Goal: Task Accomplishment & Management: Use online tool/utility

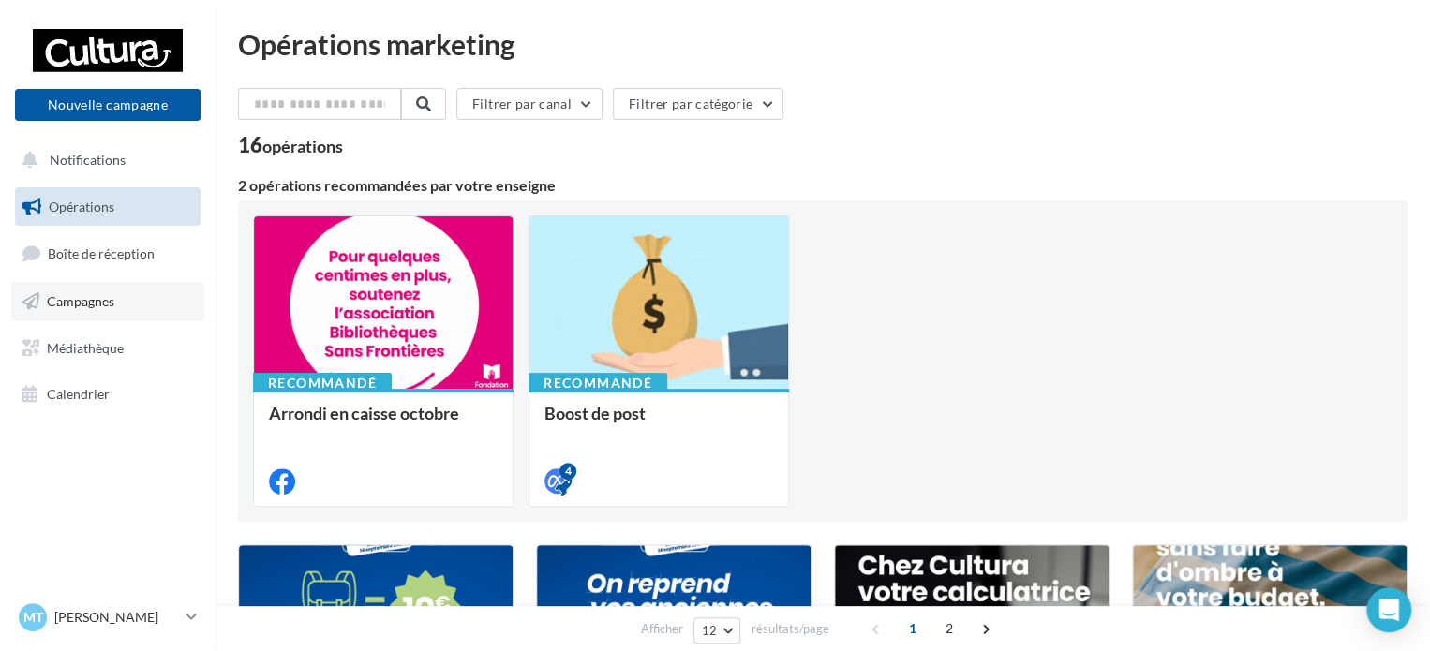
click at [120, 293] on link "Campagnes" at bounding box center [107, 301] width 193 height 39
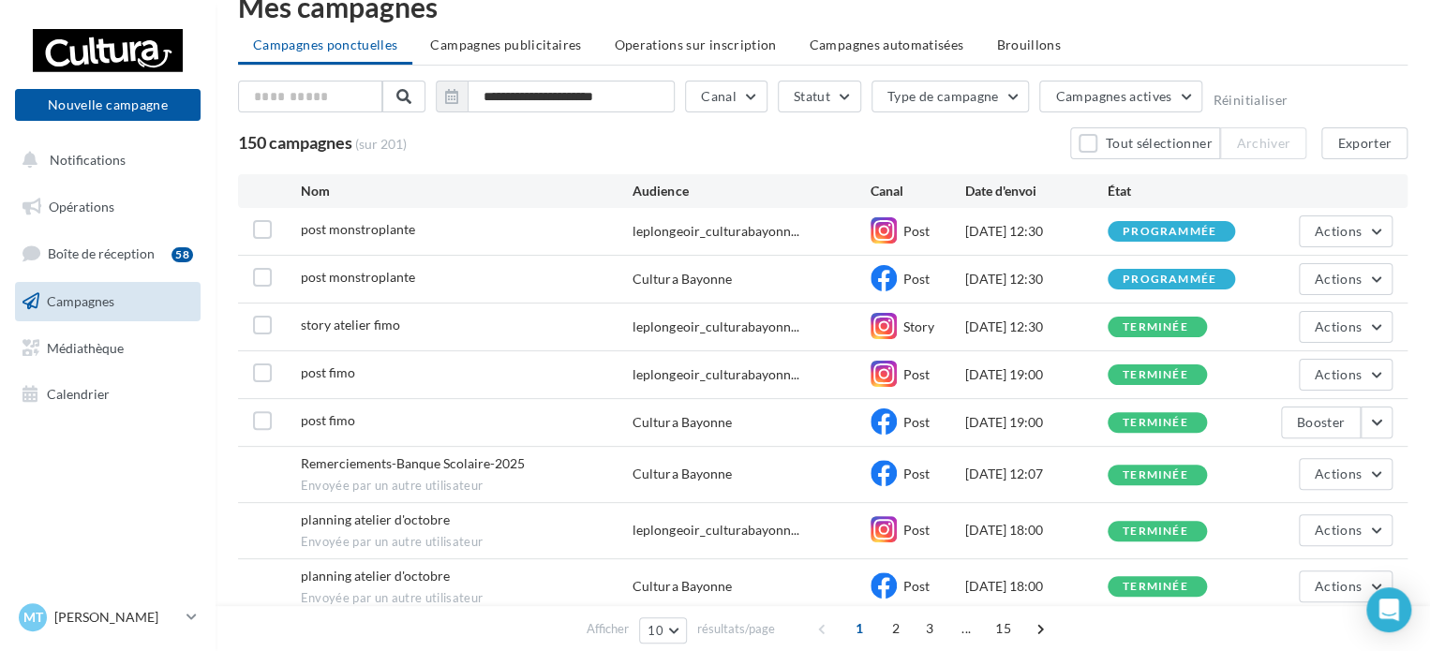
scroll to position [41, 0]
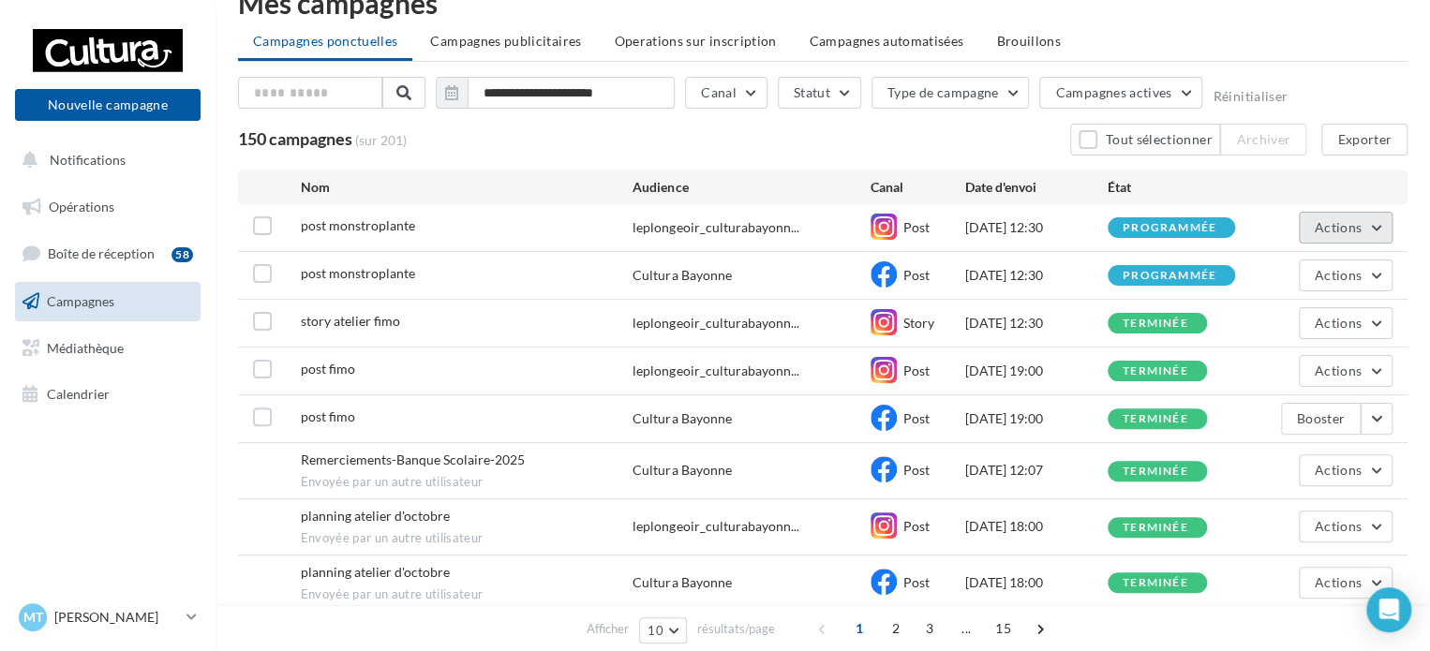
click at [1353, 239] on button "Actions" at bounding box center [1346, 228] width 94 height 32
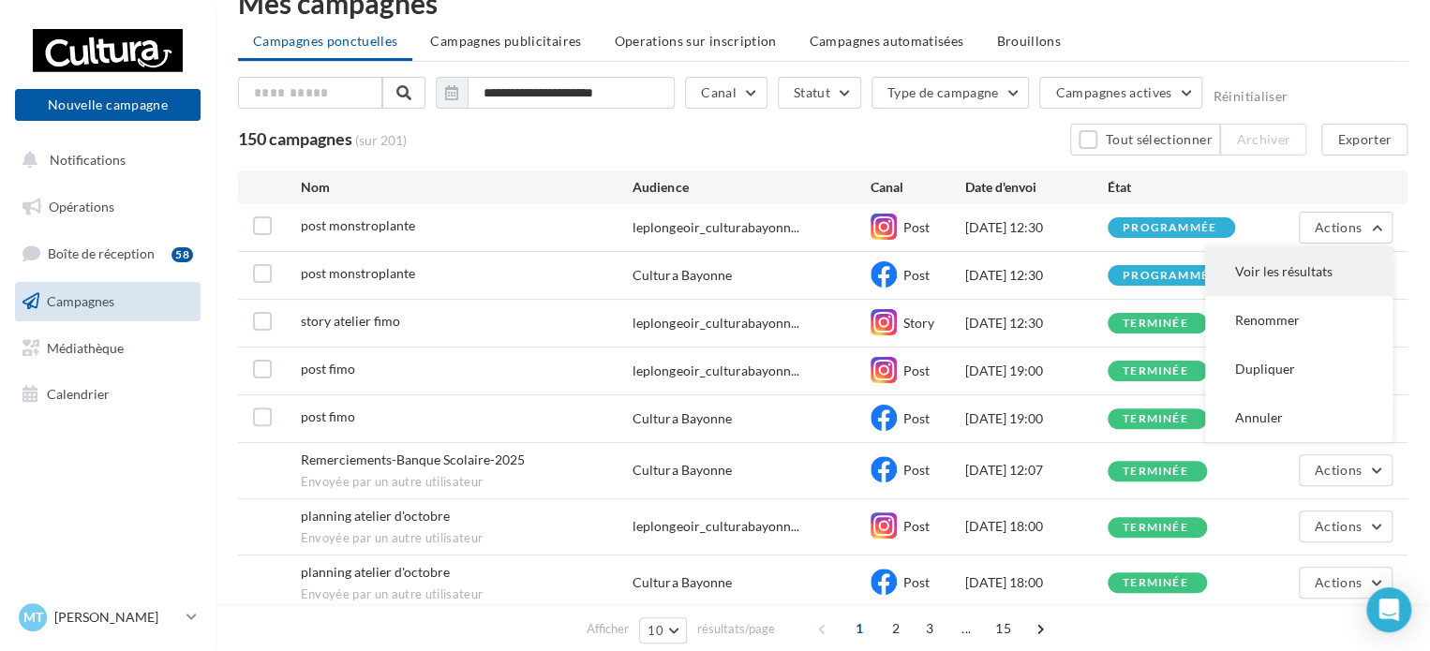
click at [1301, 275] on button "Voir les résultats" at bounding box center [1298, 271] width 187 height 49
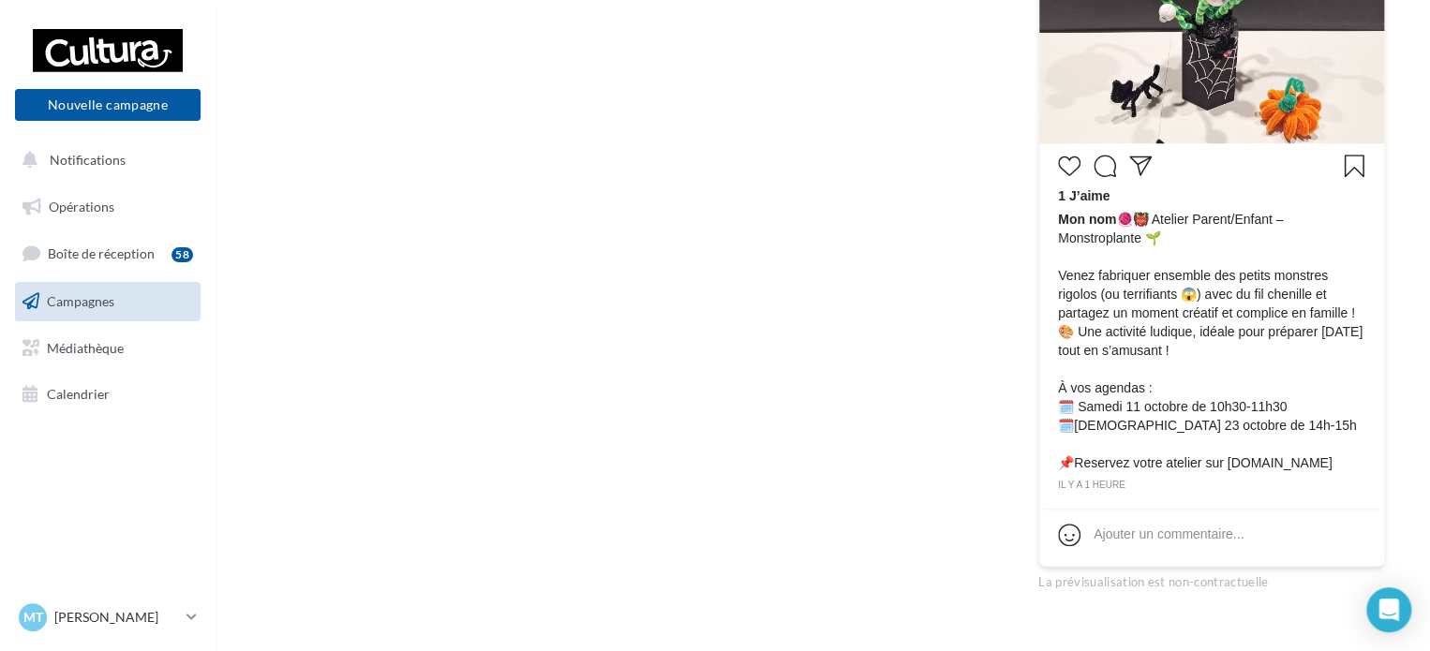
scroll to position [645, 0]
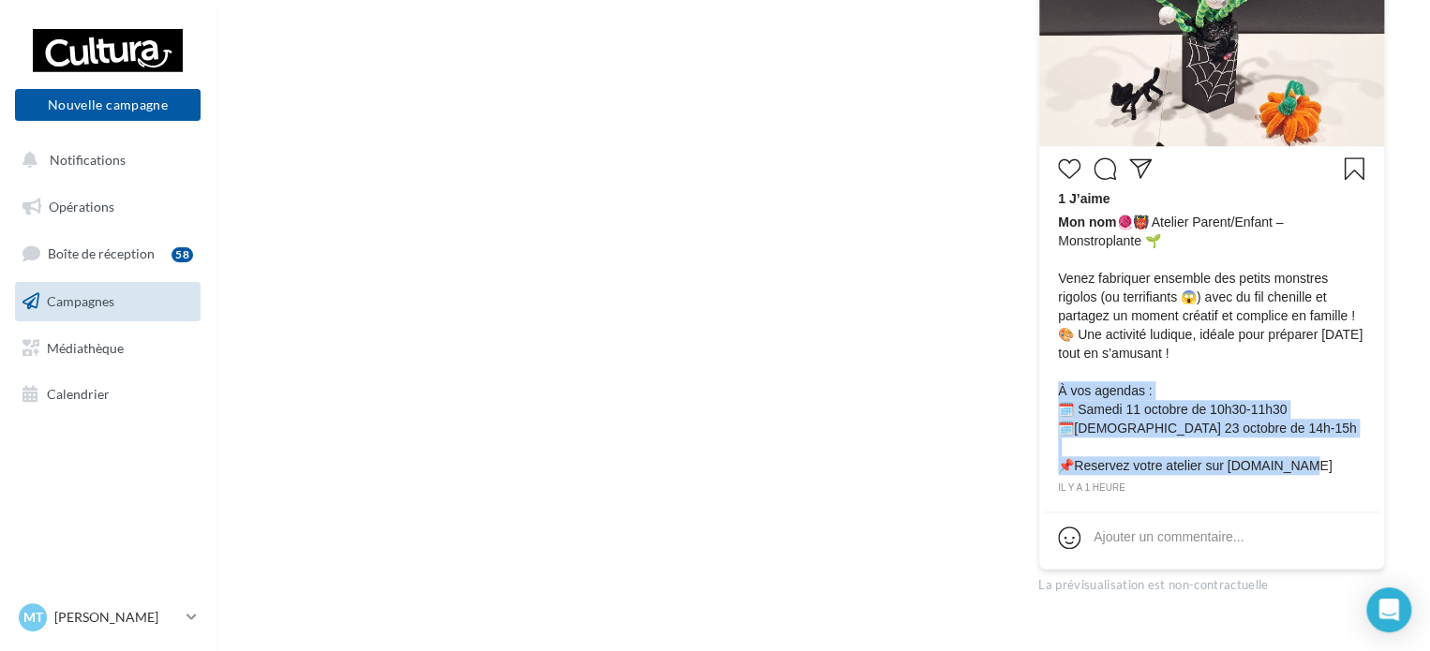
drag, startPoint x: 1295, startPoint y: 468, endPoint x: 1057, endPoint y: 395, distance: 249.0
click at [1058, 395] on span "Mon nom 🧶👹 Atelier Parent/Enfant – Monstroplante 🌱 Venez fabriquer ensemble des…" at bounding box center [1211, 344] width 307 height 262
copy span "À vos agendas : 🗓️ Samedi 11 octobre de 10h30-11h30 🗓️Jeudi 23 octobre de 14h-1…"
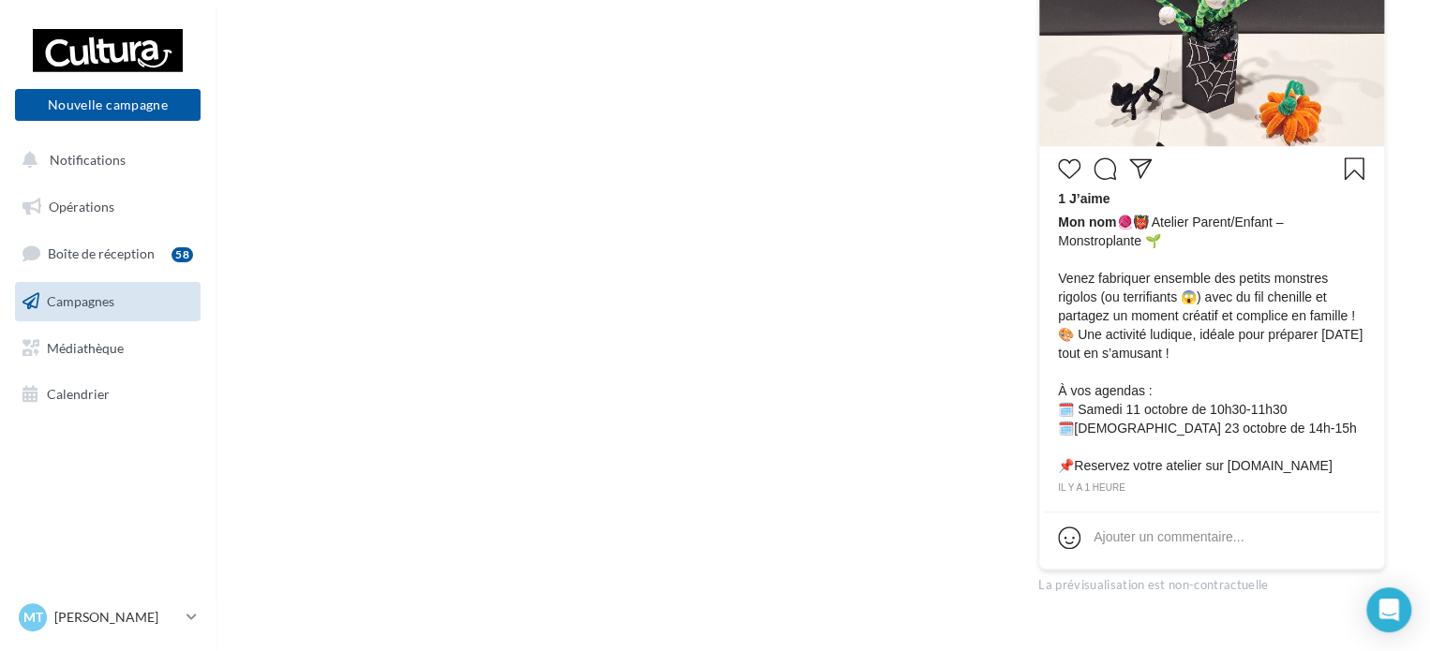
click at [927, 381] on div "Aucune statistique disponible" at bounding box center [620, 151] width 718 height 887
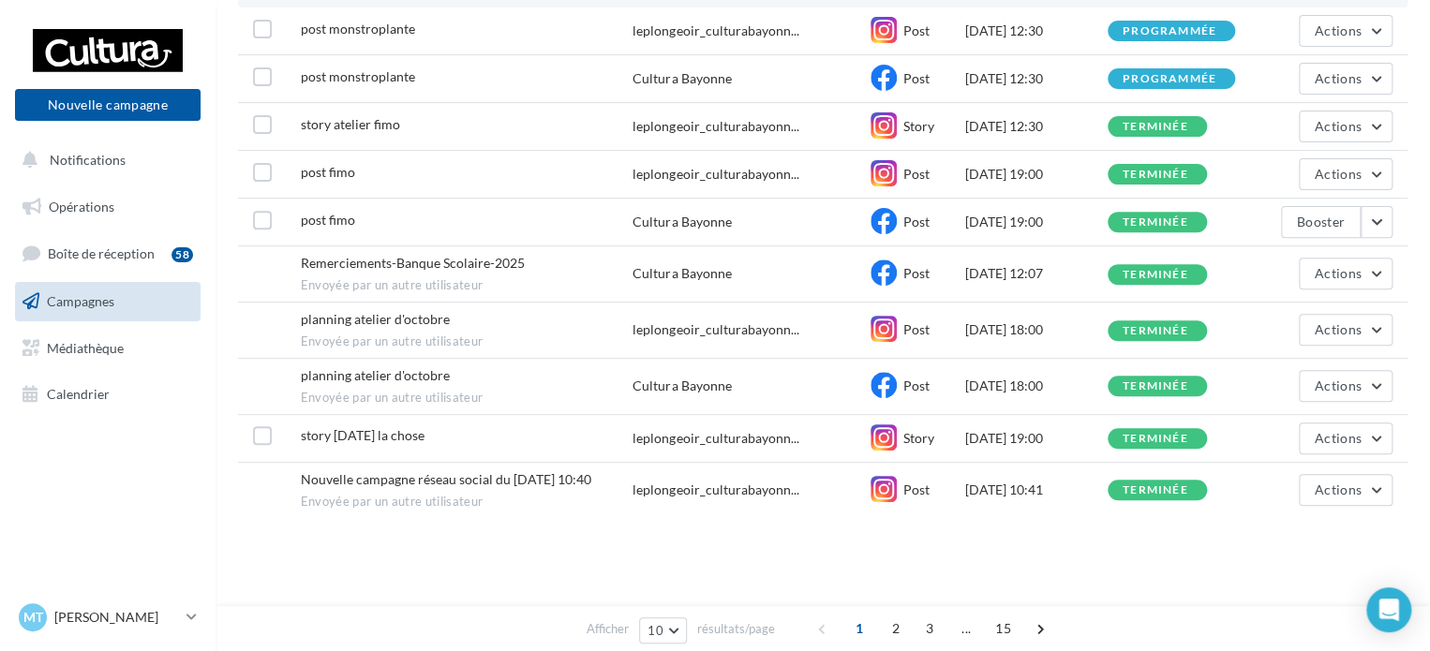
scroll to position [41, 0]
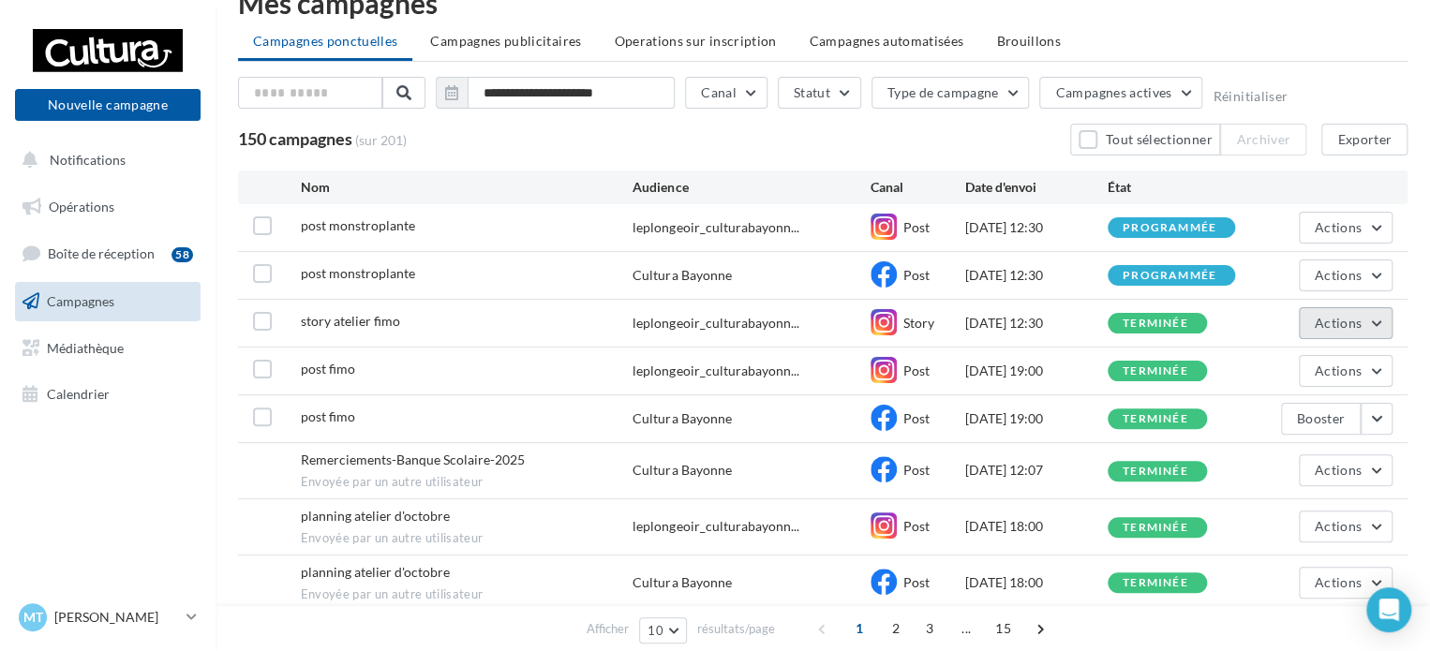
click at [1364, 318] on button "Actions" at bounding box center [1346, 323] width 94 height 32
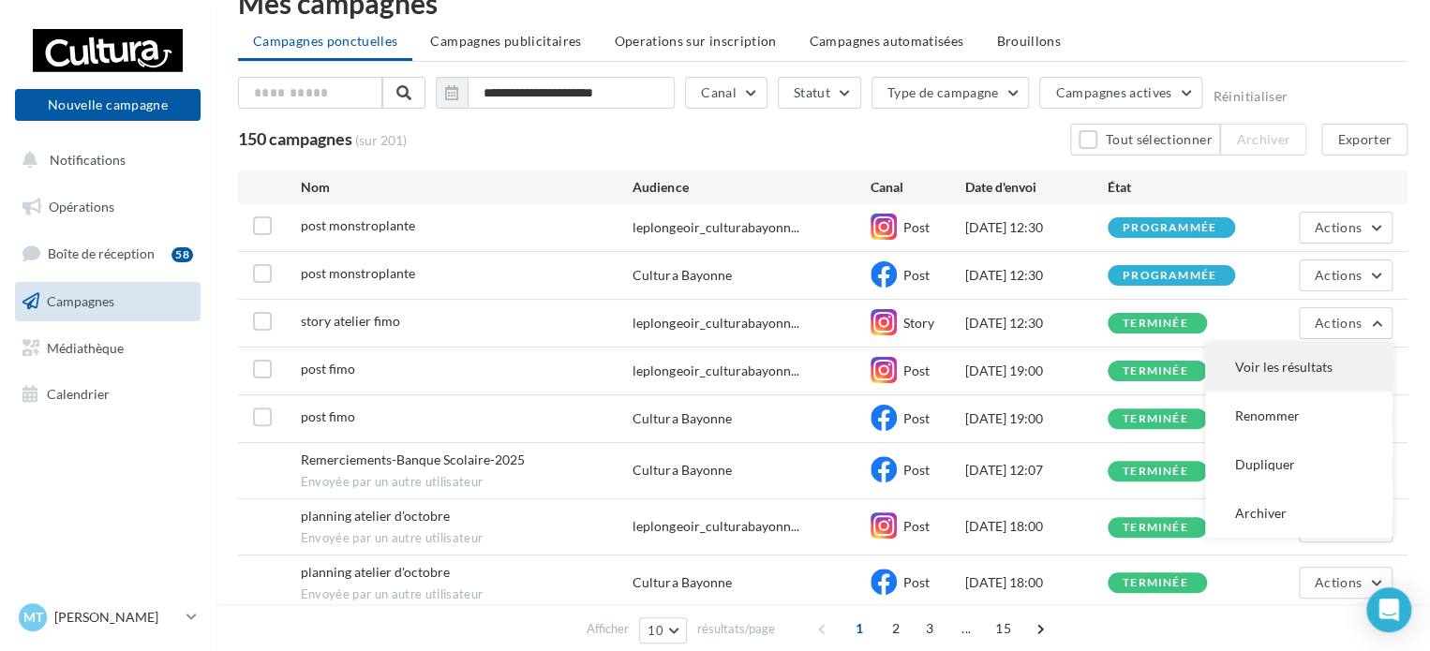
click at [1355, 370] on button "Voir les résultats" at bounding box center [1298, 367] width 187 height 49
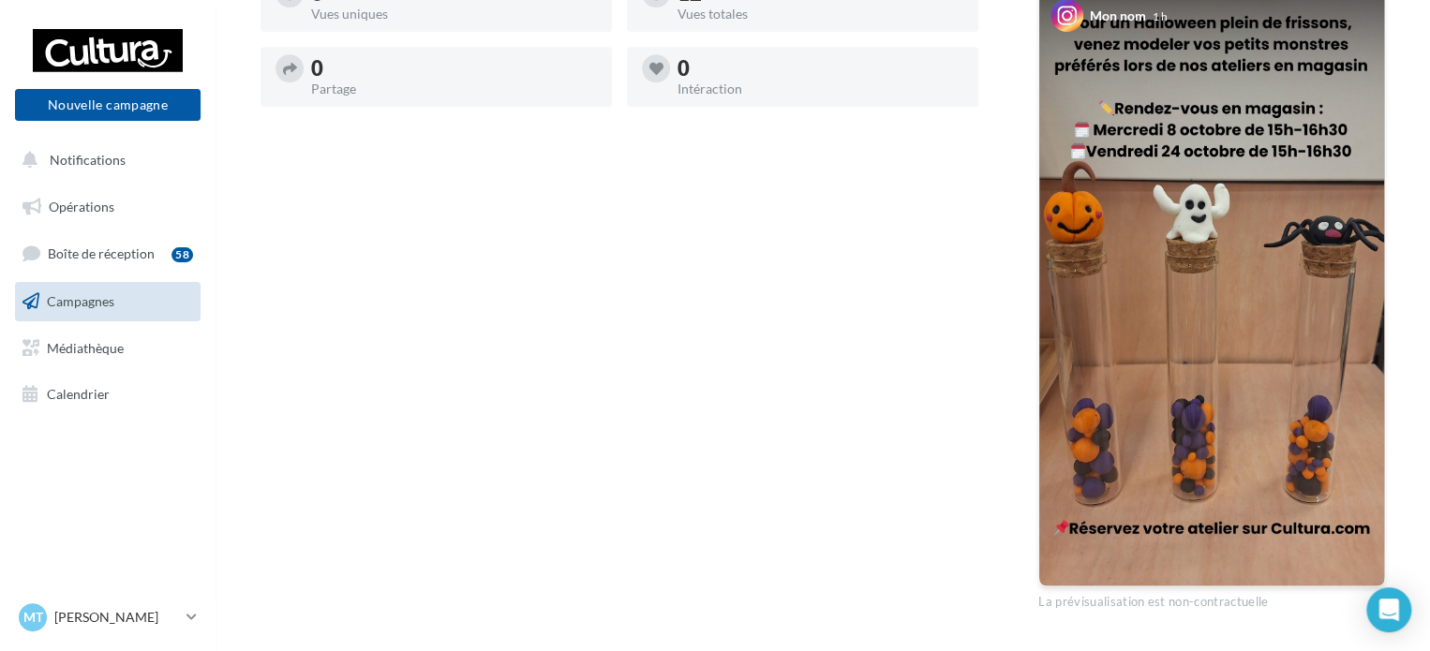
scroll to position [399, 0]
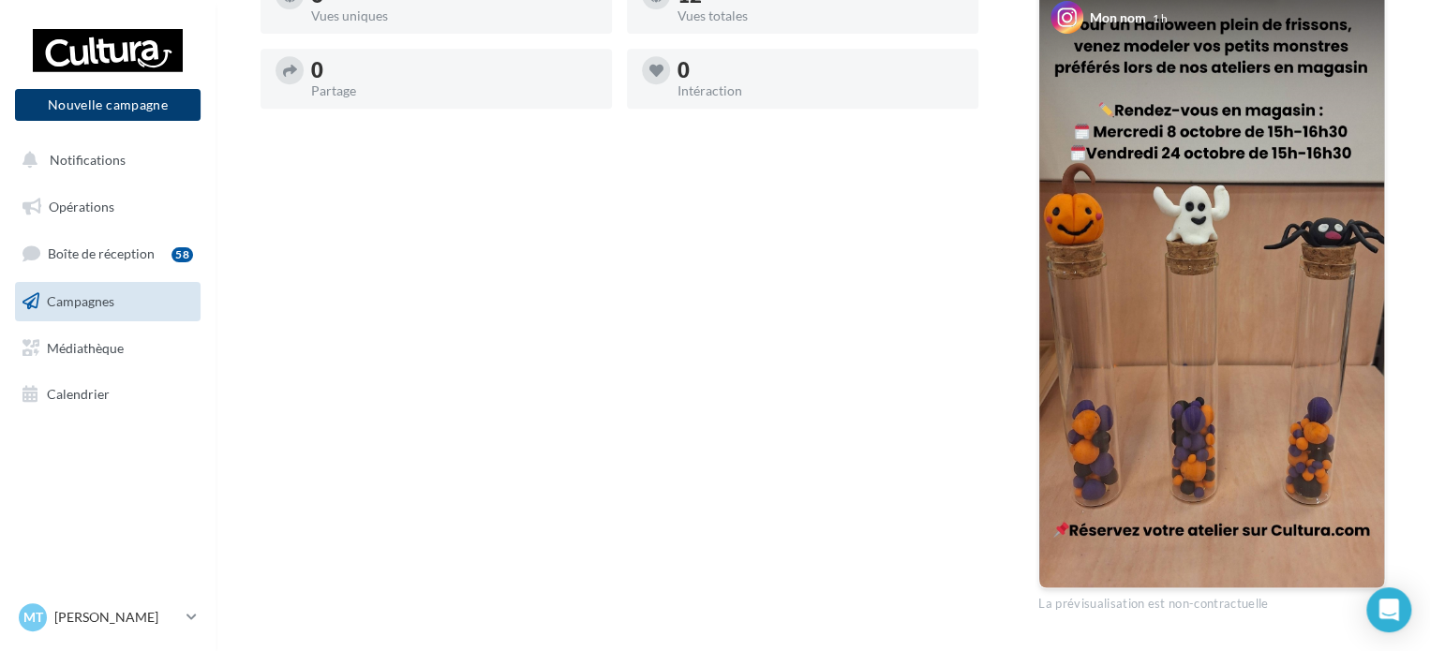
click at [127, 108] on button "Nouvelle campagne" at bounding box center [108, 105] width 186 height 32
click at [716, 32] on div at bounding box center [715, 297] width 1430 height 651
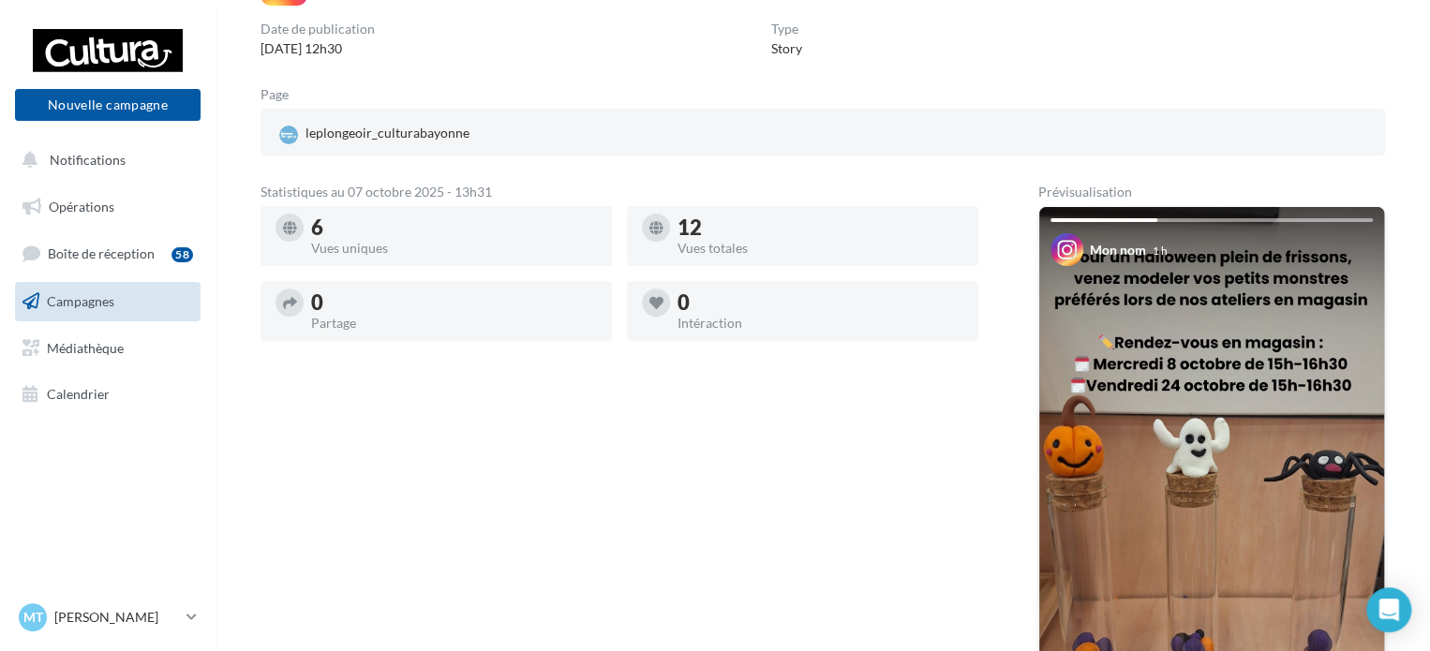
scroll to position [165, 0]
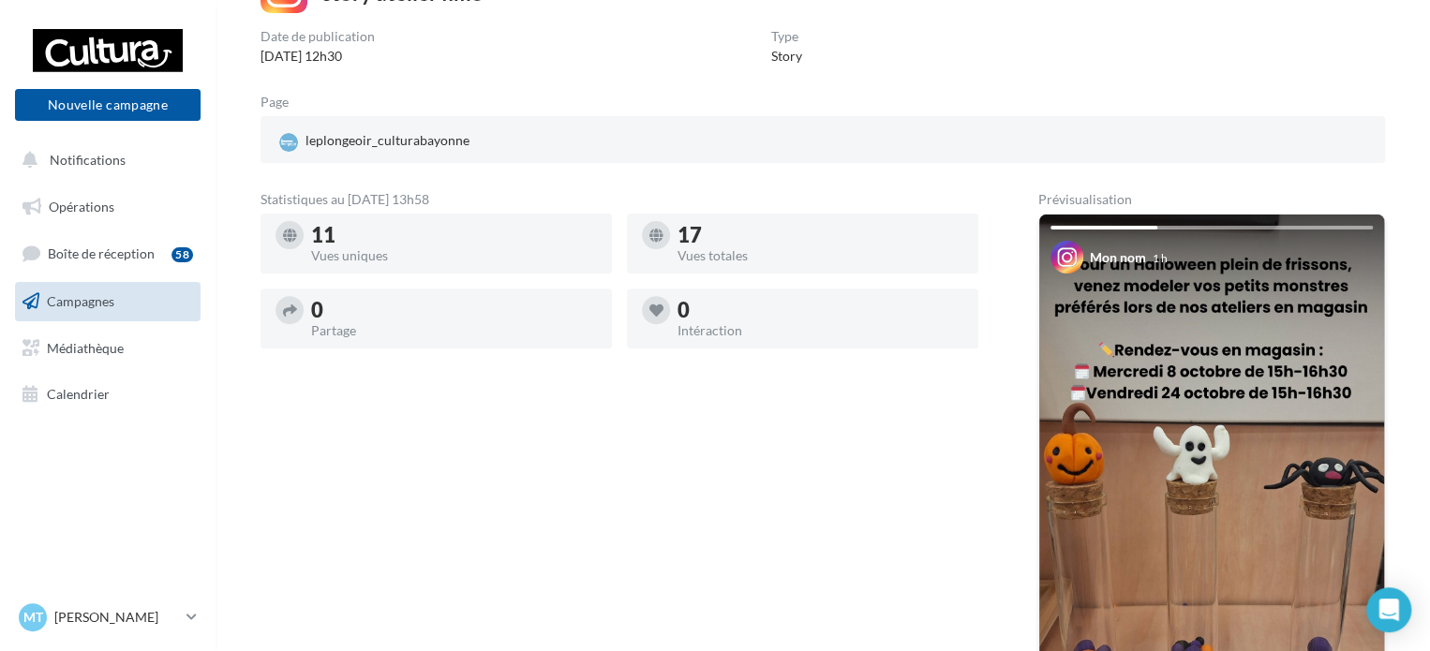
scroll to position [160, 0]
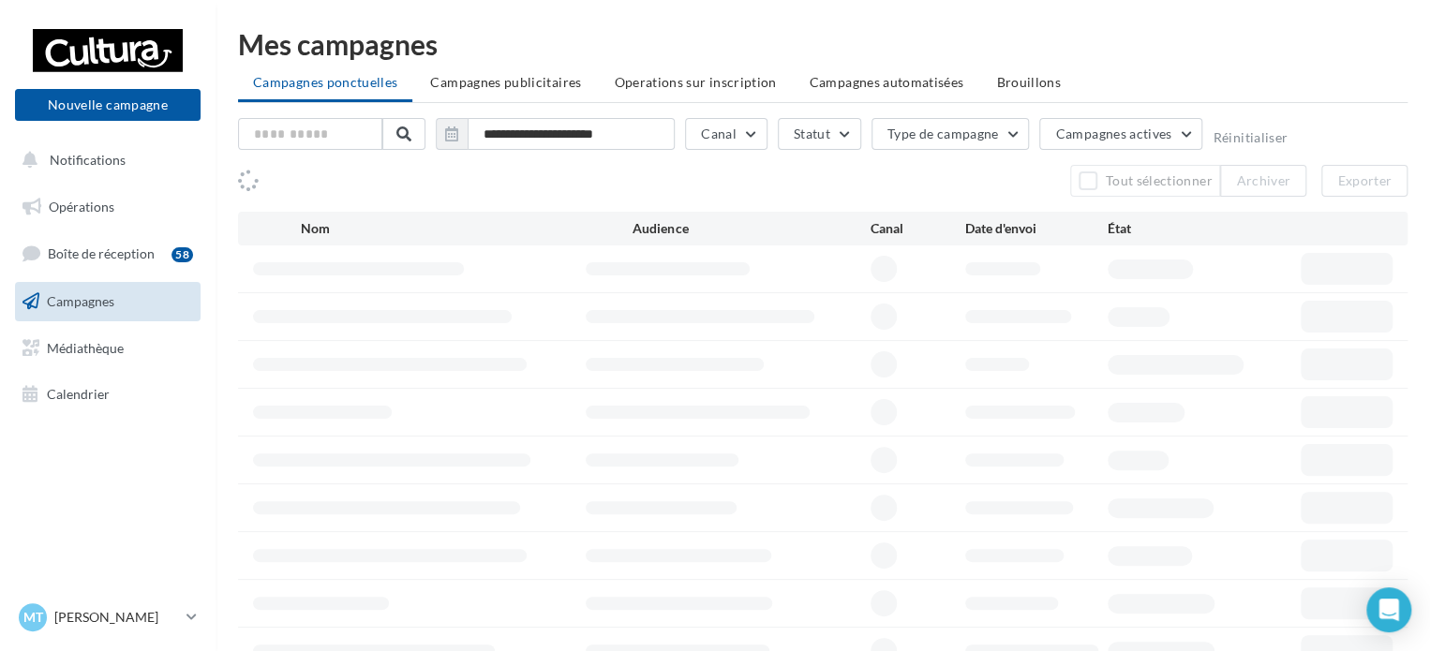
scroll to position [41, 0]
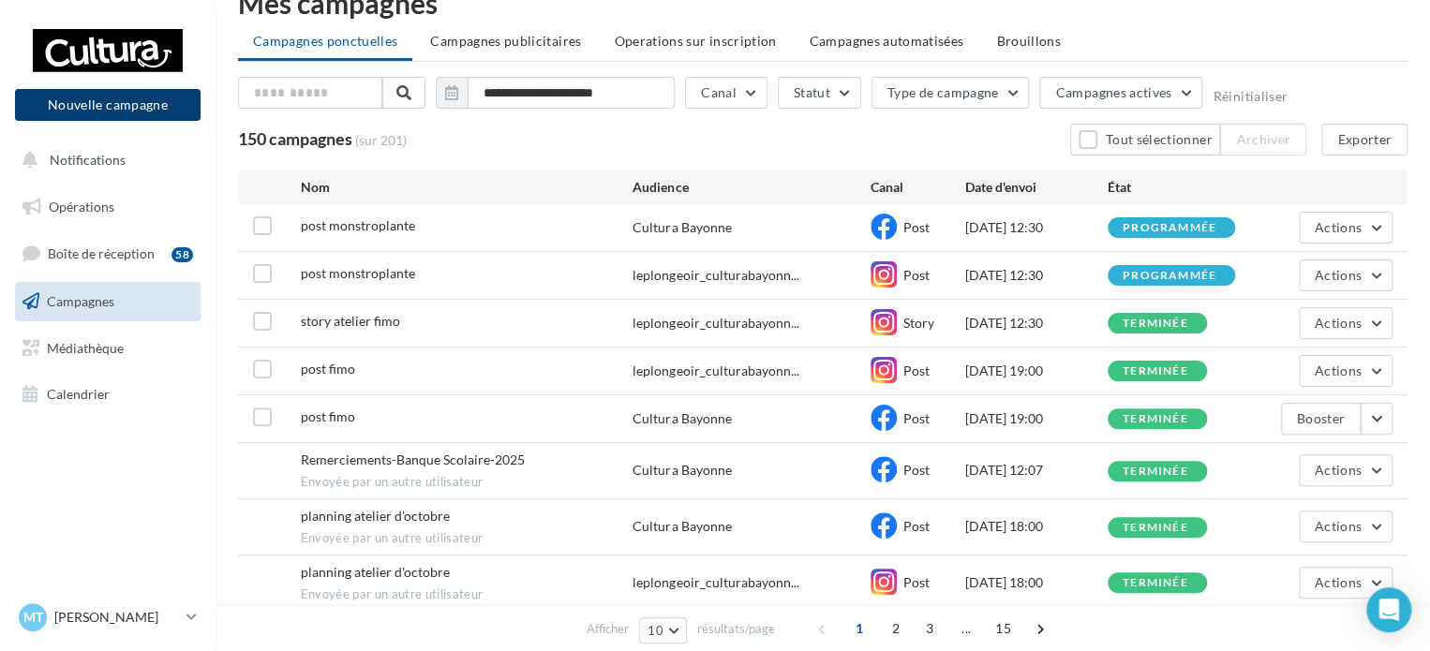
click at [144, 104] on button "Nouvelle campagne" at bounding box center [108, 105] width 186 height 32
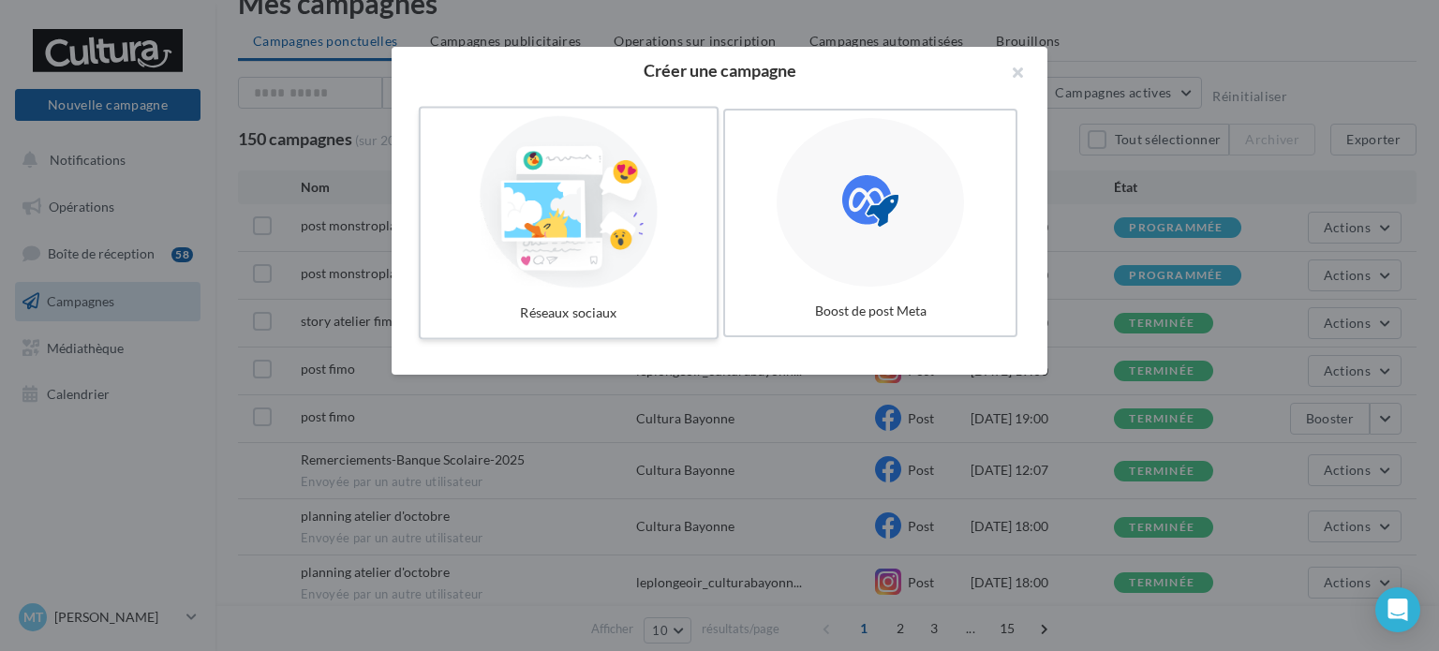
click at [600, 218] on div at bounding box center [568, 202] width 281 height 172
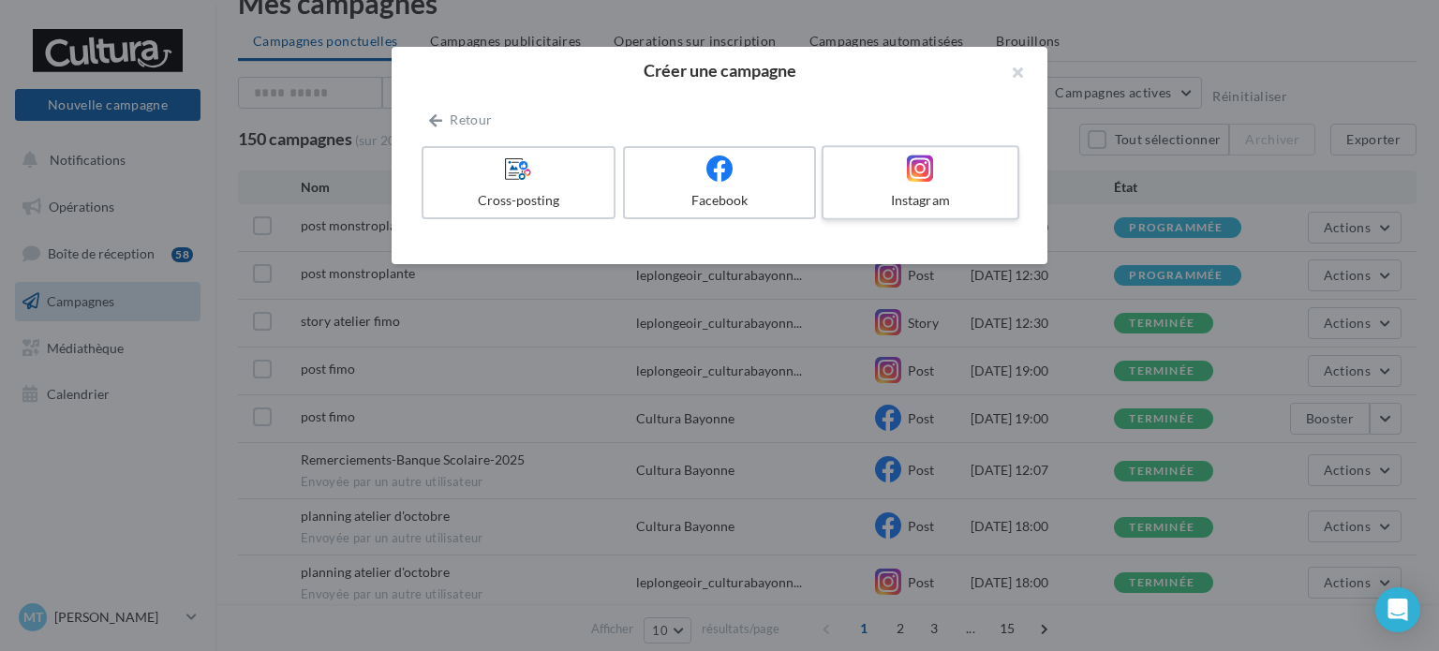
click at [915, 194] on div "Instagram" at bounding box center [920, 200] width 178 height 19
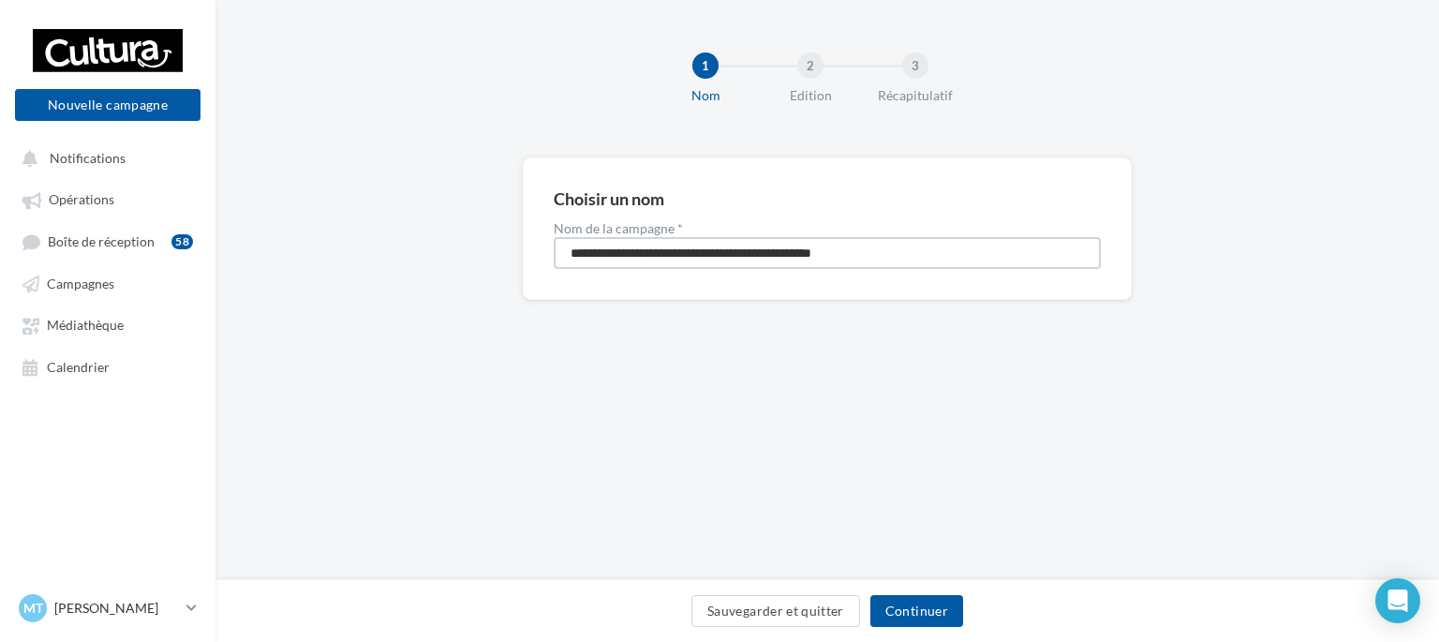
drag, startPoint x: 915, startPoint y: 248, endPoint x: 489, endPoint y: 228, distance: 426.0
click at [489, 228] on div "**********" at bounding box center [828, 258] width 1224 height 202
type input "**********"
click at [913, 608] on button "Continuer" at bounding box center [917, 611] width 93 height 32
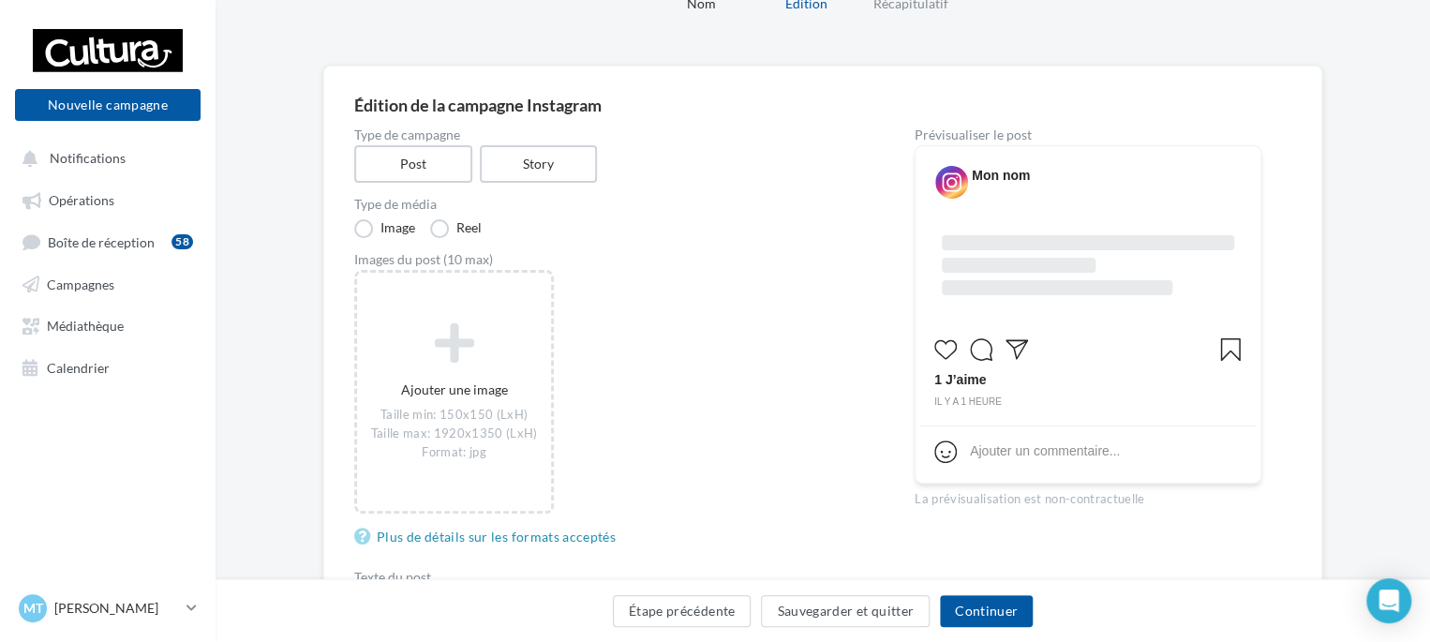
scroll to position [93, 0]
click at [563, 154] on label "Story" at bounding box center [538, 163] width 120 height 38
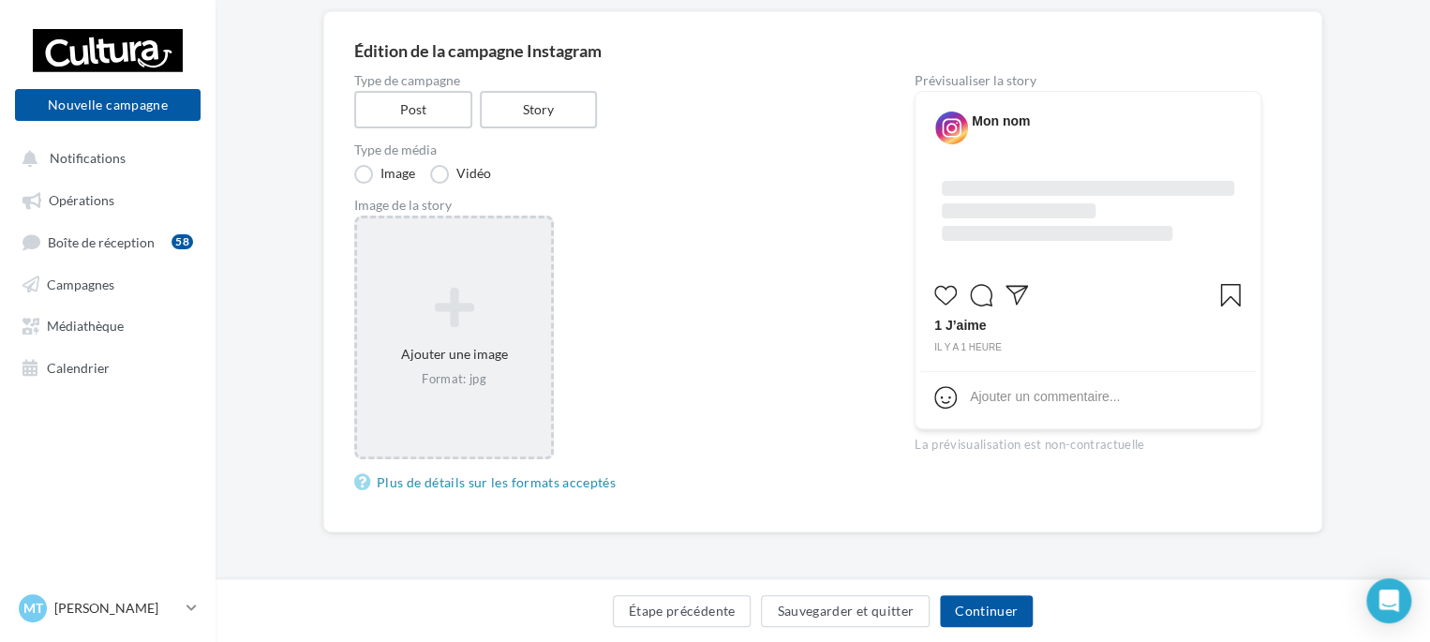
click at [483, 290] on icon at bounding box center [454, 307] width 179 height 45
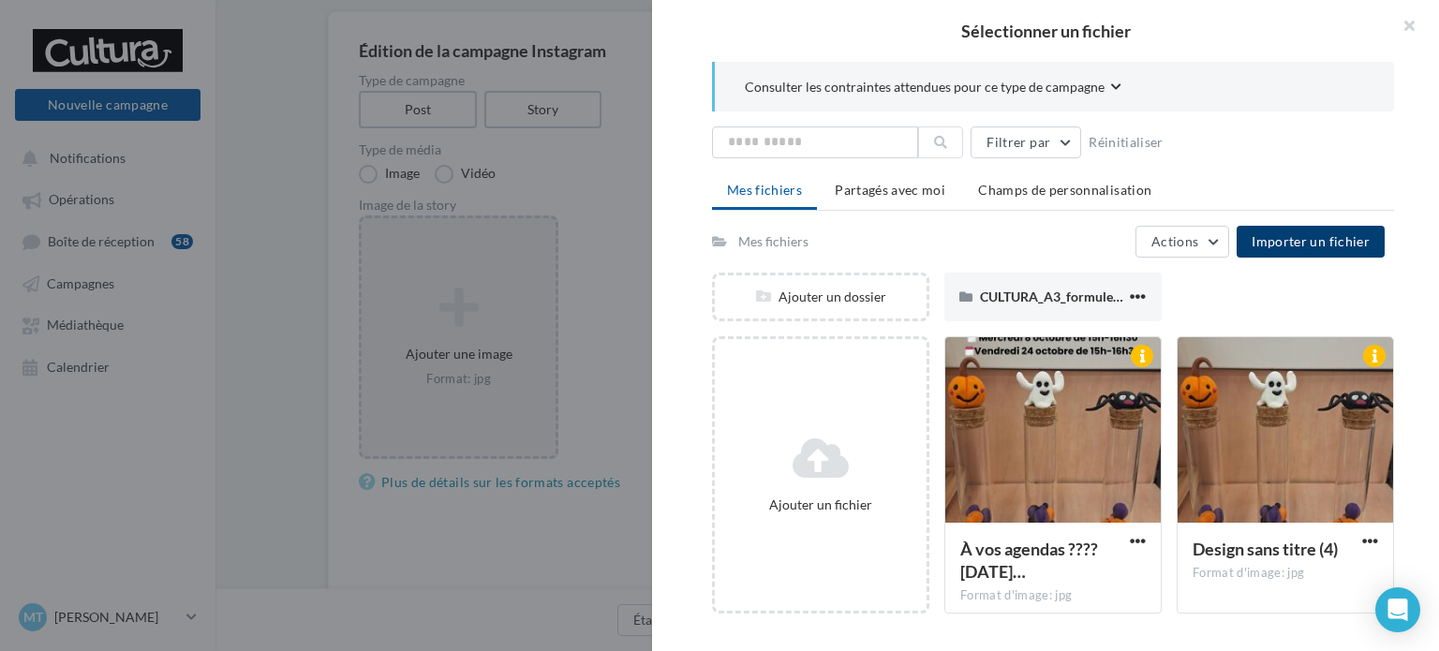
click at [1320, 238] on span "Importer un fichier" at bounding box center [1311, 241] width 118 height 16
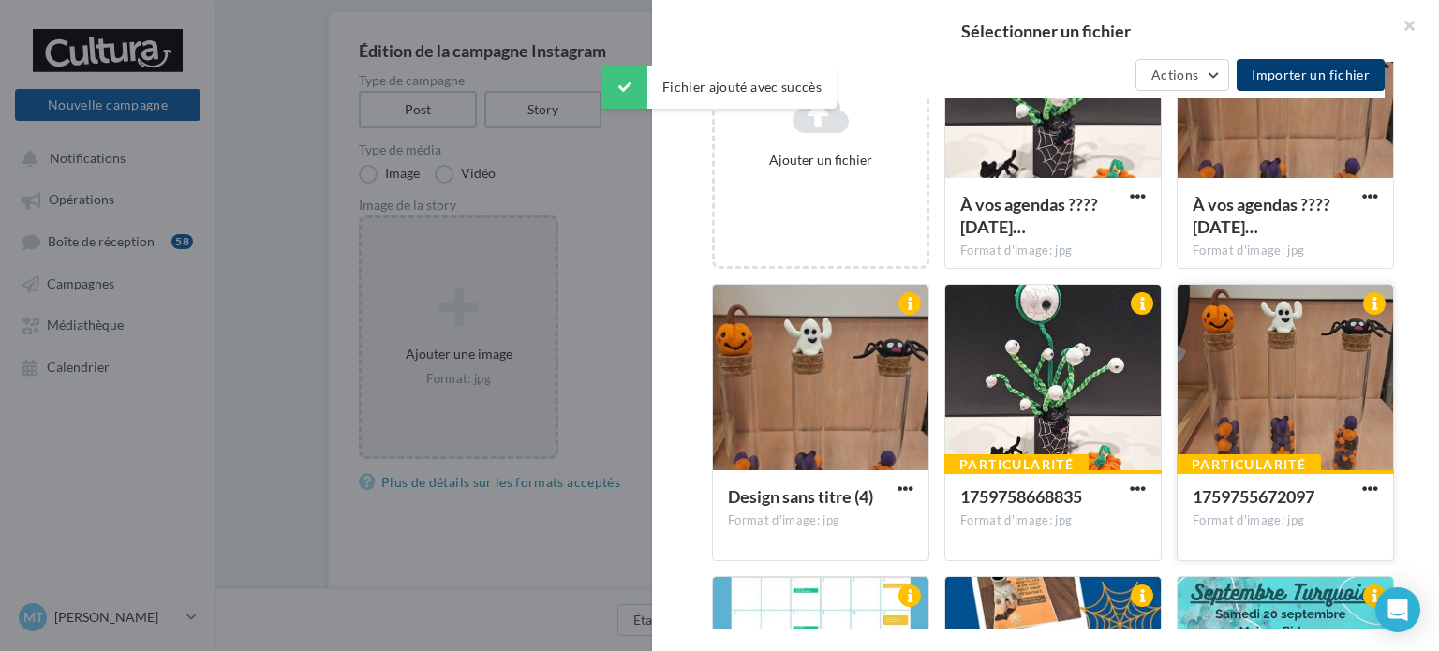
scroll to position [349, 0]
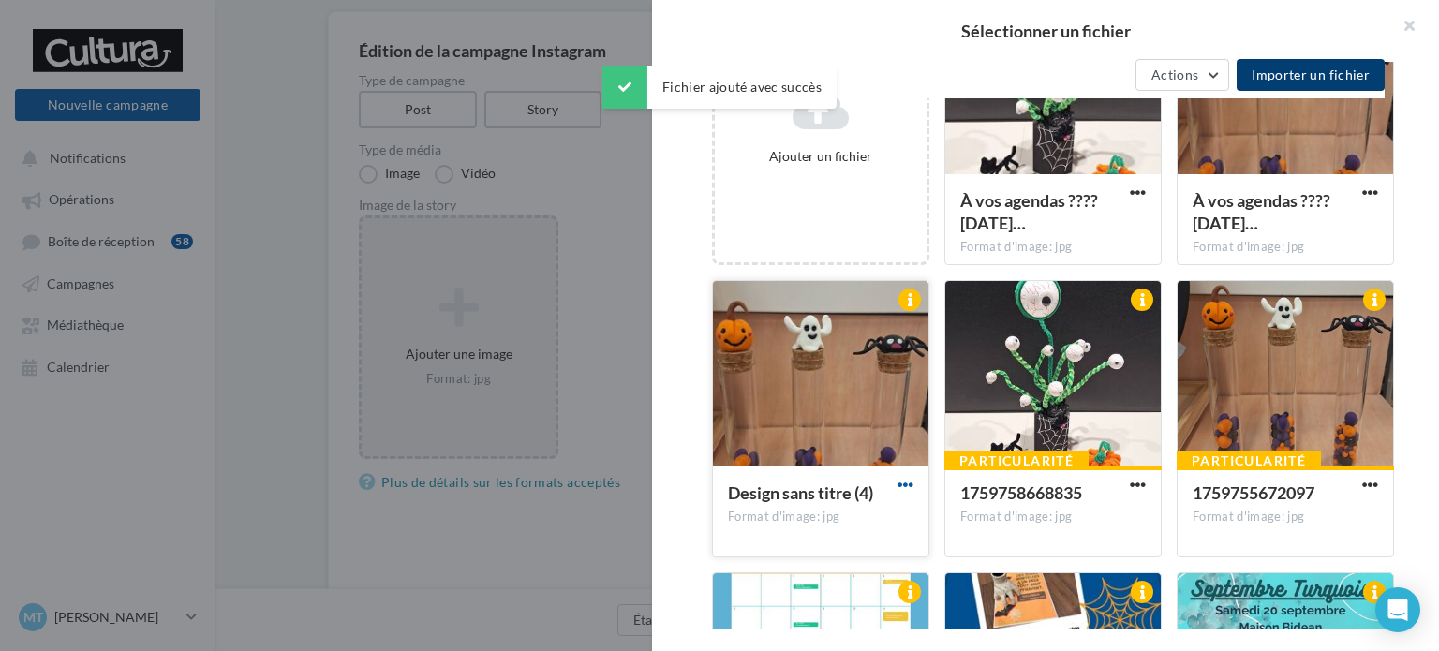
click at [906, 484] on span "button" at bounding box center [906, 485] width 16 height 16
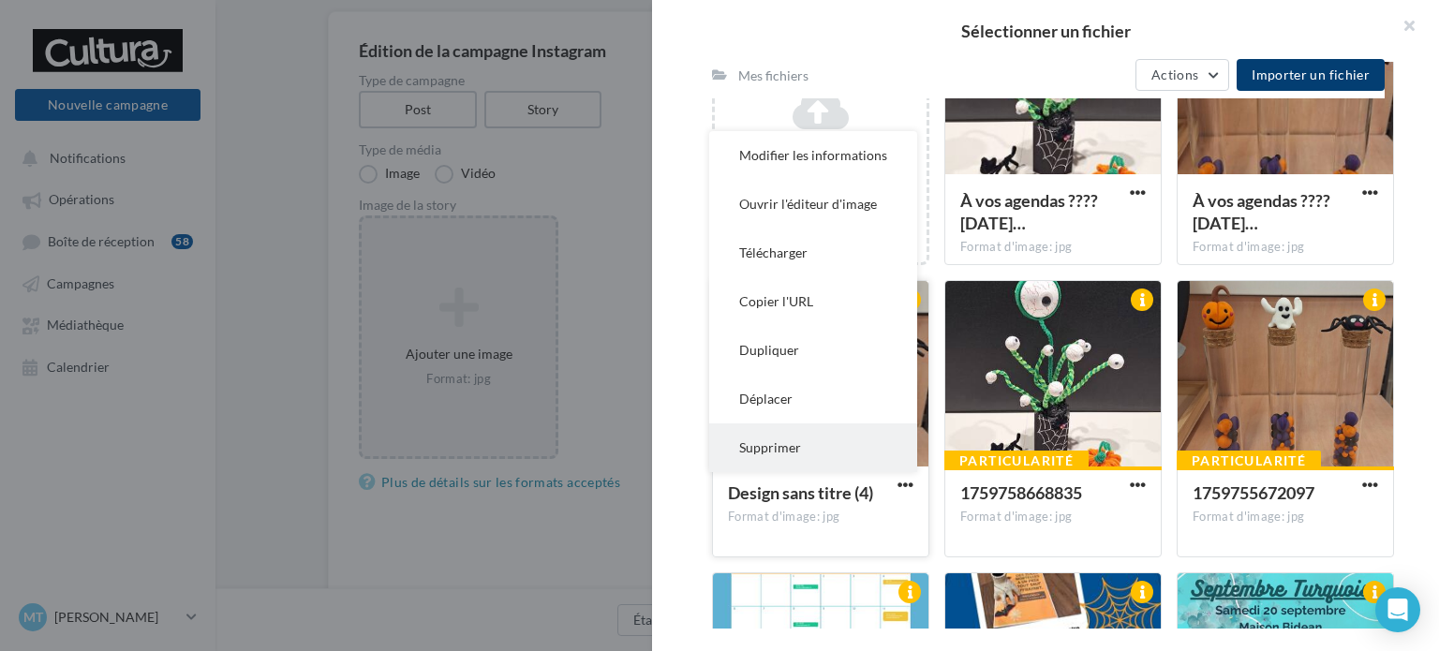
click at [826, 449] on button "Supprimer" at bounding box center [813, 448] width 208 height 49
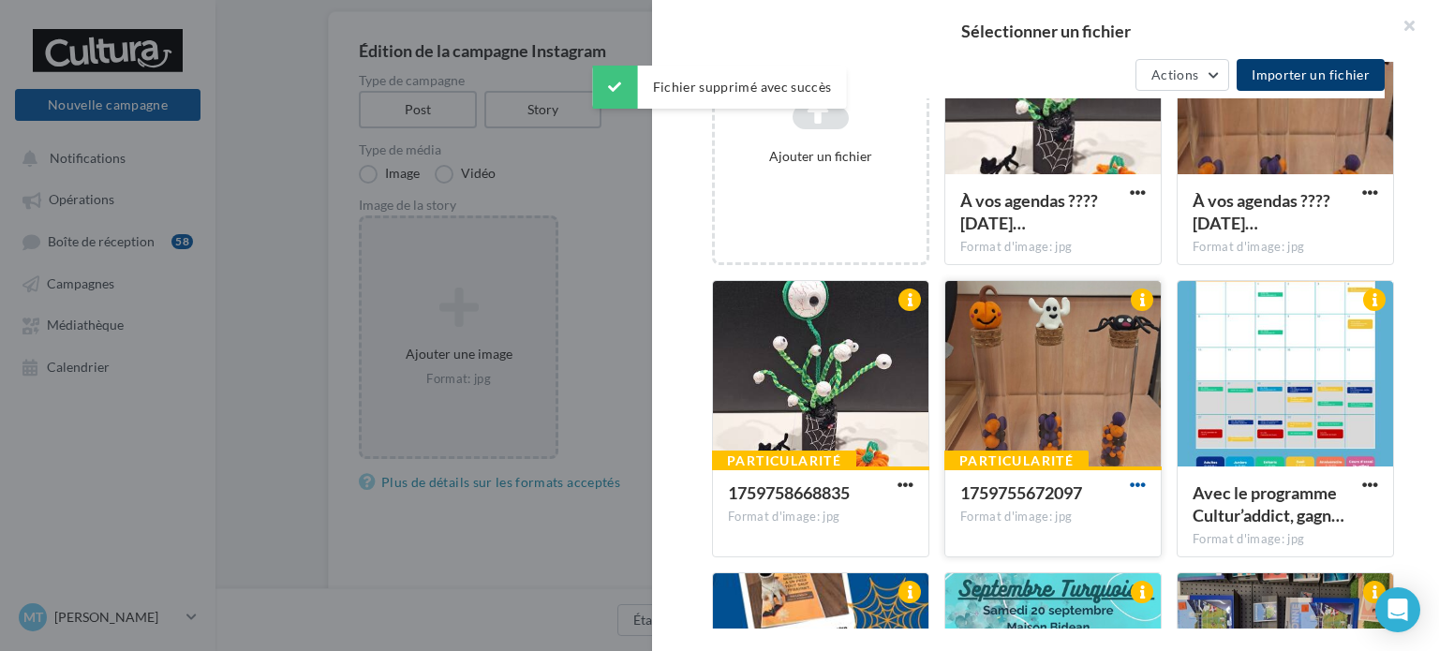
click at [1136, 487] on span "button" at bounding box center [1138, 485] width 16 height 16
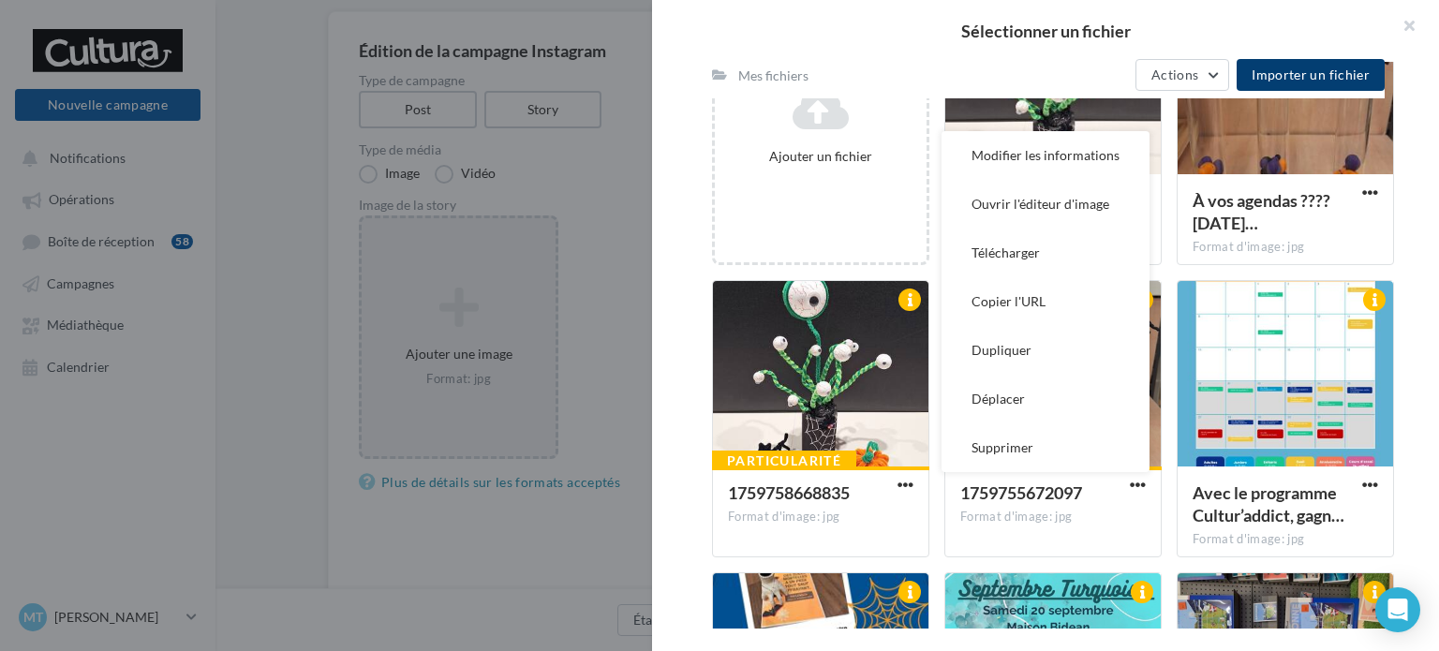
click at [1418, 299] on div "Consulter les contraintes attendues pour ce type de campagne Filtrer par Réinit…" at bounding box center [1053, 345] width 802 height 567
click at [1089, 442] on button "Supprimer" at bounding box center [1046, 448] width 208 height 49
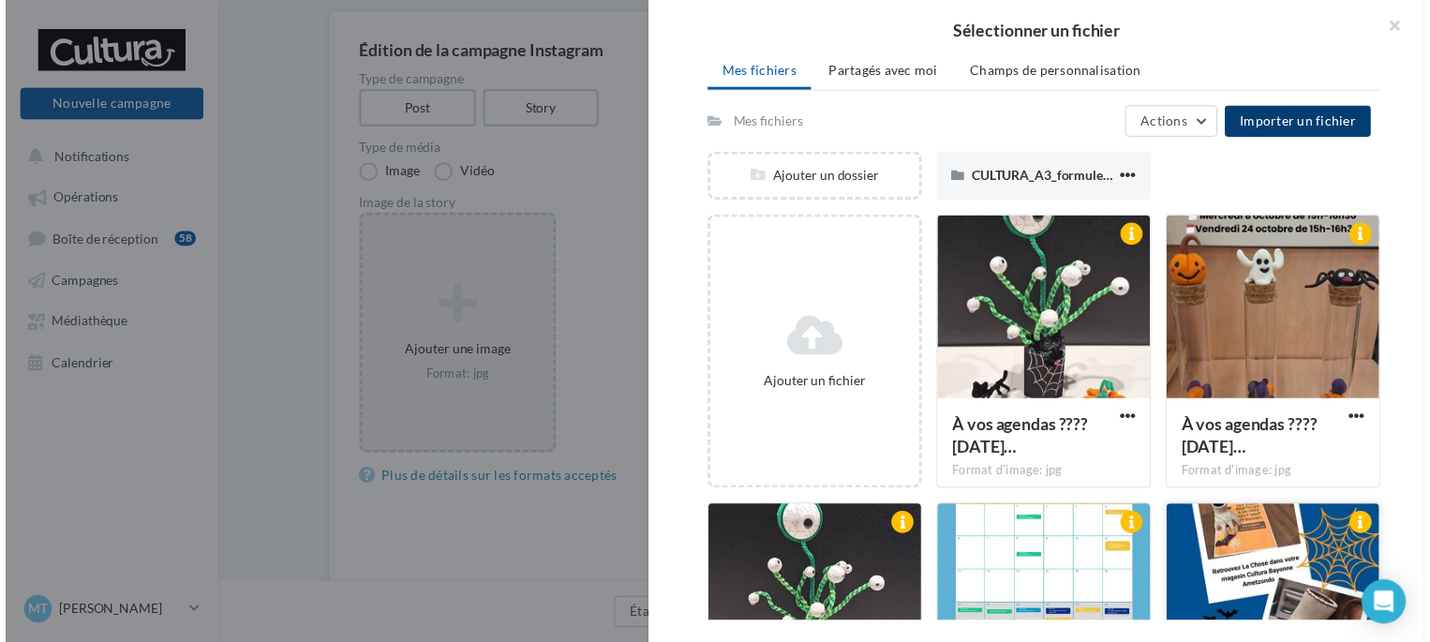
scroll to position [118, 0]
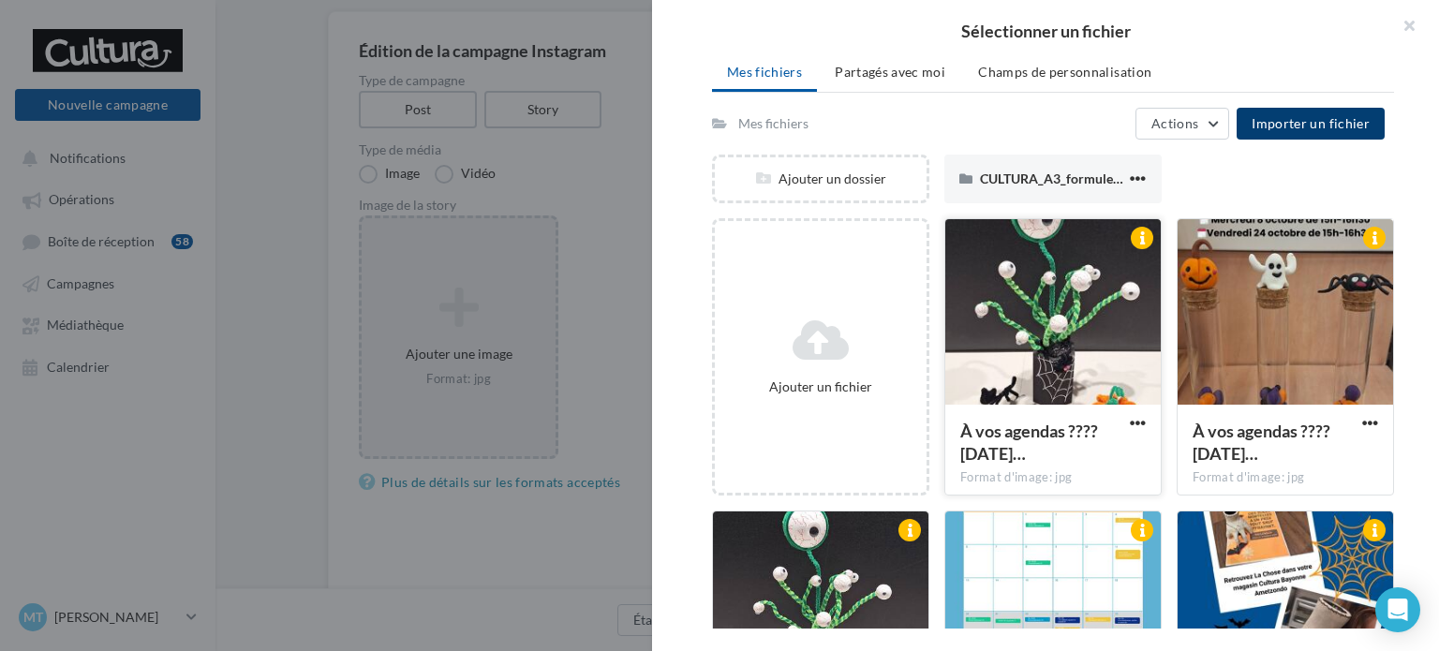
click at [1058, 324] on div at bounding box center [1054, 312] width 216 height 187
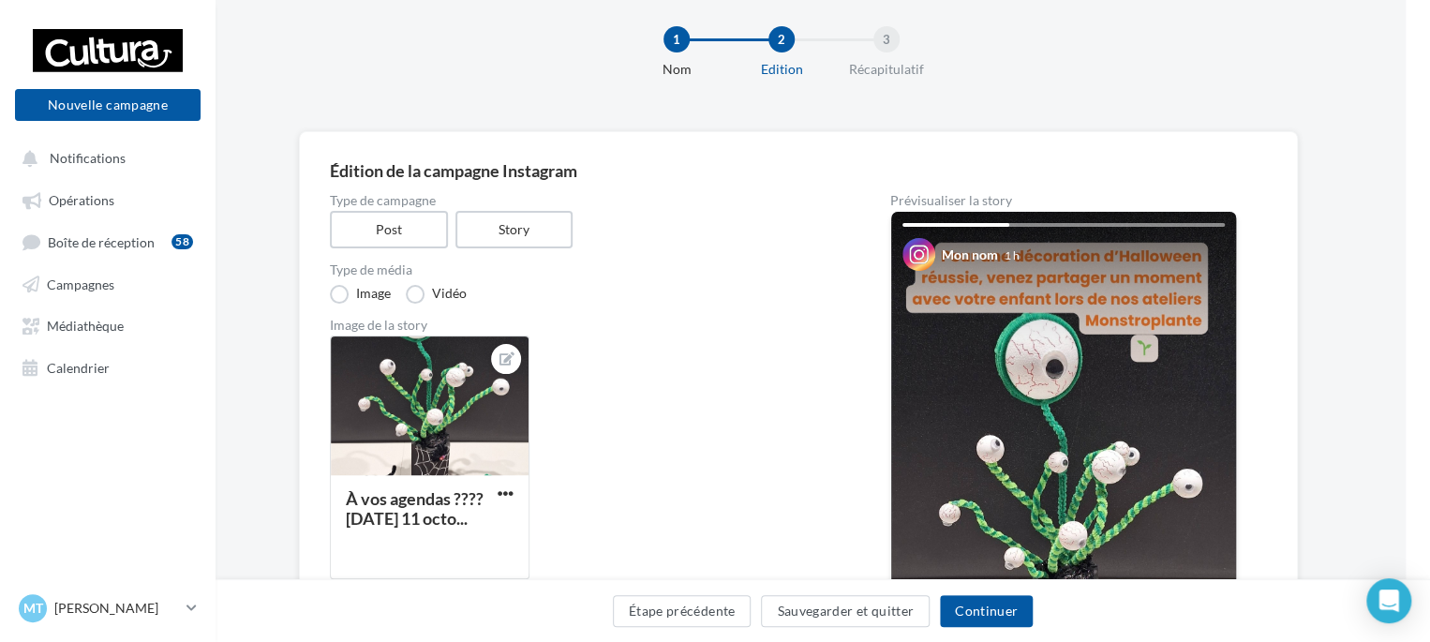
scroll to position [19, 24]
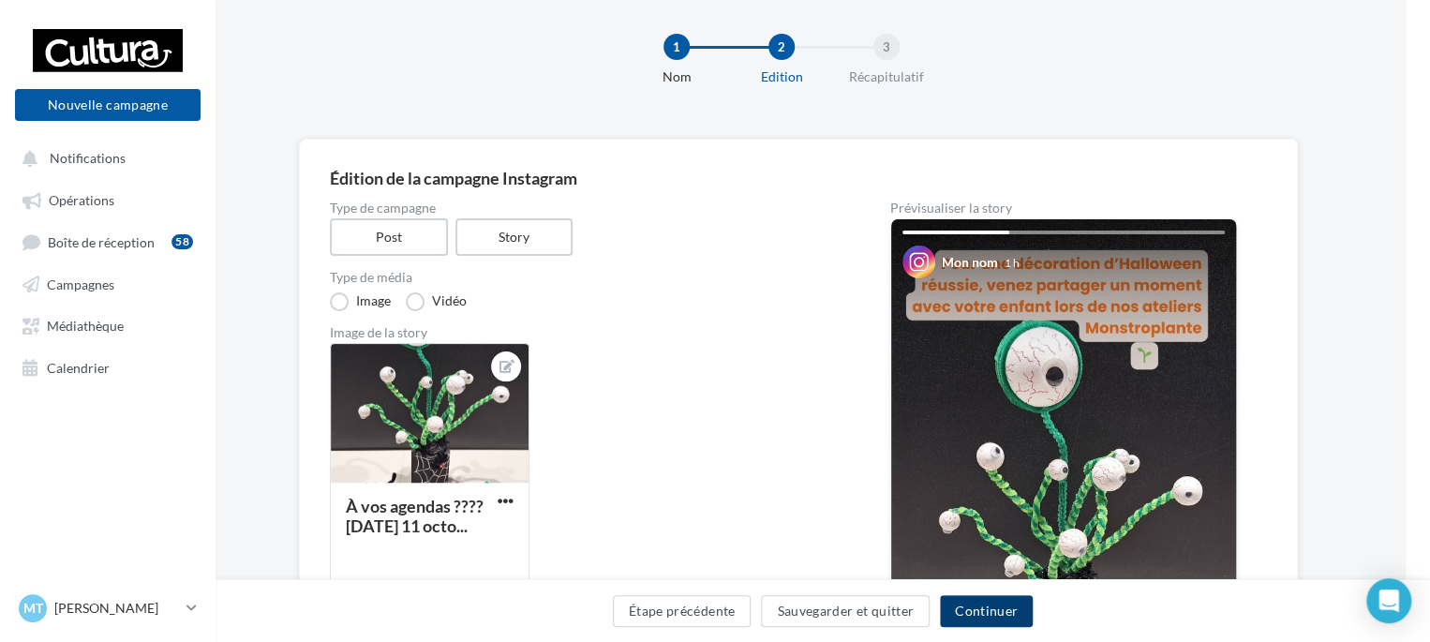
click at [958, 602] on button "Continuer" at bounding box center [986, 611] width 93 height 32
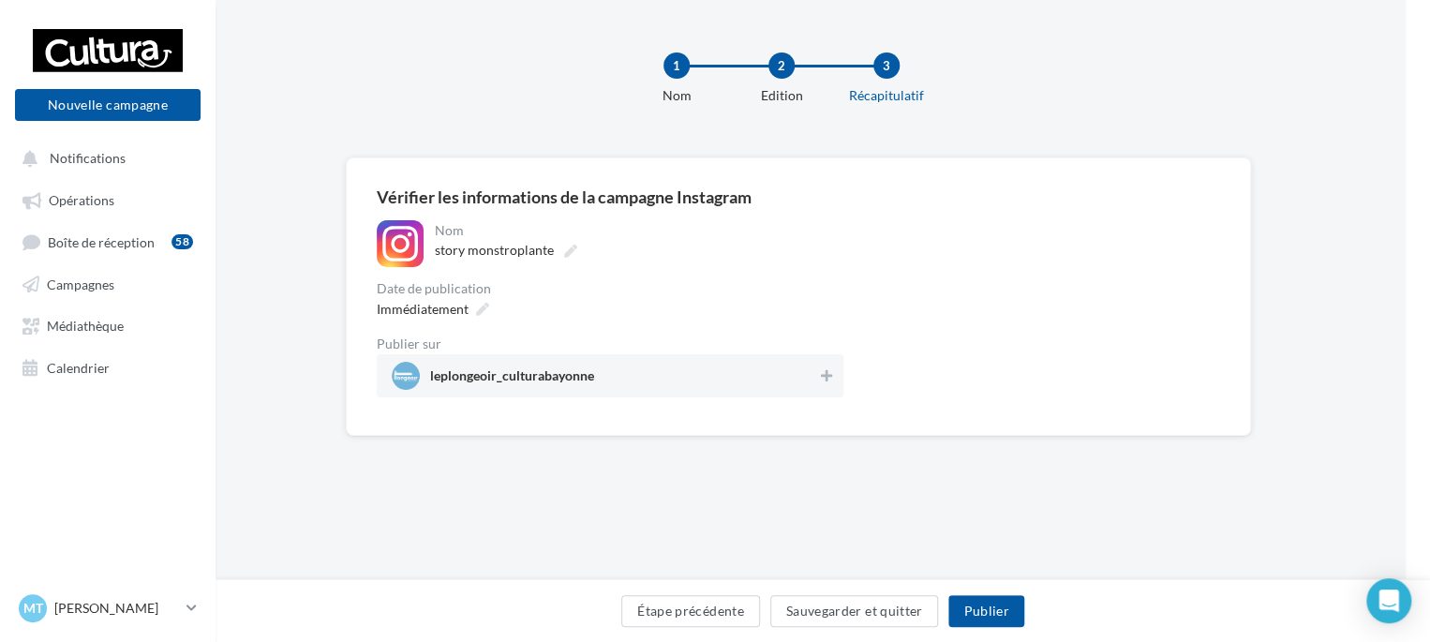
scroll to position [0, 24]
click at [476, 292] on div "Date de publication" at bounding box center [614, 288] width 467 height 13
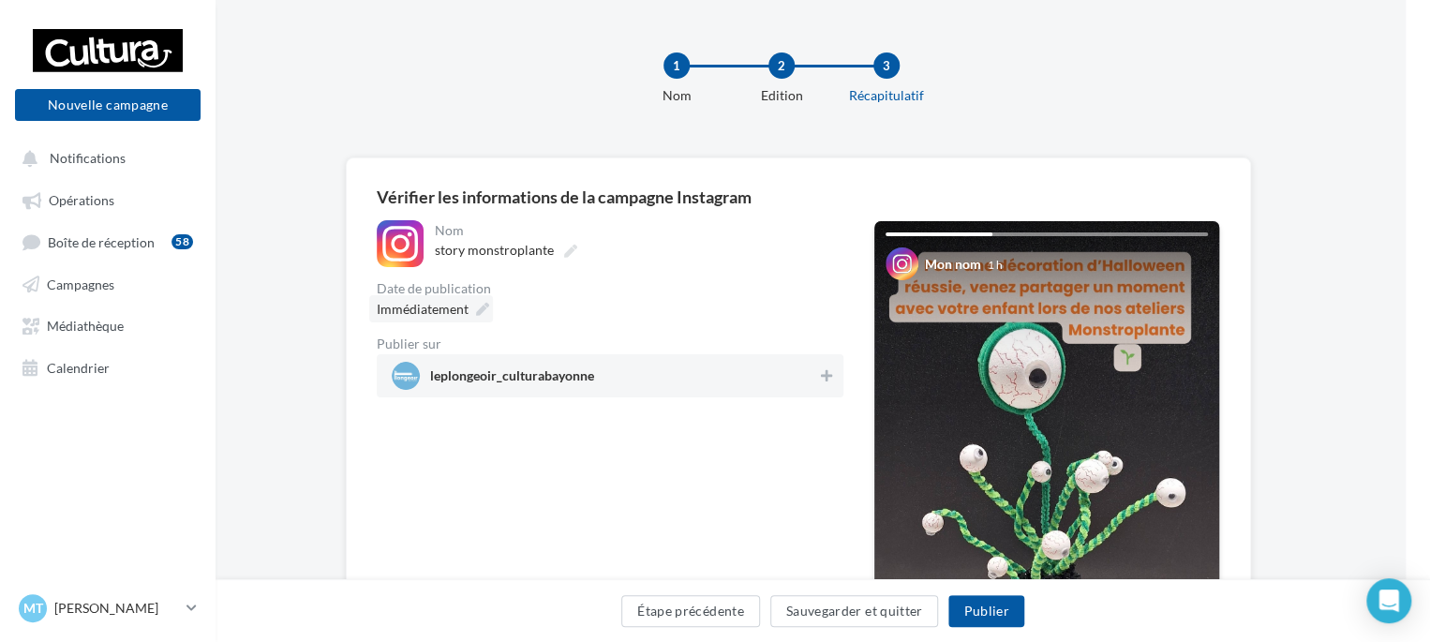
click at [482, 314] on icon at bounding box center [482, 309] width 13 height 13
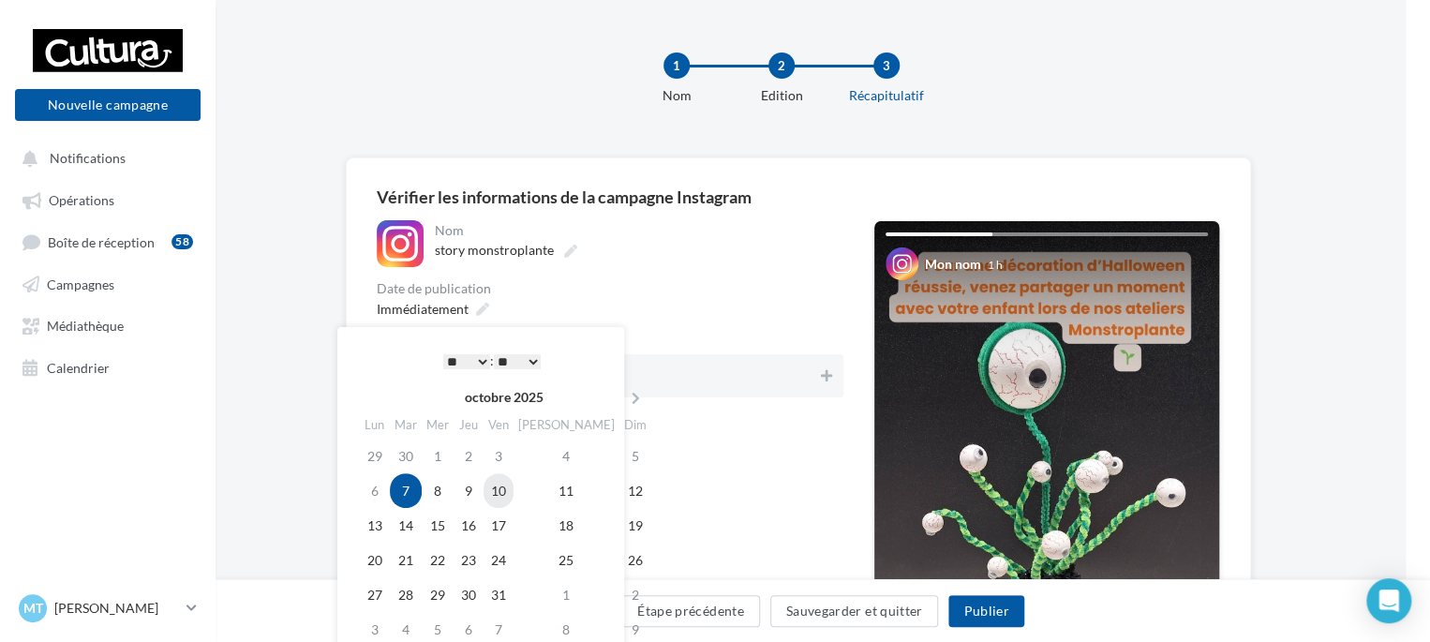
click at [513, 490] on td "10" at bounding box center [499, 490] width 30 height 35
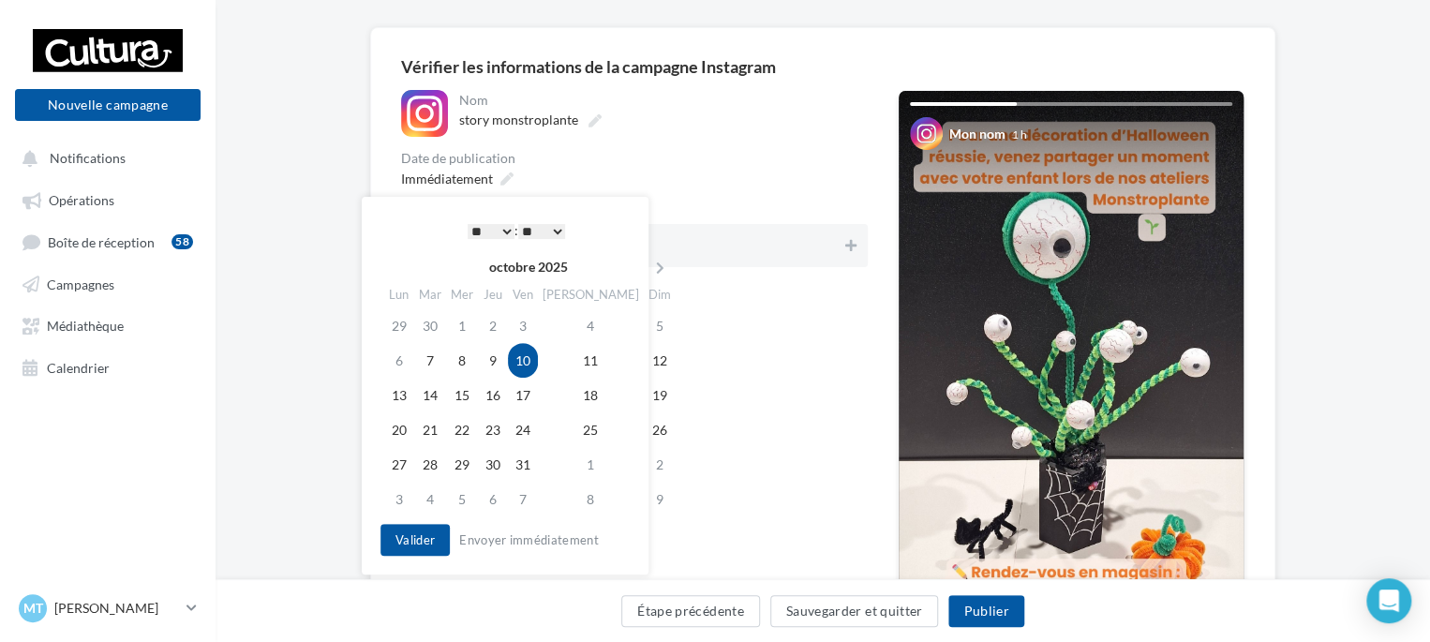
scroll to position [131, 0]
click at [498, 219] on div "* * * * * * * * * * ** ** ** ** ** ** ** ** ** ** ** ** ** ** : ** ** ** ** ** …" at bounding box center [516, 230] width 189 height 28
click at [503, 235] on select "* * * * * * * * * * ** ** ** ** ** ** ** ** ** ** ** ** ** **" at bounding box center [491, 230] width 47 height 15
click at [556, 235] on select "** ** ** ** ** **" at bounding box center [541, 230] width 47 height 15
click at [415, 536] on button "Valider" at bounding box center [414, 539] width 69 height 32
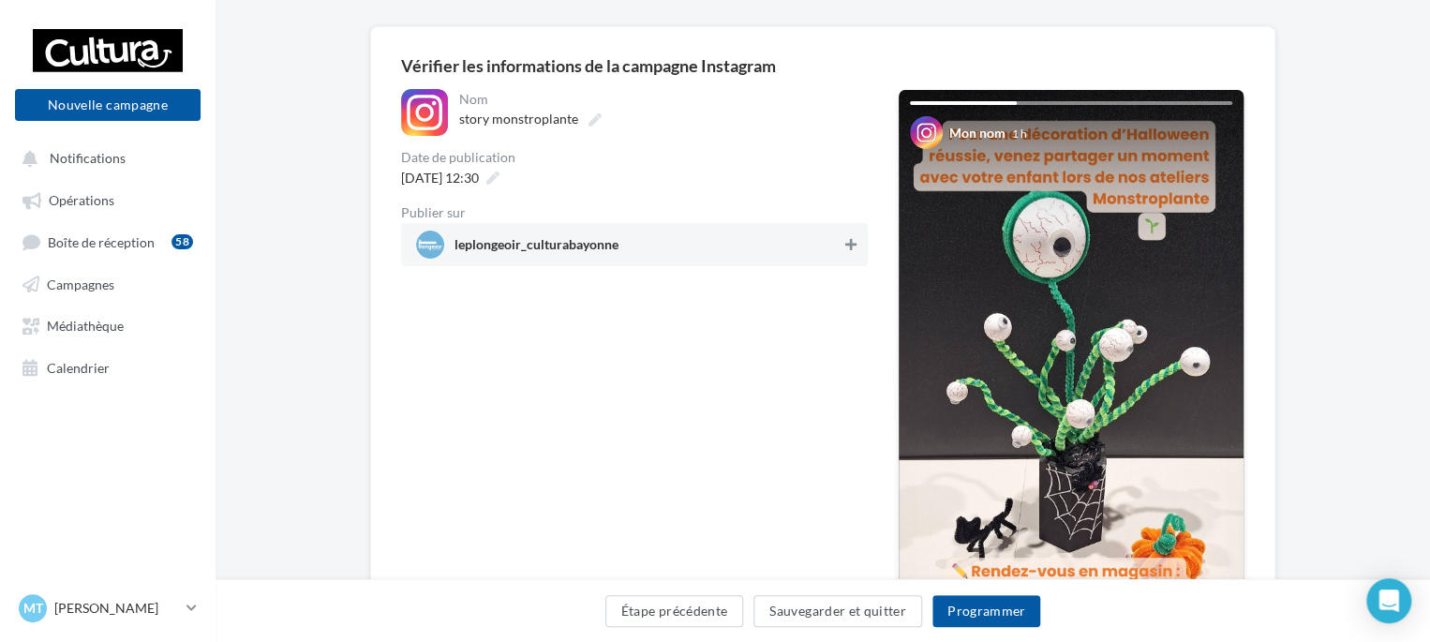
click at [842, 247] on button at bounding box center [851, 244] width 19 height 22
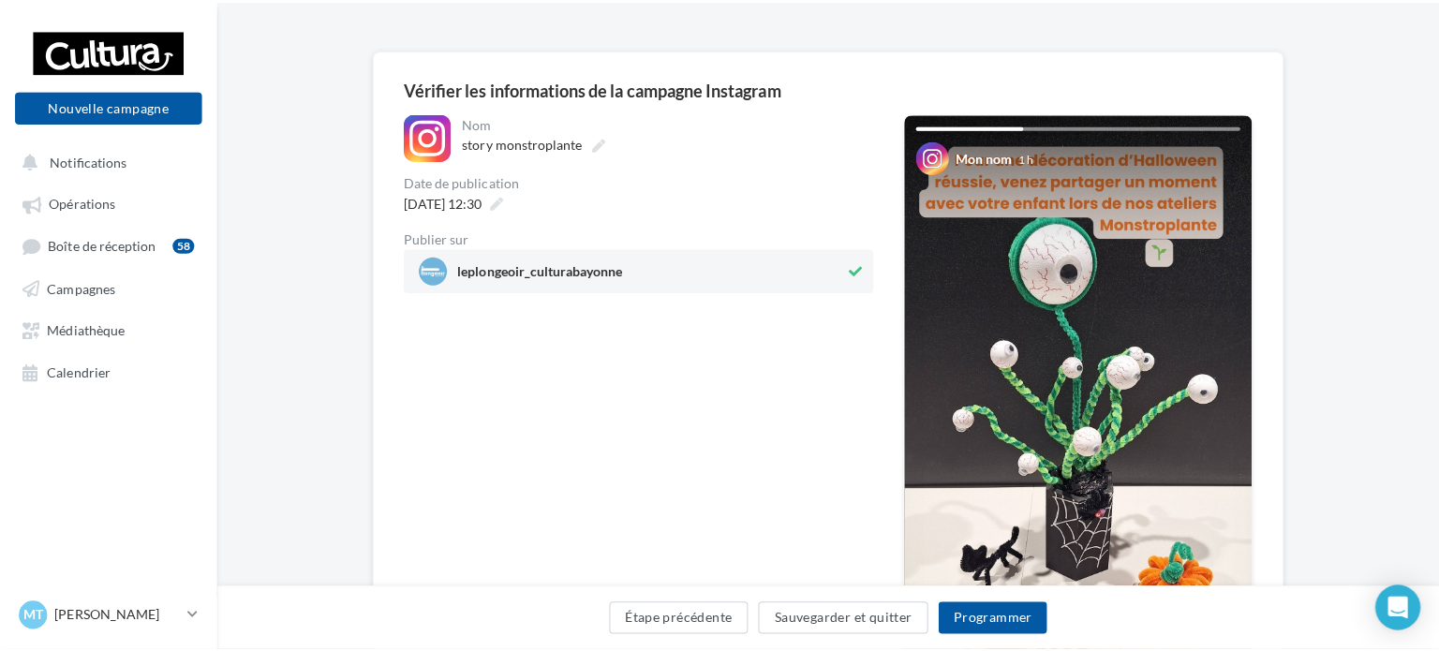
scroll to position [86, 0]
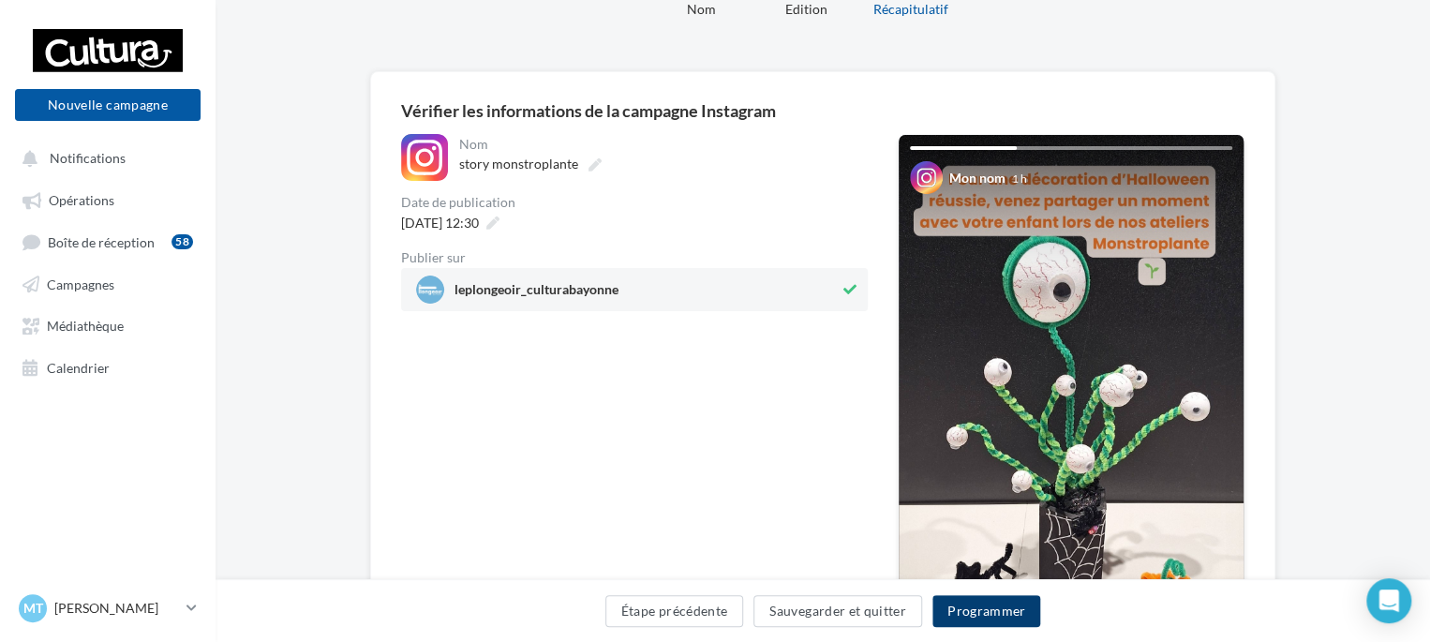
click at [978, 617] on button "Programmer" at bounding box center [986, 611] width 109 height 32
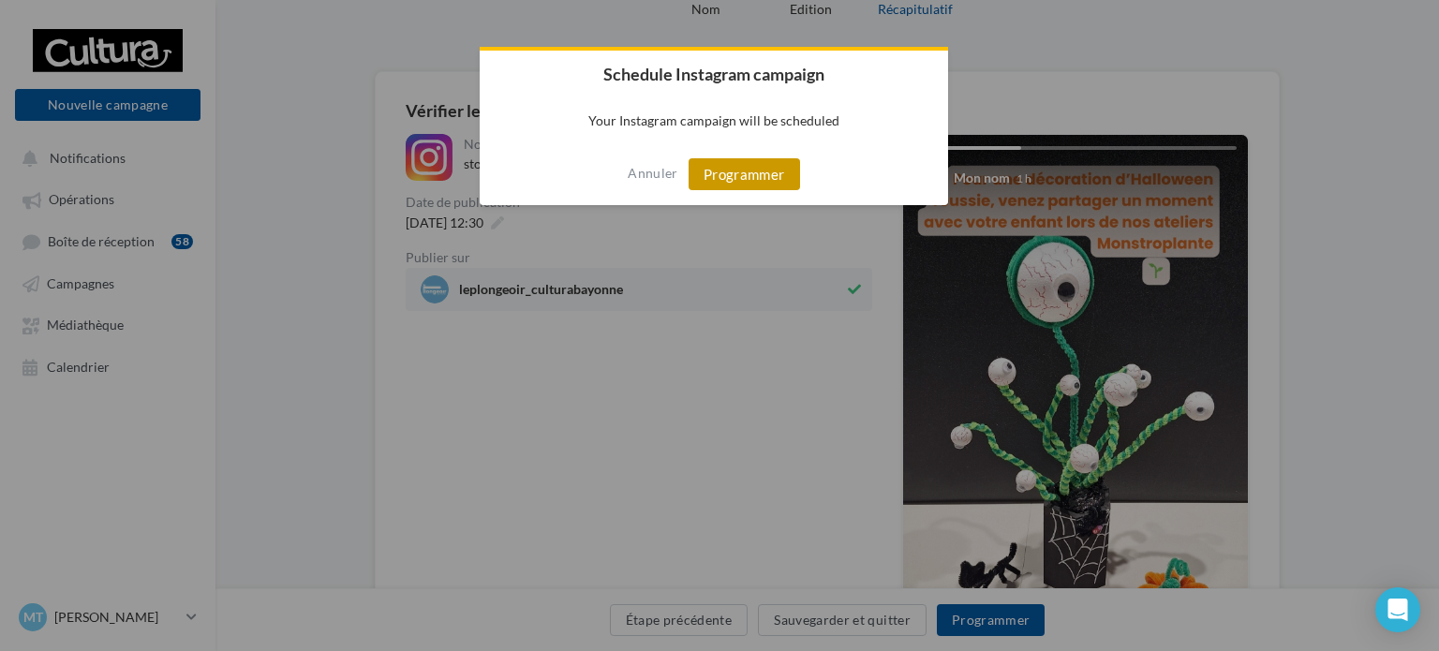
click at [765, 172] on button "Programmer" at bounding box center [745, 174] width 112 height 32
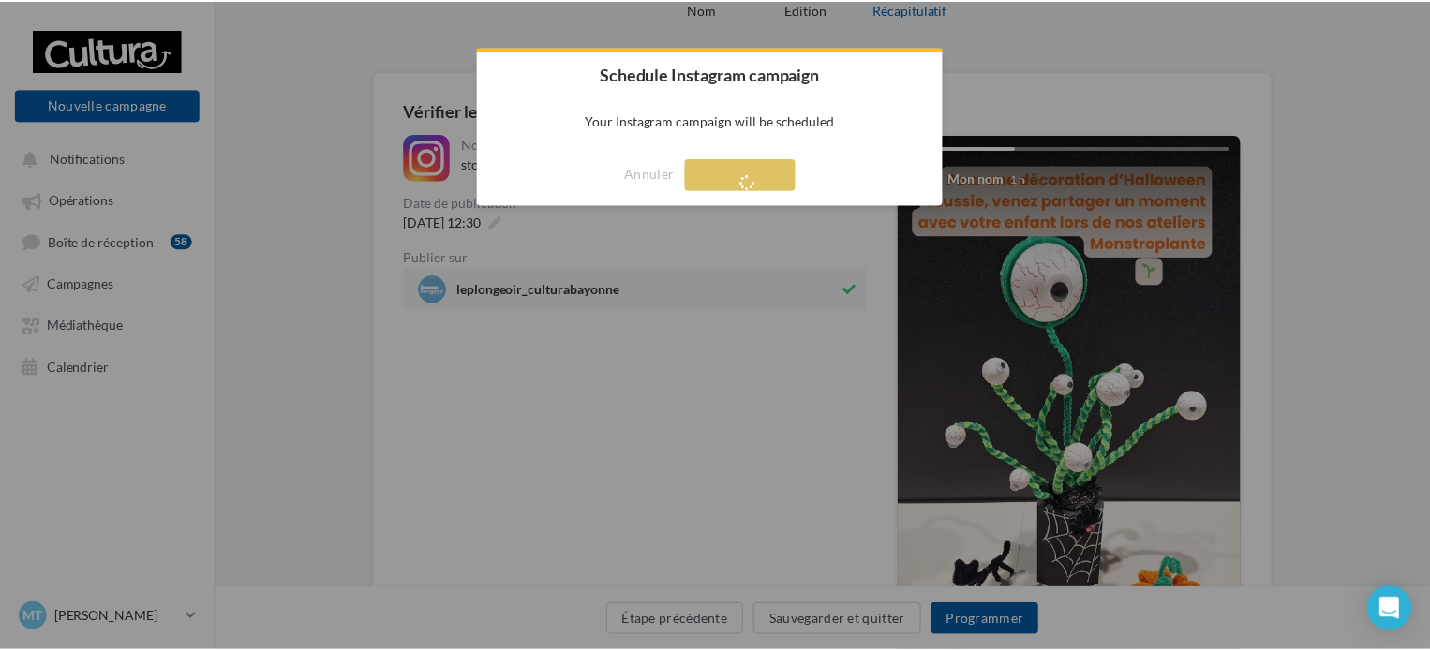
scroll to position [30, 0]
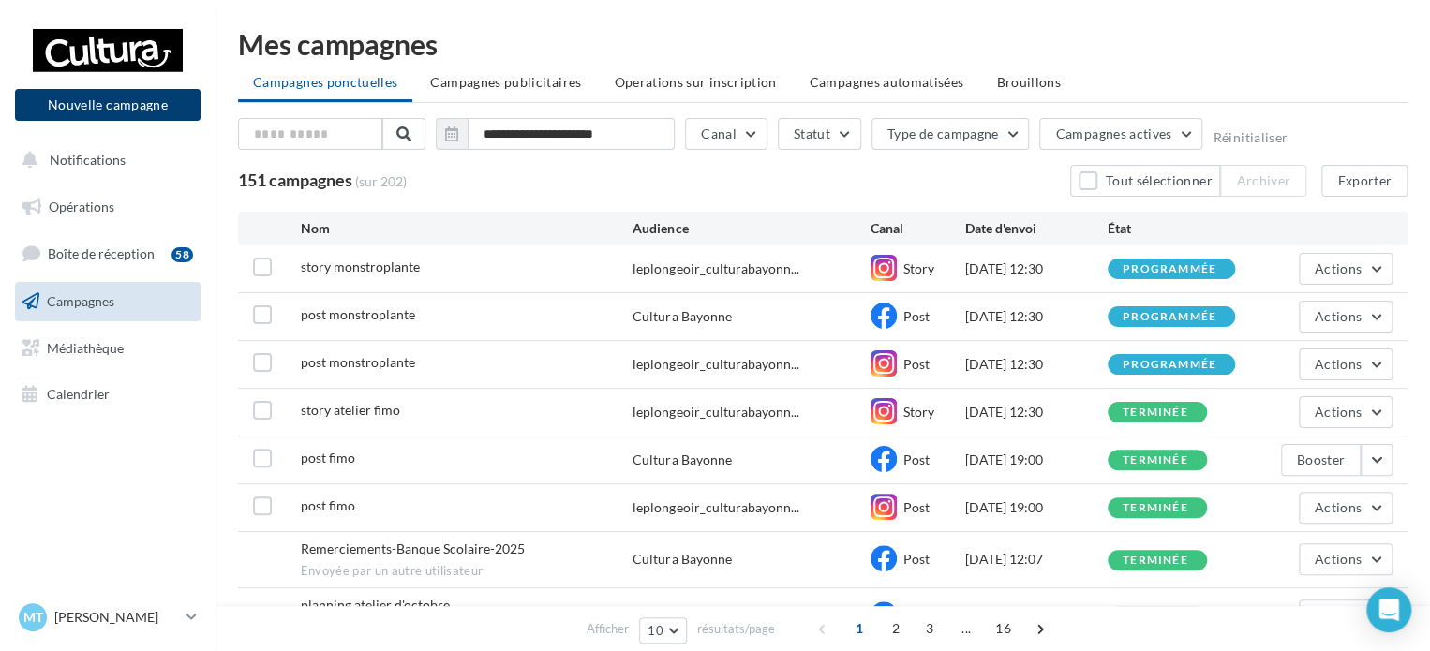
click at [113, 103] on button "Nouvelle campagne" at bounding box center [108, 105] width 186 height 32
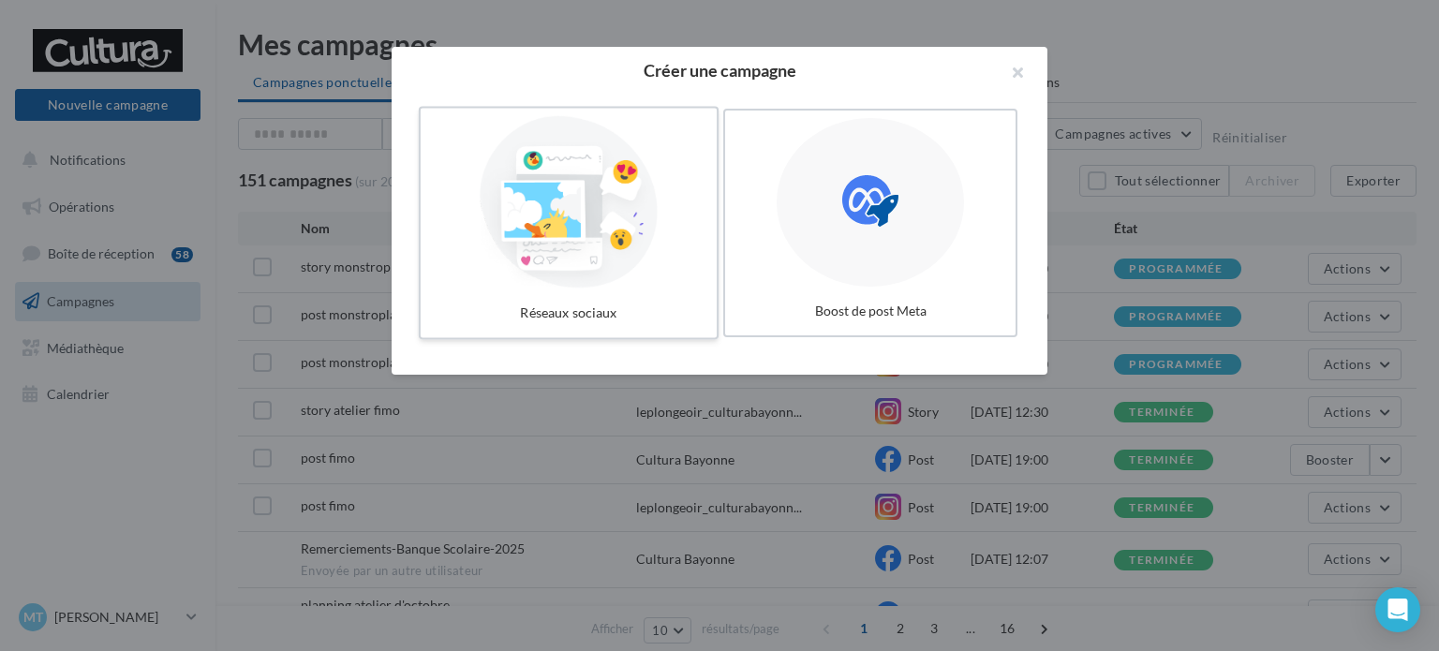
click at [562, 254] on div at bounding box center [568, 202] width 281 height 172
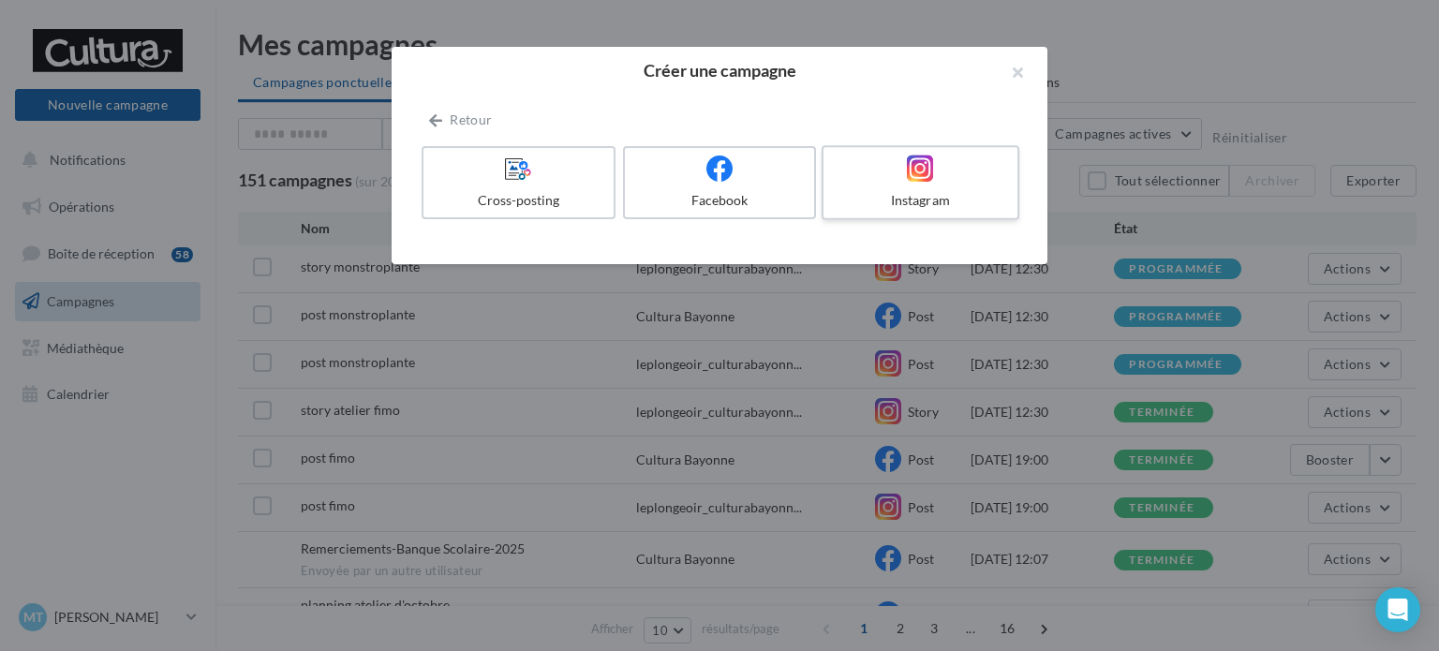
click at [922, 186] on label "Instagram" at bounding box center [921, 182] width 198 height 75
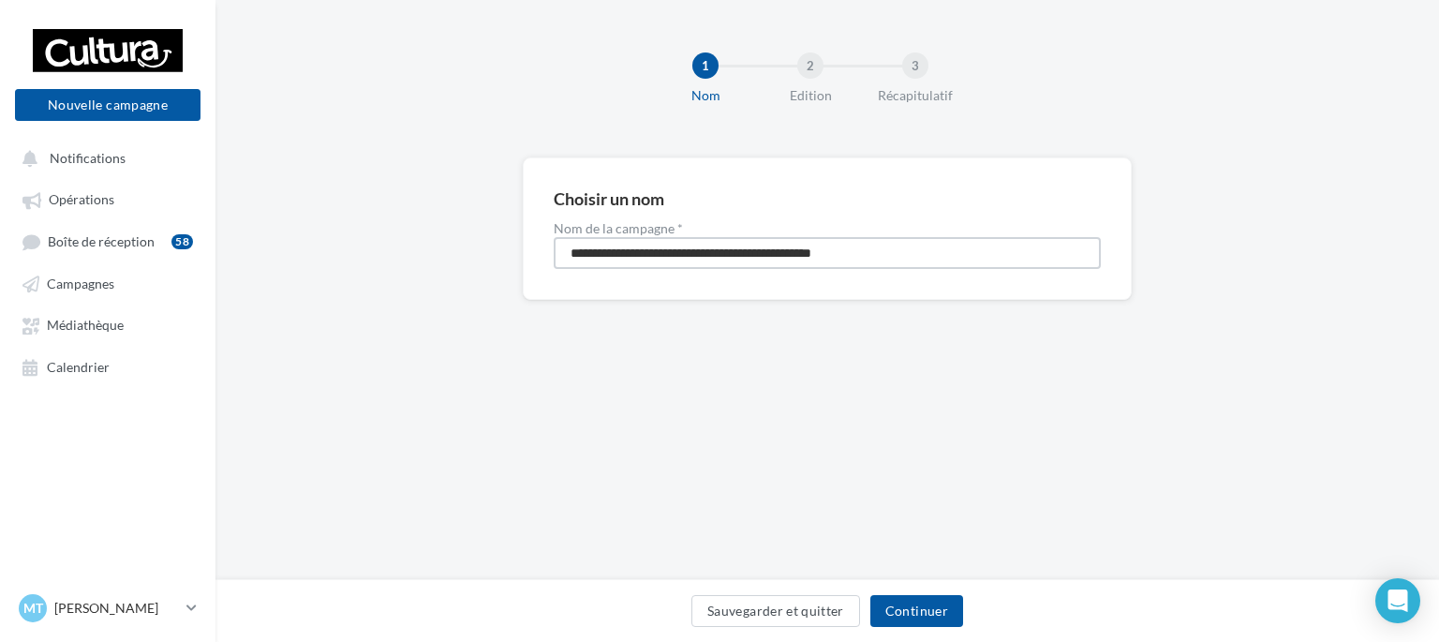
drag, startPoint x: 934, startPoint y: 257, endPoint x: 457, endPoint y: 194, distance: 481.1
click at [457, 194] on div "**********" at bounding box center [828, 258] width 1224 height 202
drag, startPoint x: 926, startPoint y: 621, endPoint x: 774, endPoint y: 458, distance: 222.8
click at [774, 458] on div "**********" at bounding box center [828, 290] width 1224 height 580
click at [628, 258] on input "**********" at bounding box center [827, 253] width 547 height 32
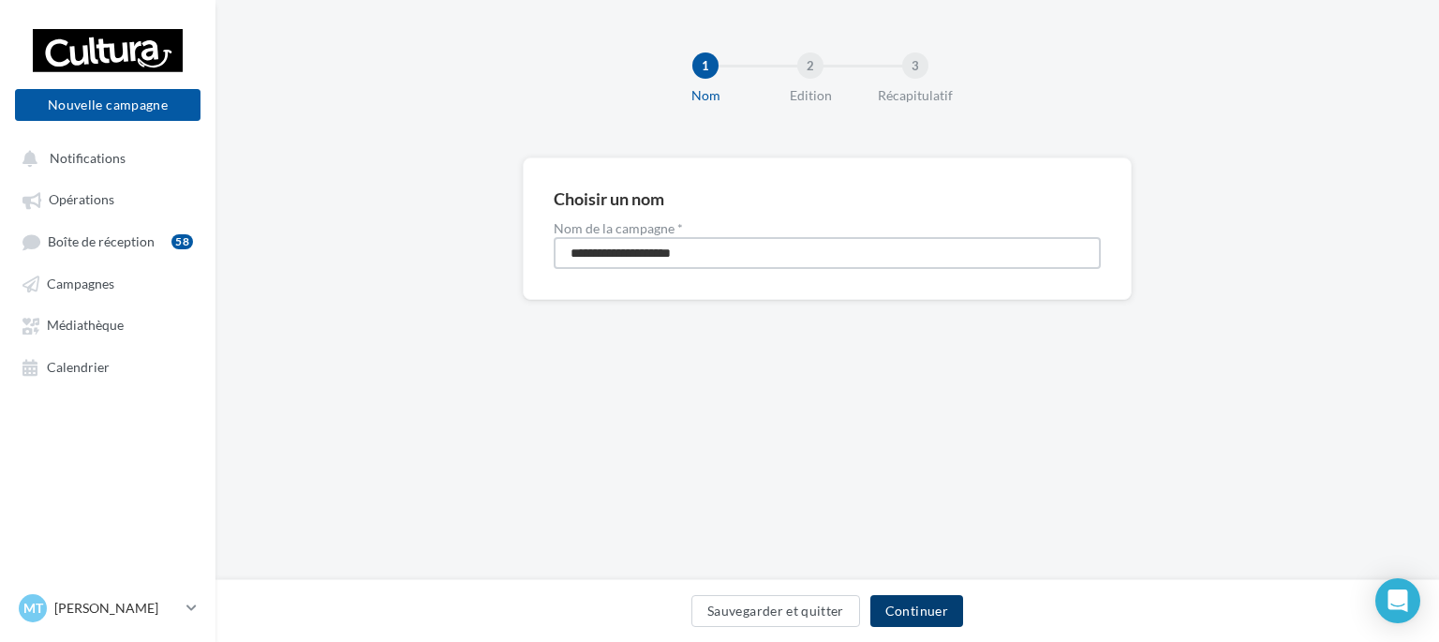
type input "**********"
click at [901, 610] on button "Continuer" at bounding box center [917, 611] width 93 height 32
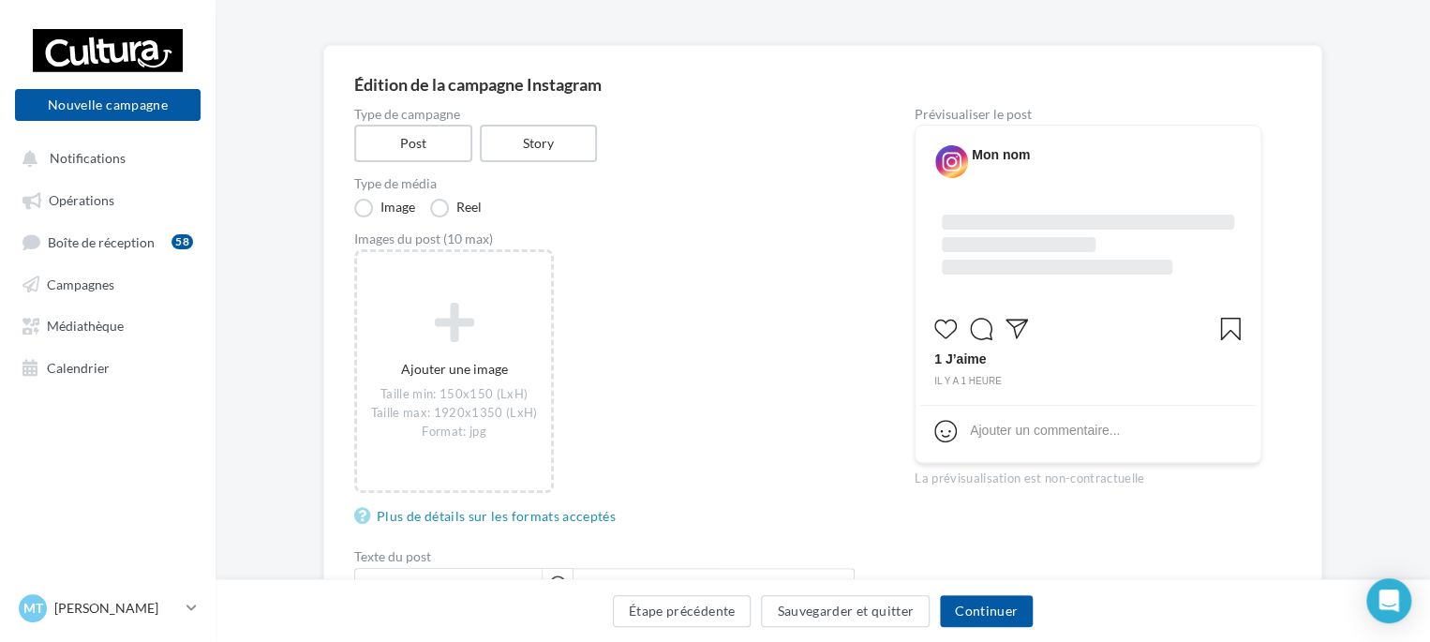
scroll to position [112, 0]
click at [533, 149] on label "Story" at bounding box center [538, 144] width 120 height 38
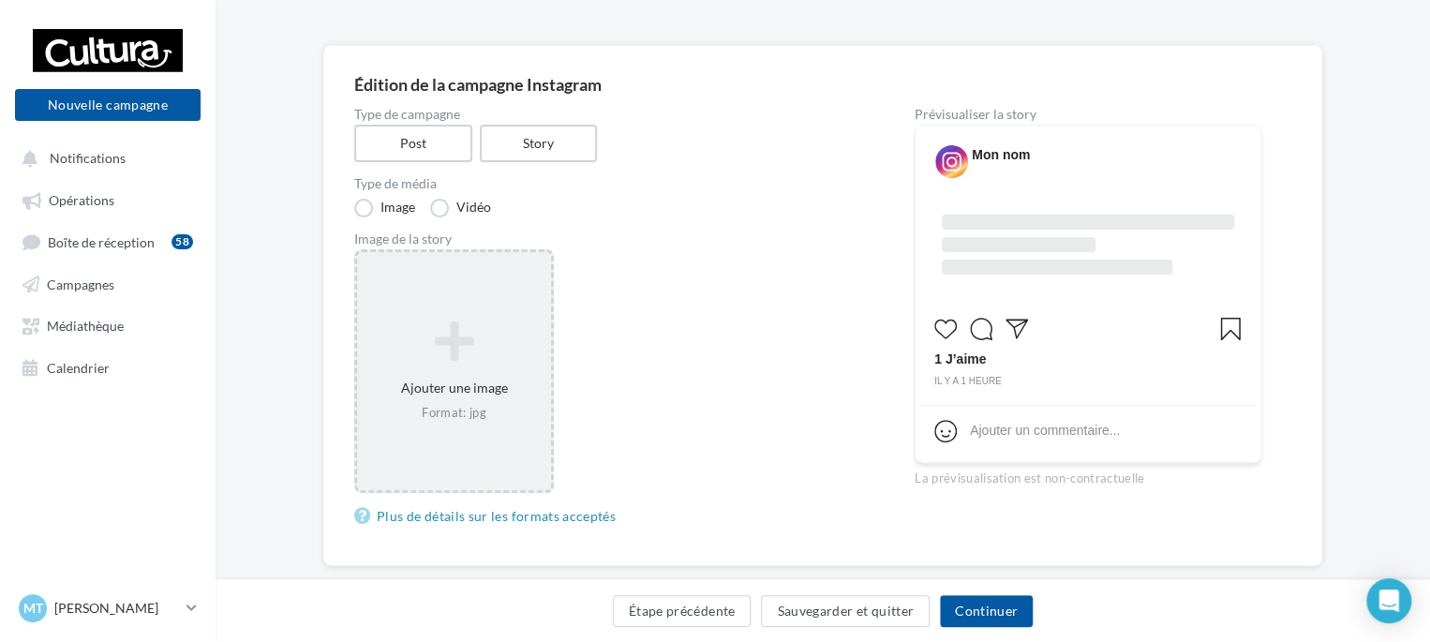
click at [442, 388] on div "Ajouter une image Format: jpg" at bounding box center [454, 371] width 194 height 120
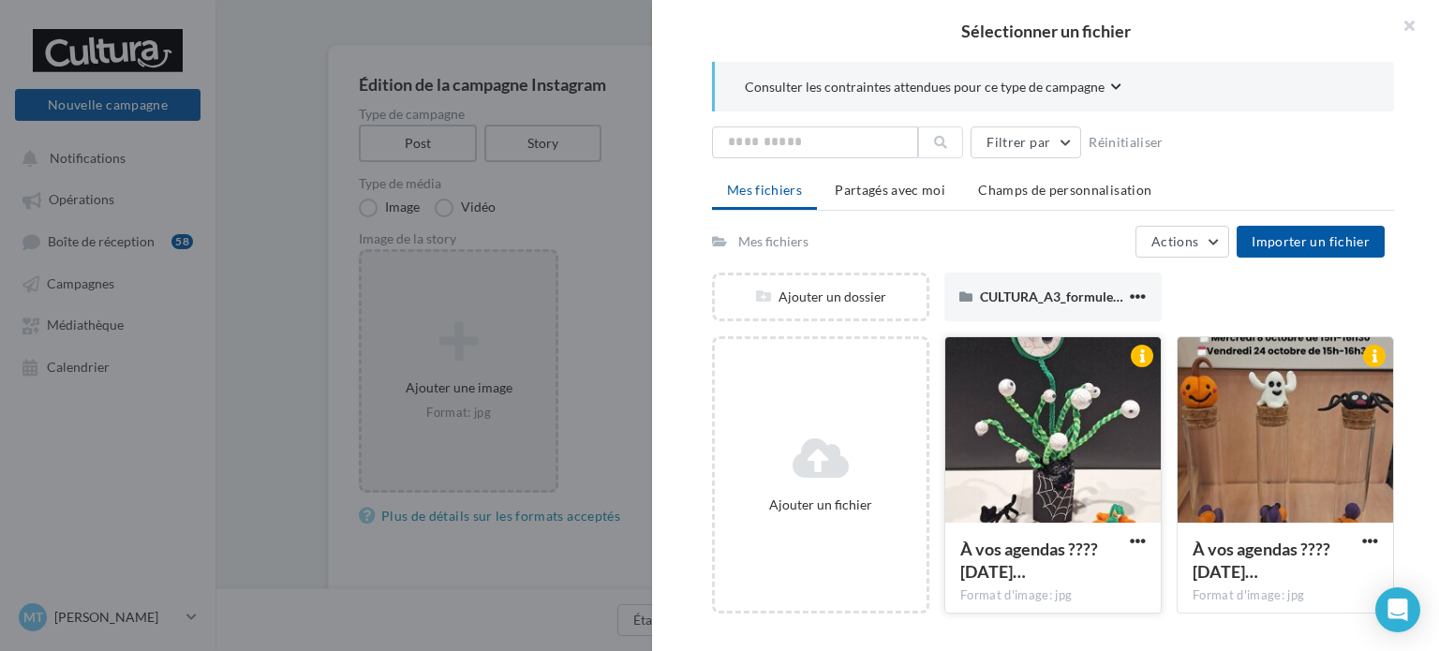
click at [1035, 444] on div at bounding box center [1054, 430] width 216 height 187
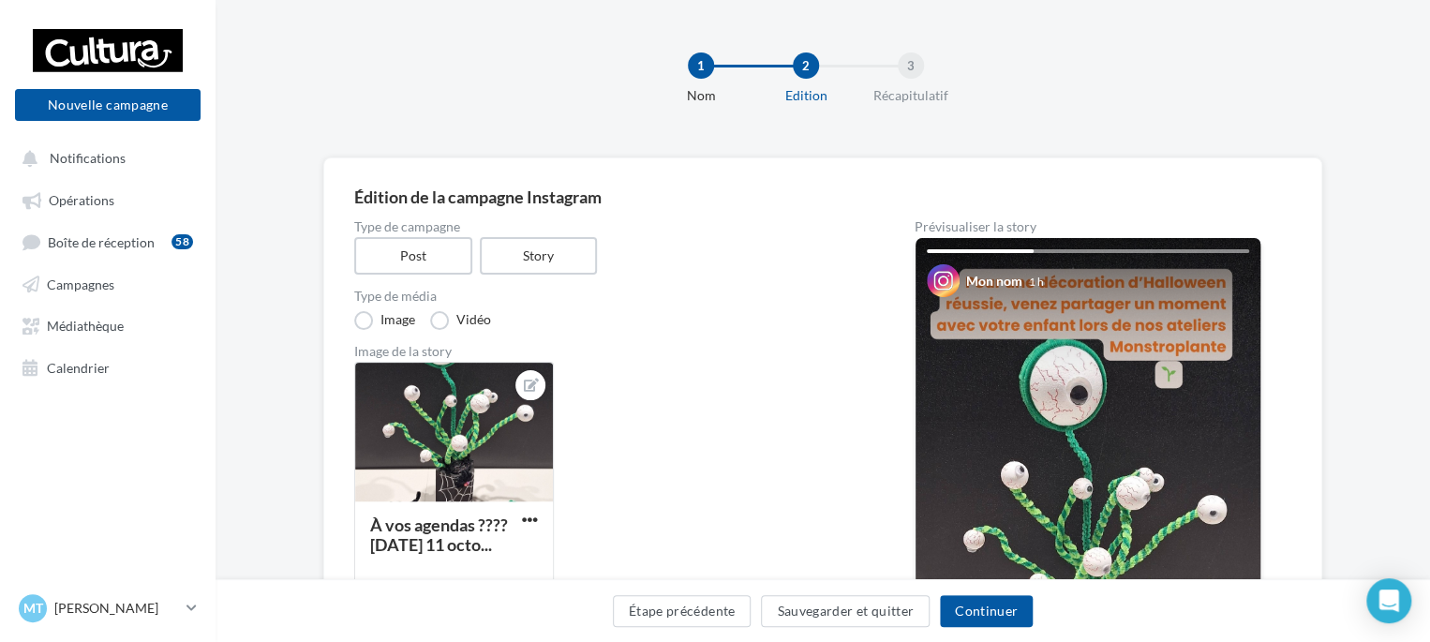
scroll to position [0, 0]
click at [963, 608] on button "Continuer" at bounding box center [986, 611] width 93 height 32
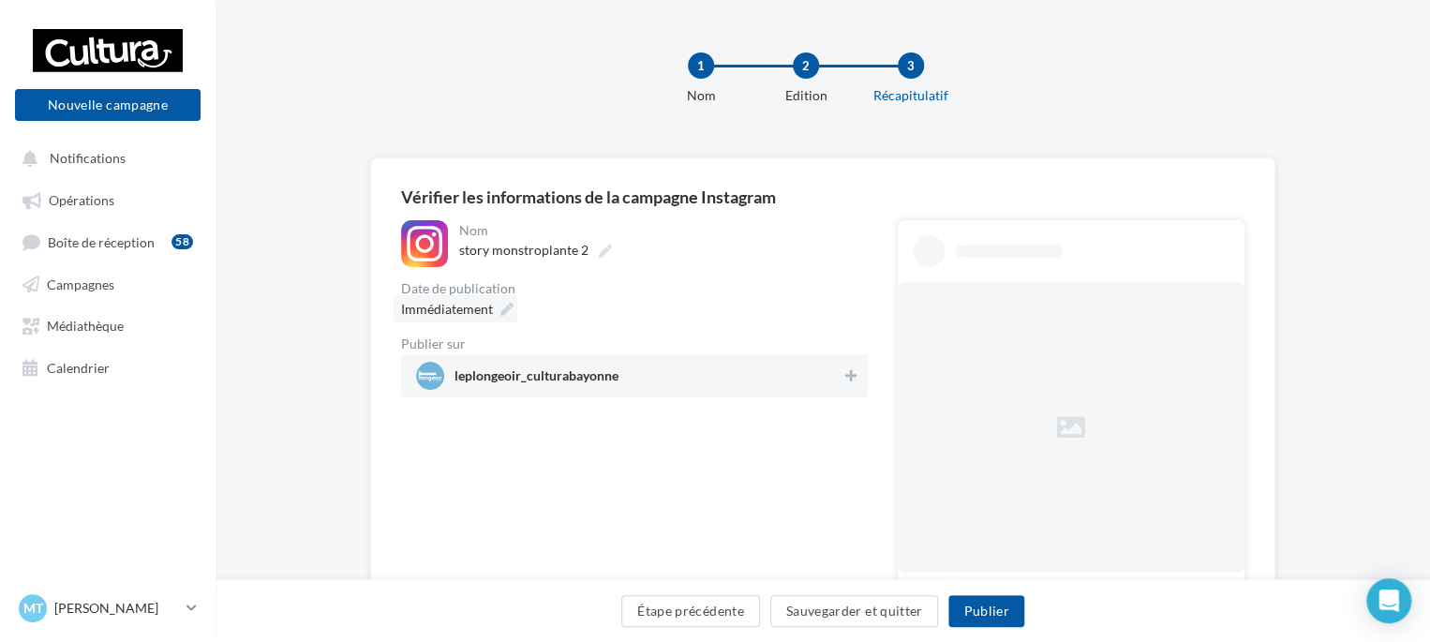
click at [500, 308] on icon at bounding box center [506, 309] width 13 height 13
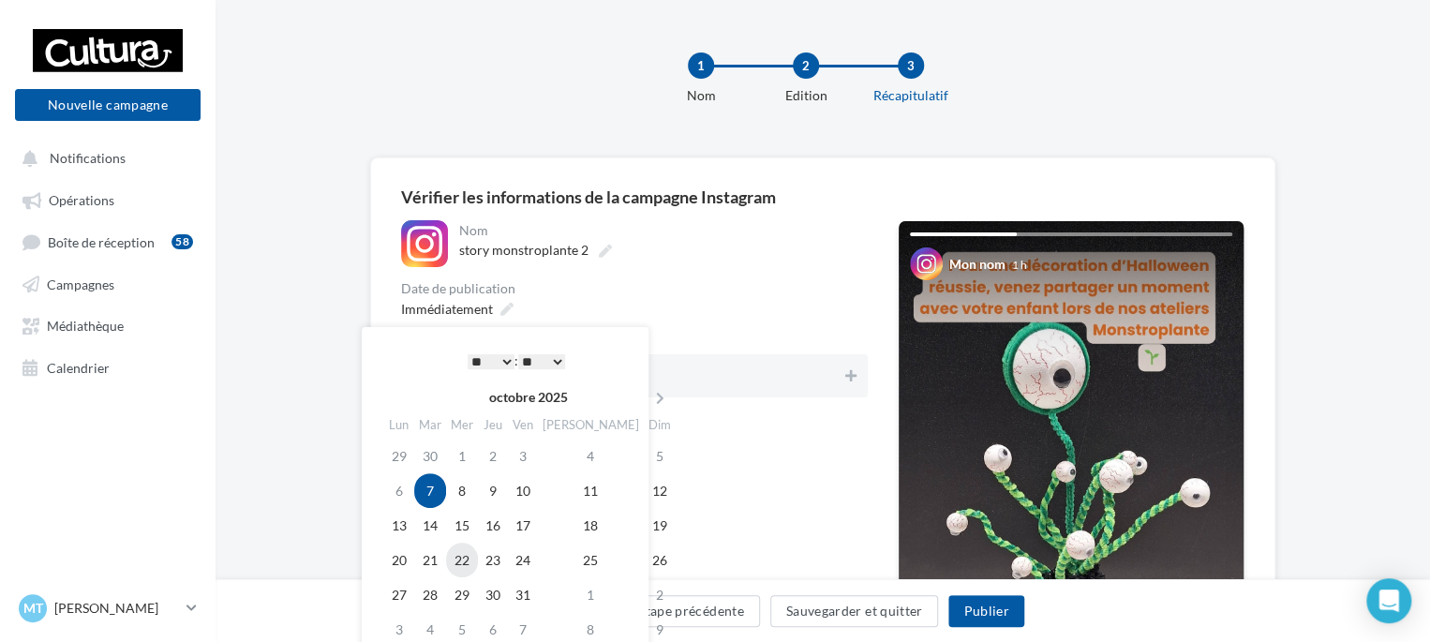
click at [461, 554] on td "22" at bounding box center [462, 560] width 32 height 35
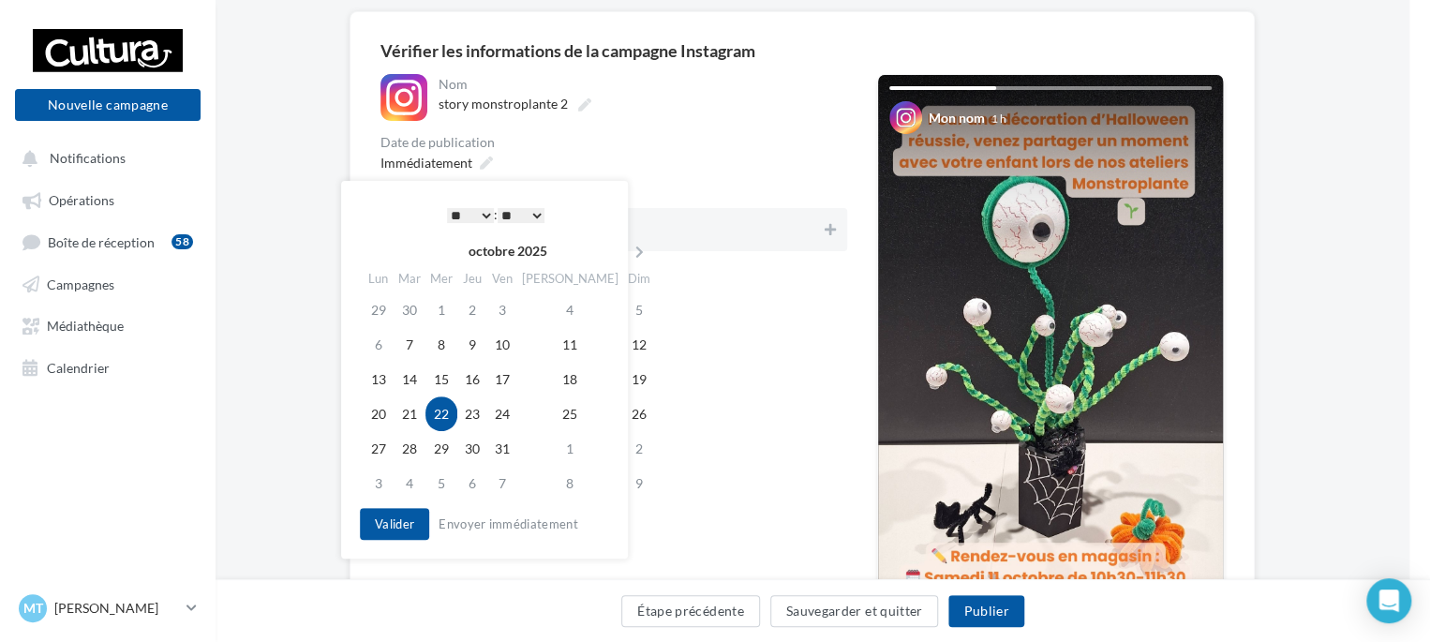
scroll to position [144, 21]
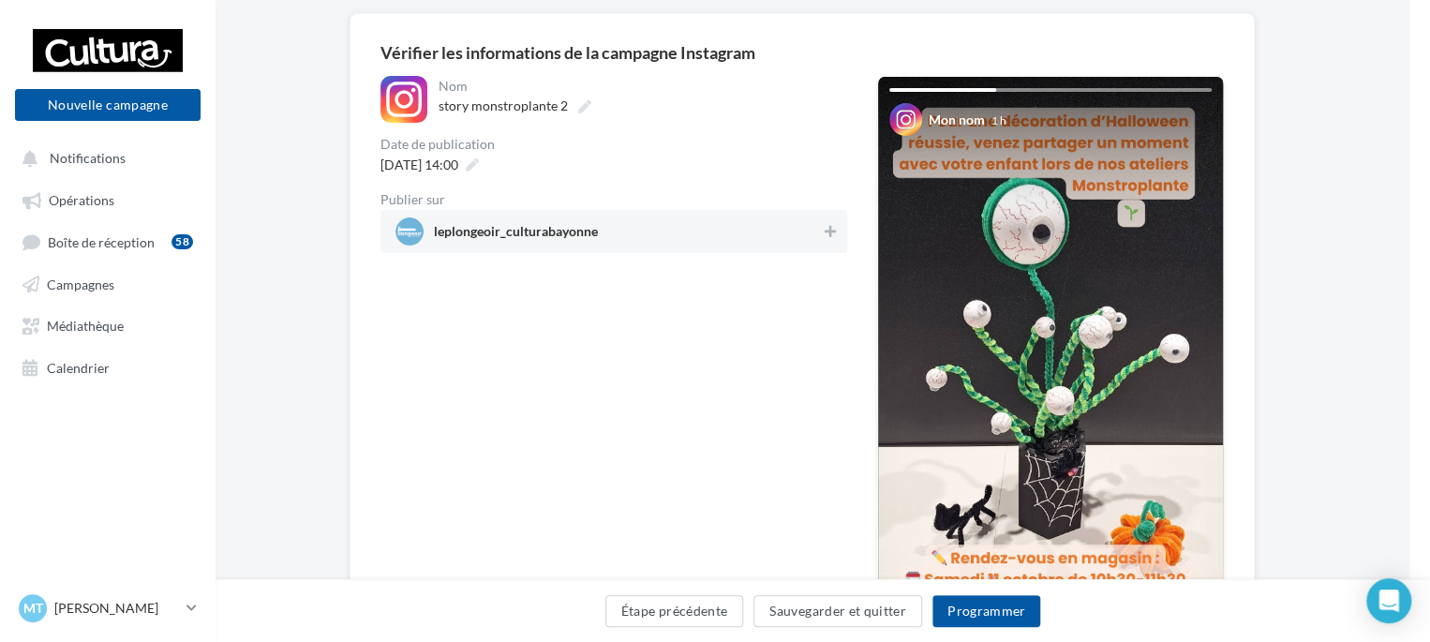
click at [753, 399] on div "**********" at bounding box center [613, 403] width 467 height 654
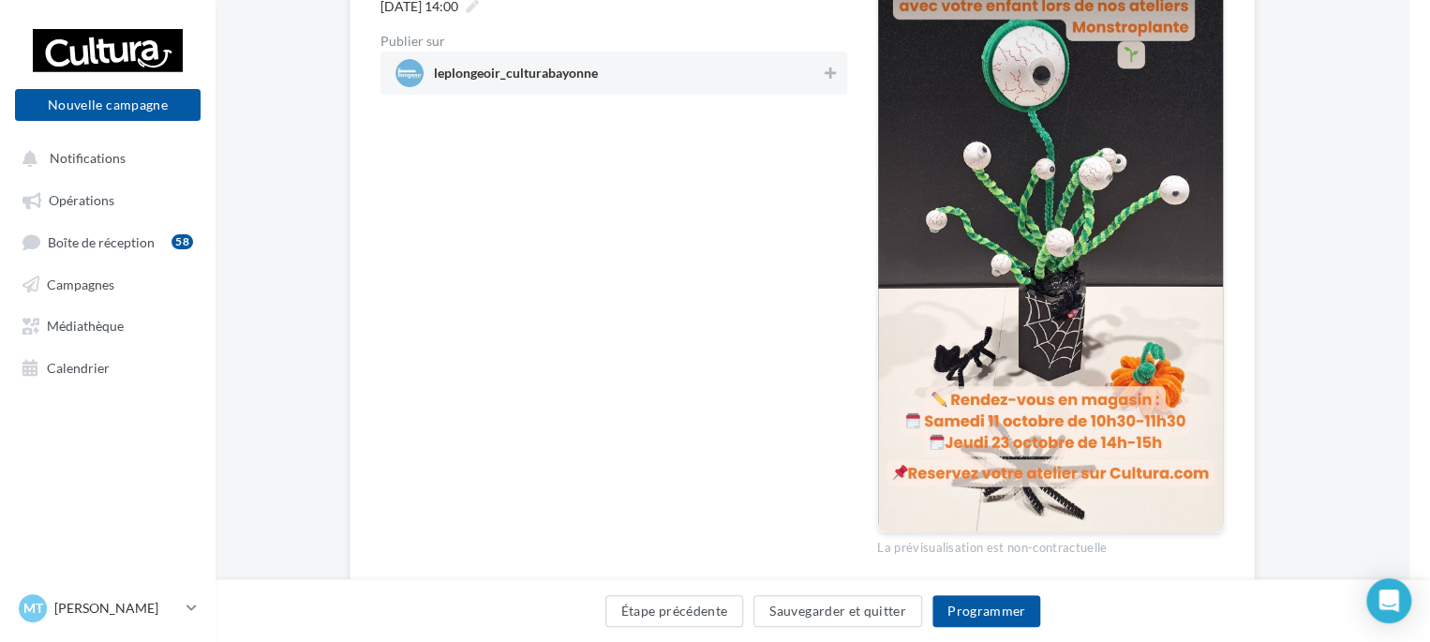
scroll to position [310, 21]
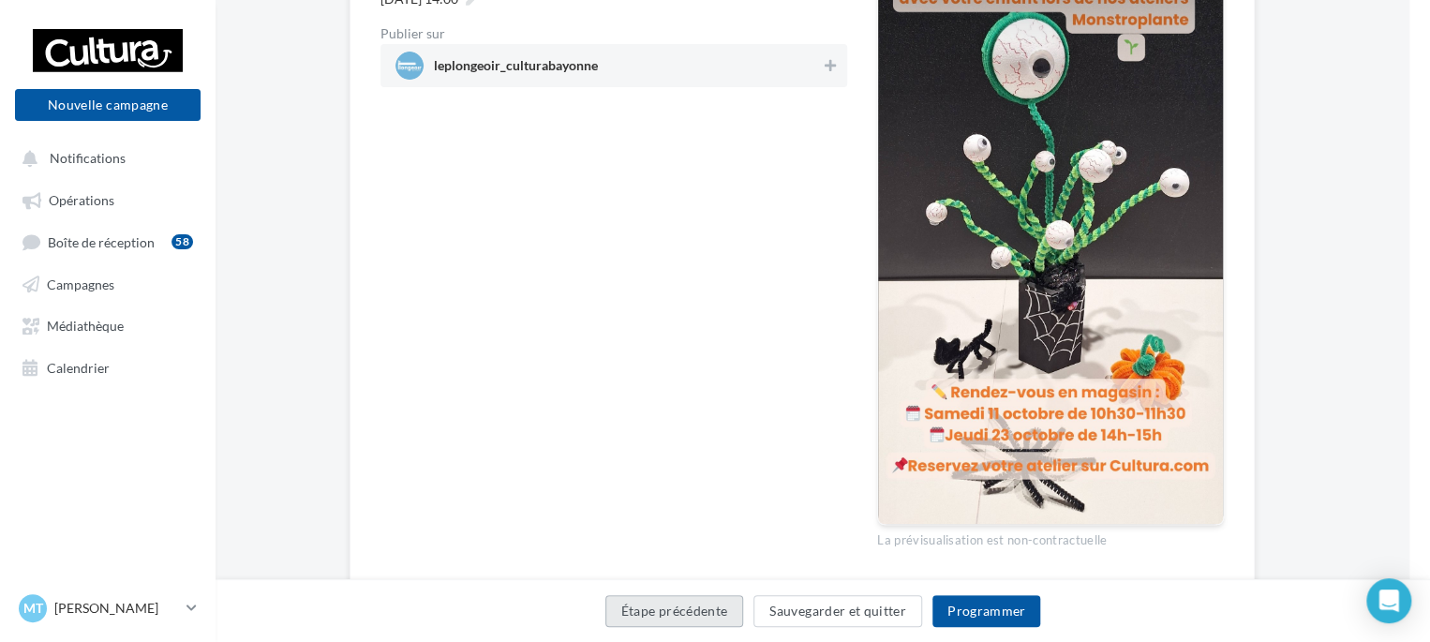
click at [708, 603] on button "Étape précédente" at bounding box center [674, 611] width 139 height 32
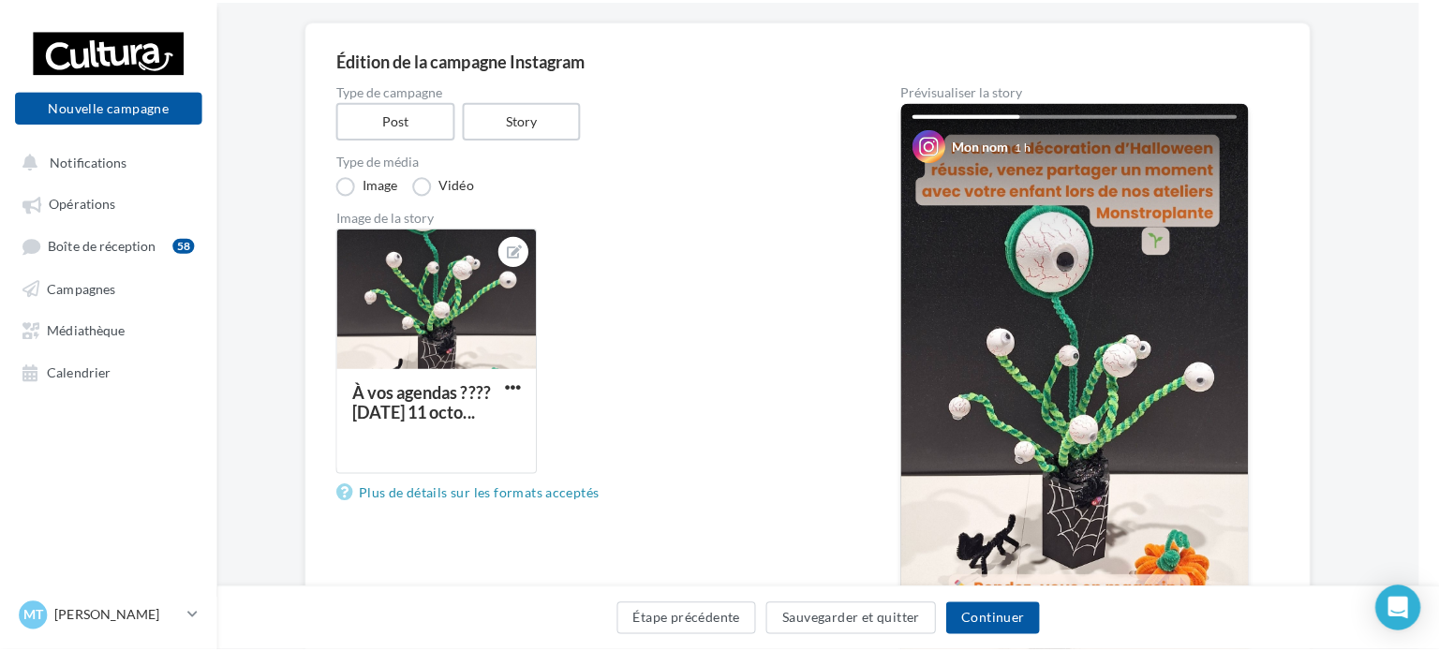
scroll to position [128, 21]
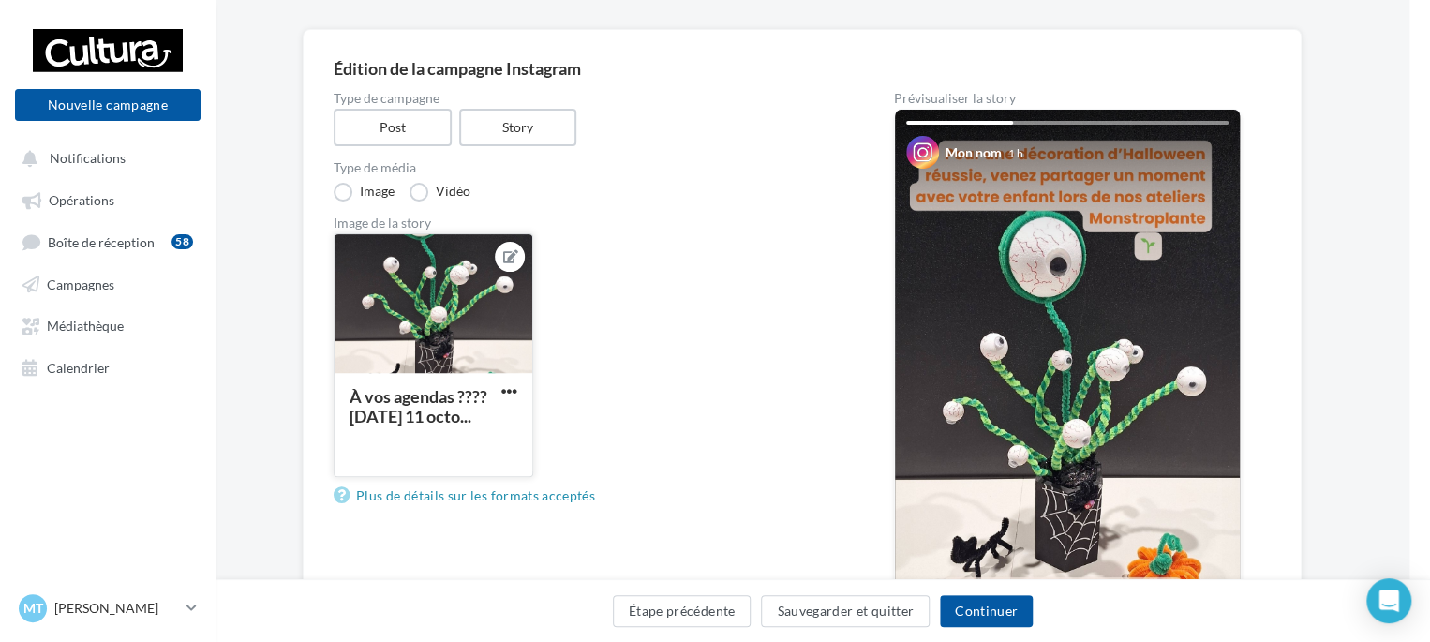
click at [514, 254] on icon at bounding box center [510, 256] width 15 height 13
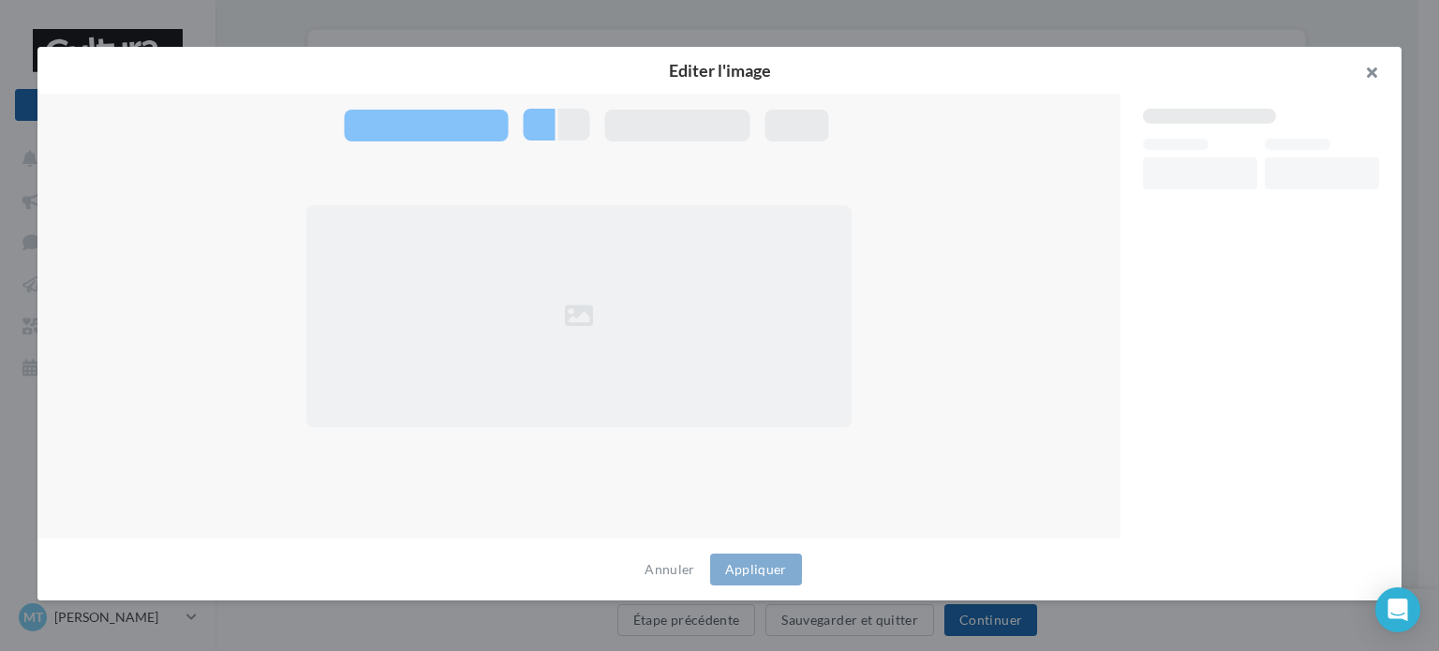
click at [1371, 83] on button "button" at bounding box center [1364, 75] width 75 height 56
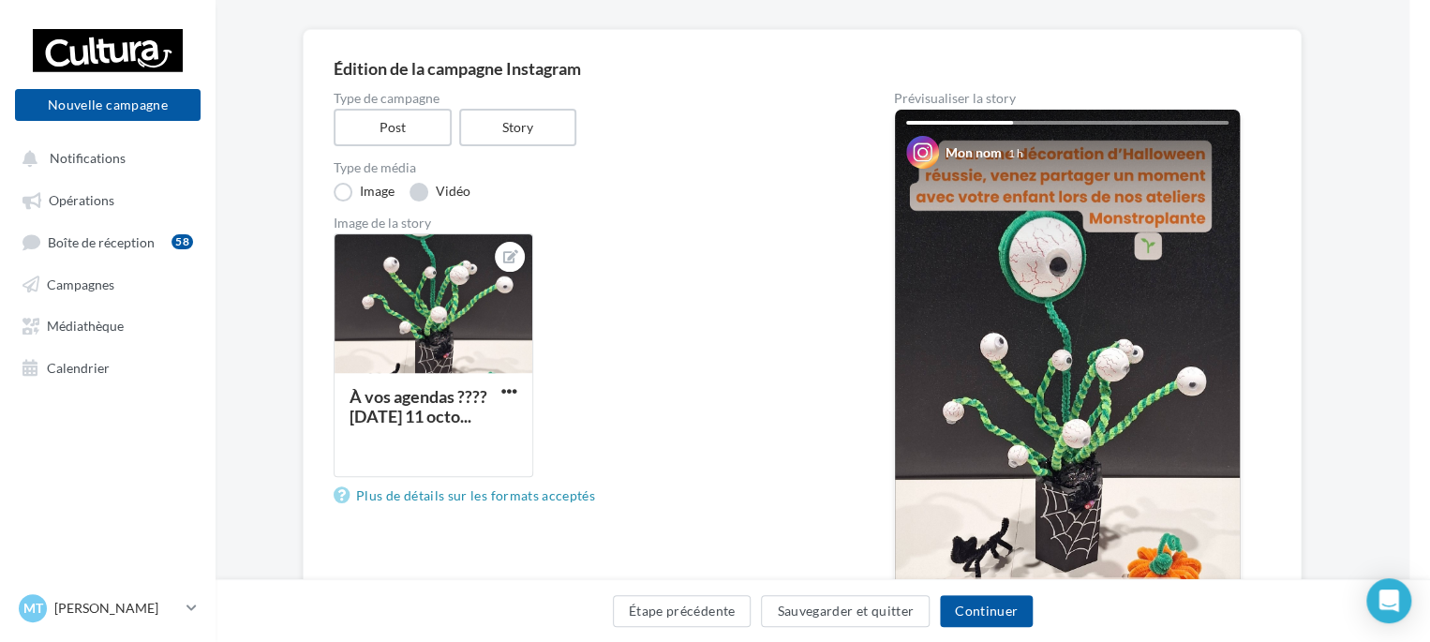
click at [428, 192] on label "Vidéo" at bounding box center [440, 192] width 61 height 19
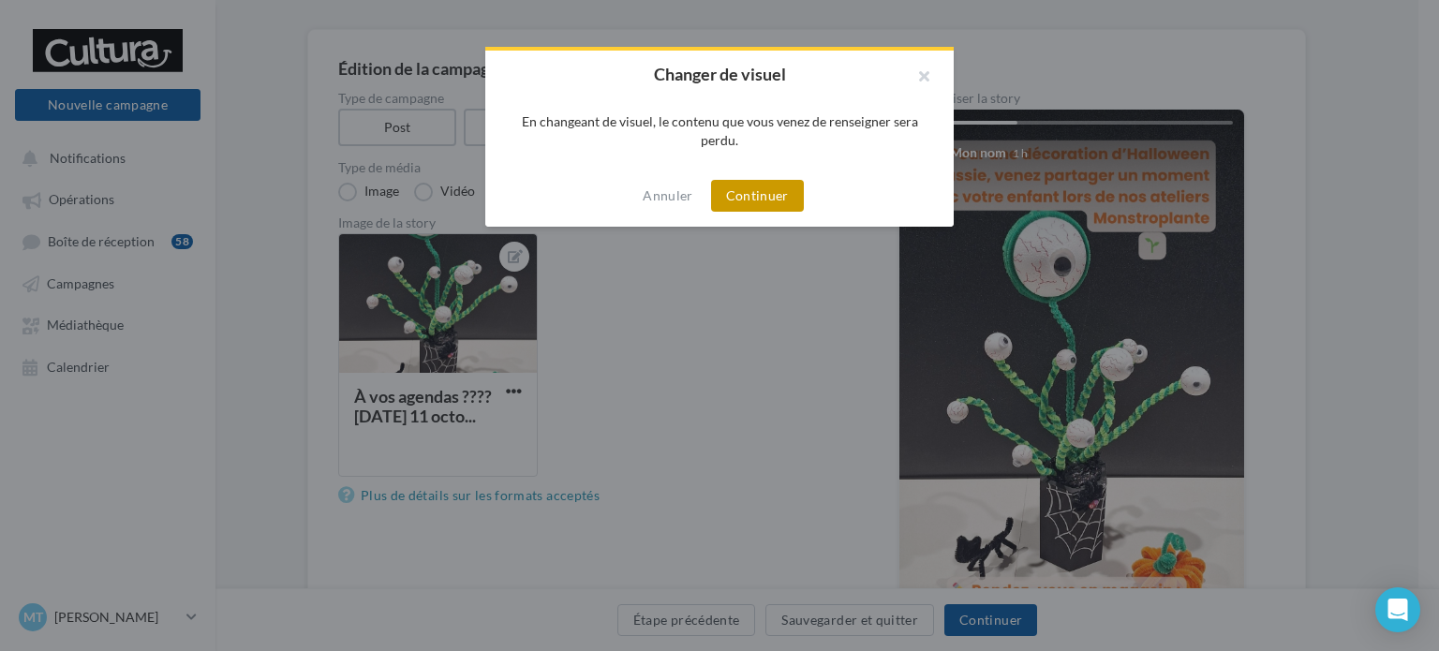
click at [767, 193] on button "Continuer" at bounding box center [757, 196] width 93 height 32
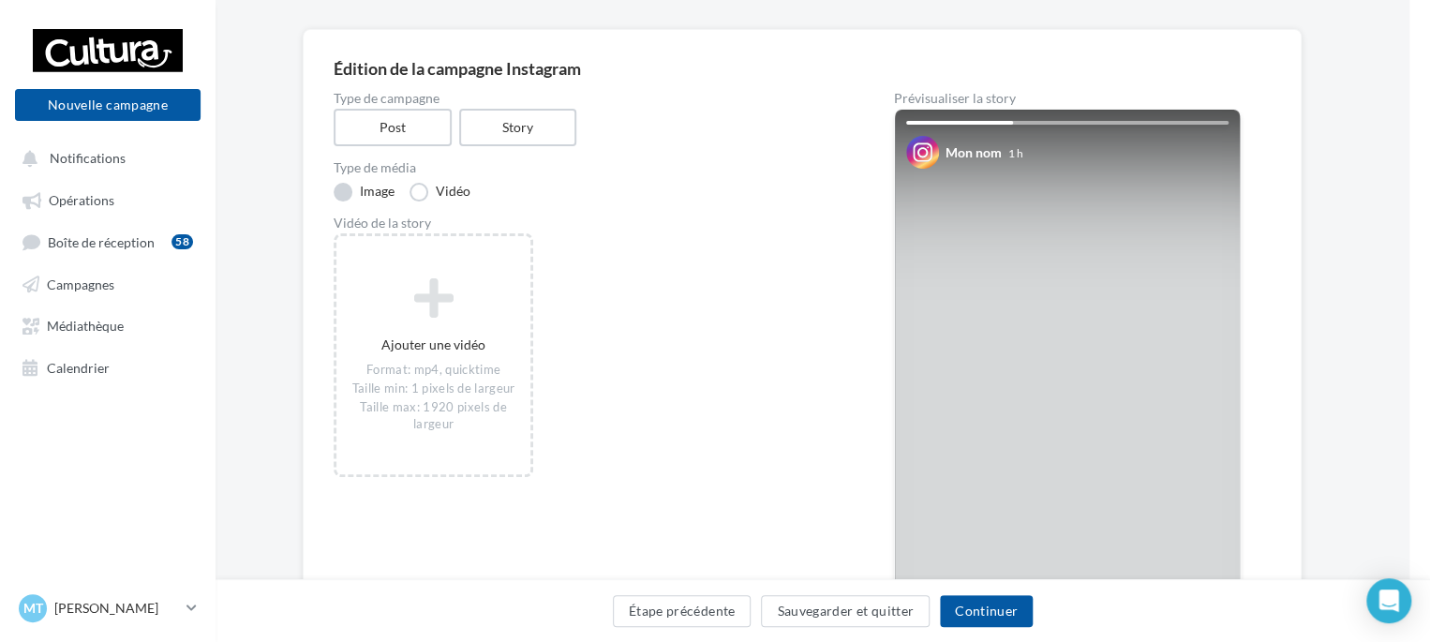
click at [341, 190] on label "Image" at bounding box center [364, 192] width 61 height 19
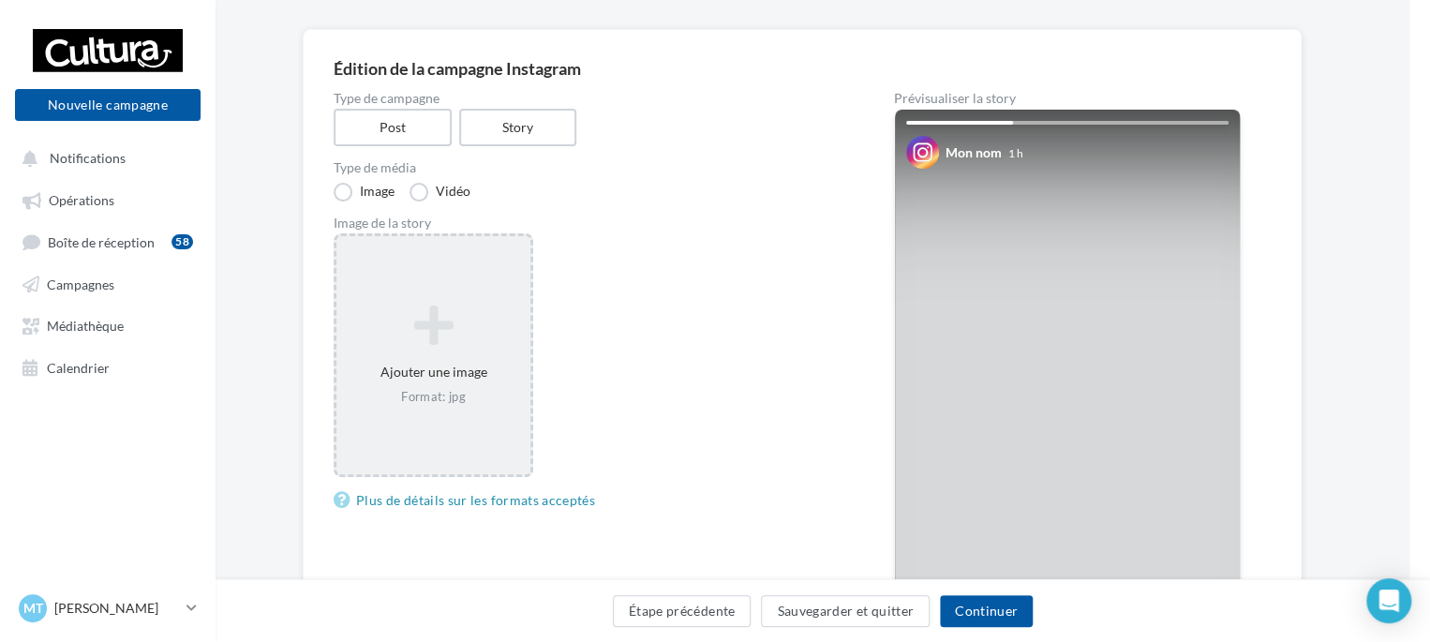
click at [454, 370] on div "Ajouter une image Format: jpg" at bounding box center [433, 355] width 194 height 120
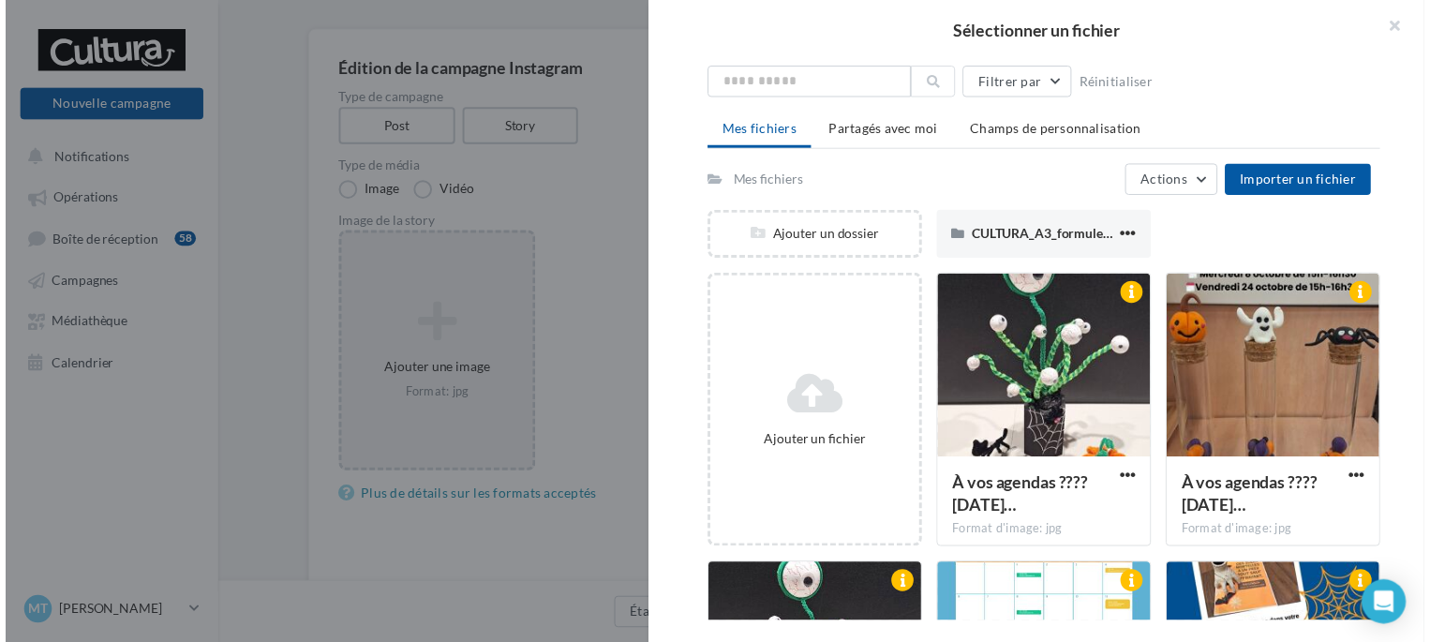
scroll to position [61, 0]
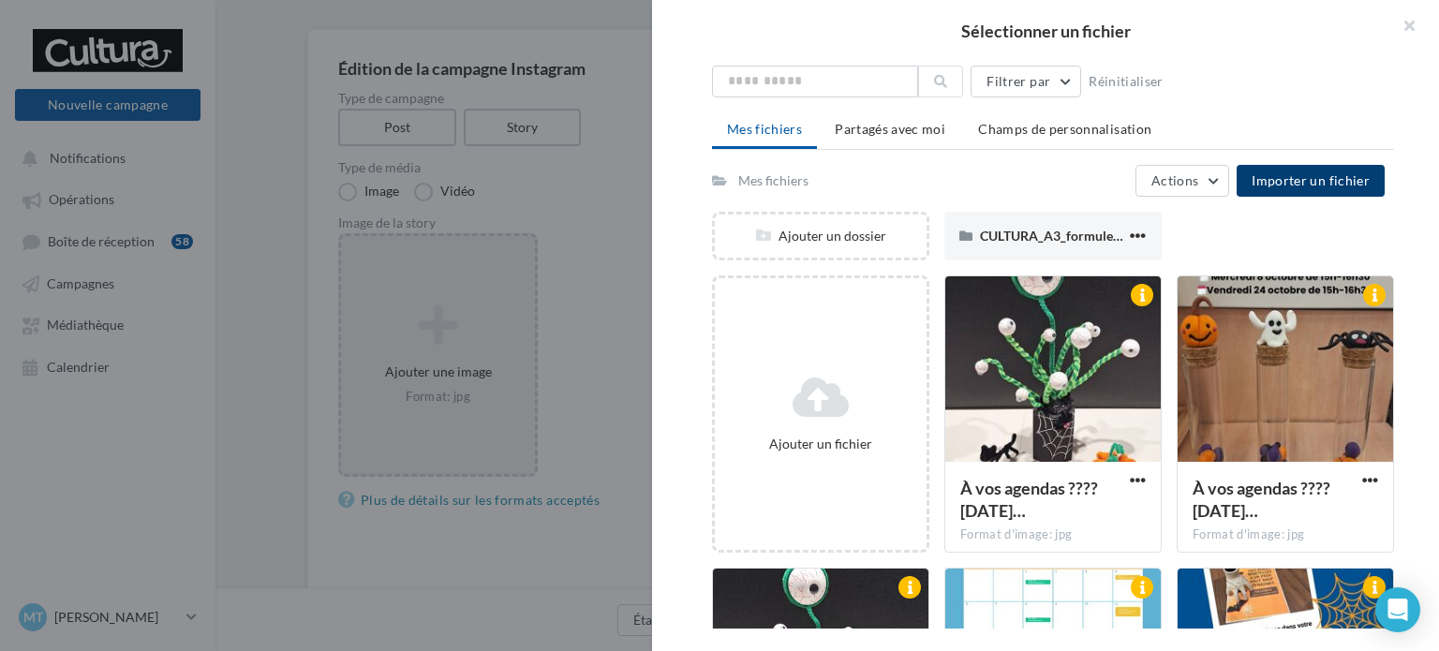
click at [1282, 183] on span "Importer un fichier" at bounding box center [1311, 180] width 118 height 16
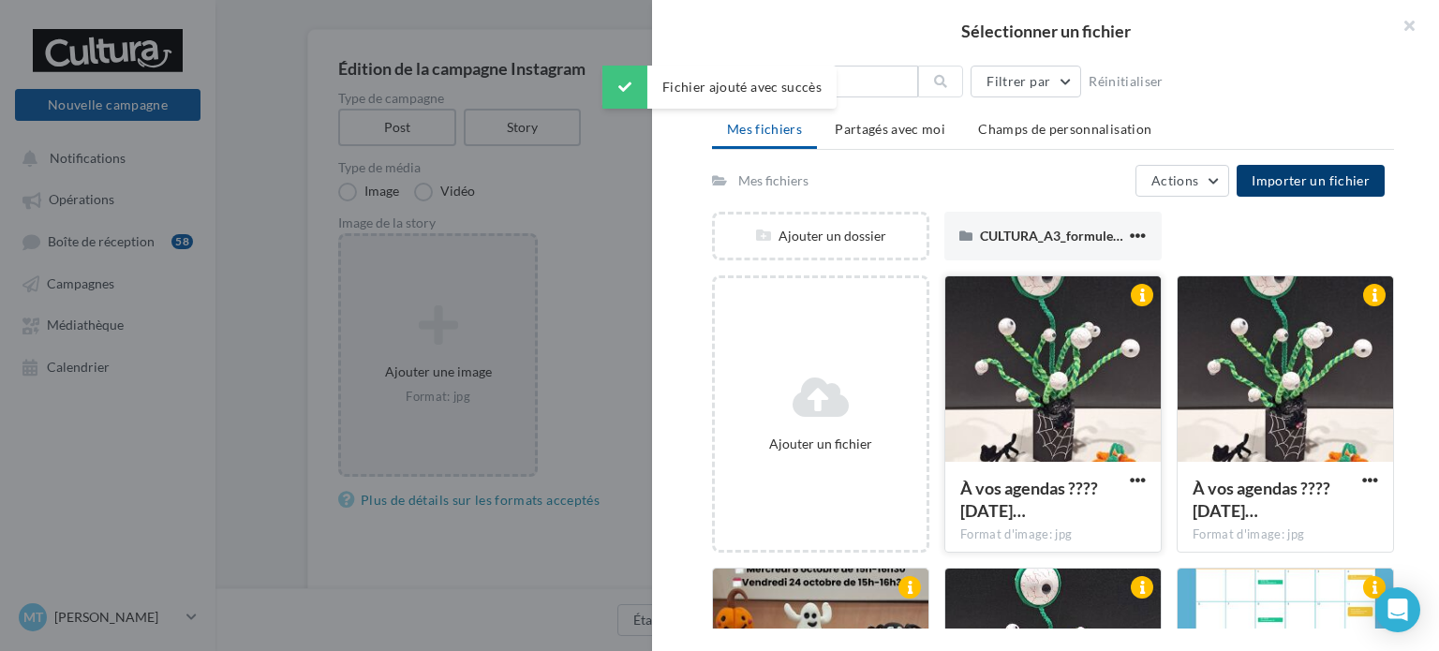
click at [1044, 412] on div at bounding box center [1054, 369] width 216 height 187
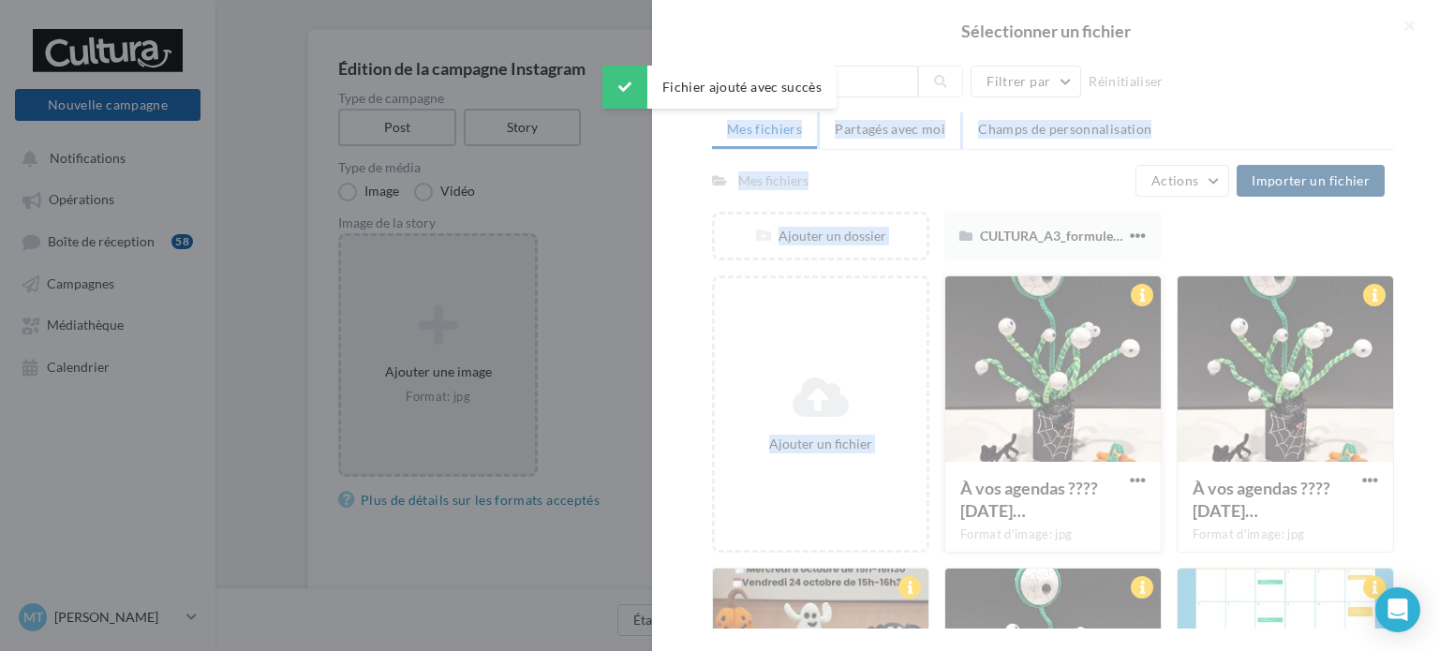
click at [1044, 412] on div at bounding box center [1045, 325] width 787 height 651
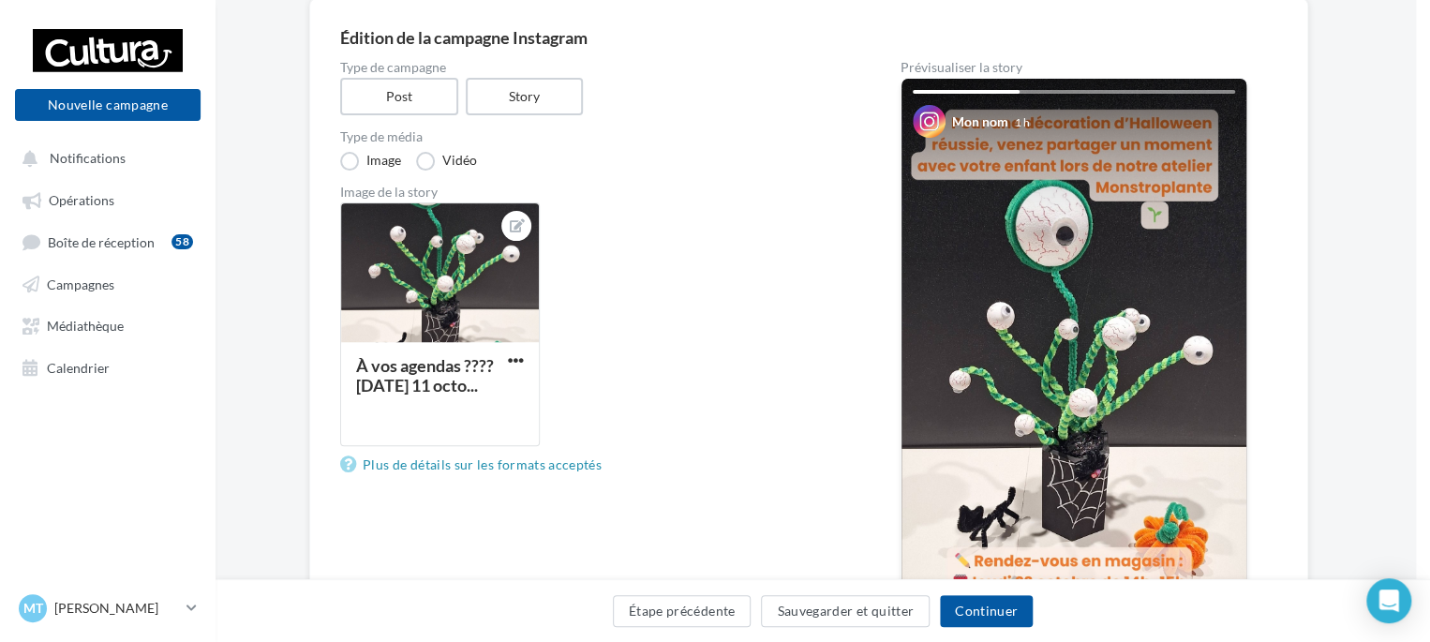
scroll to position [199, 0]
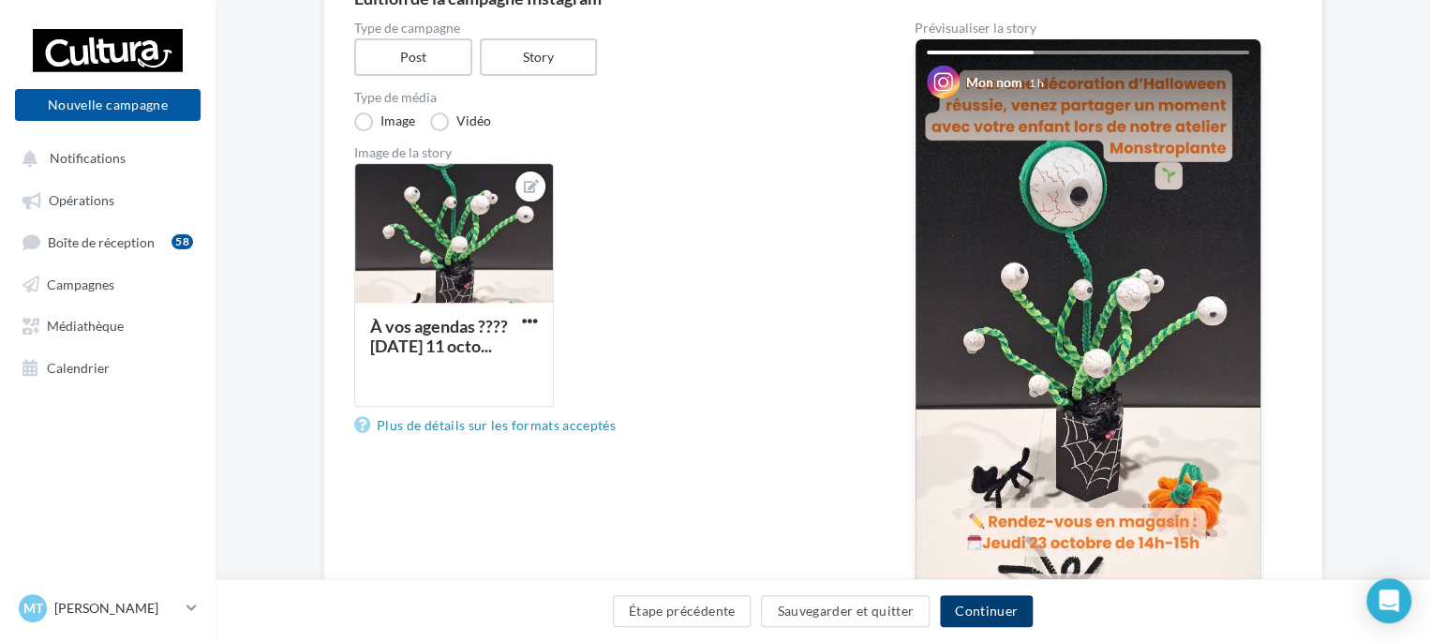
click at [978, 607] on button "Continuer" at bounding box center [986, 611] width 93 height 32
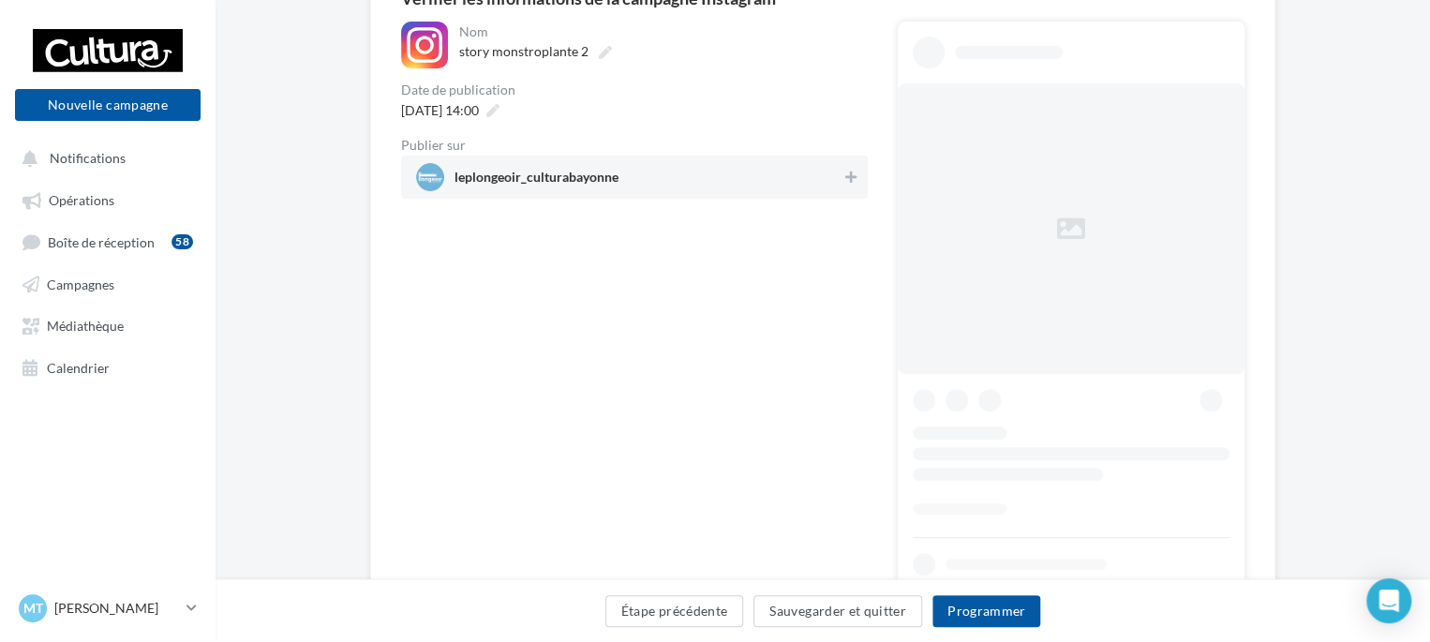
click at [840, 175] on span "leplongeoir_culturabayonne" at bounding box center [628, 177] width 425 height 28
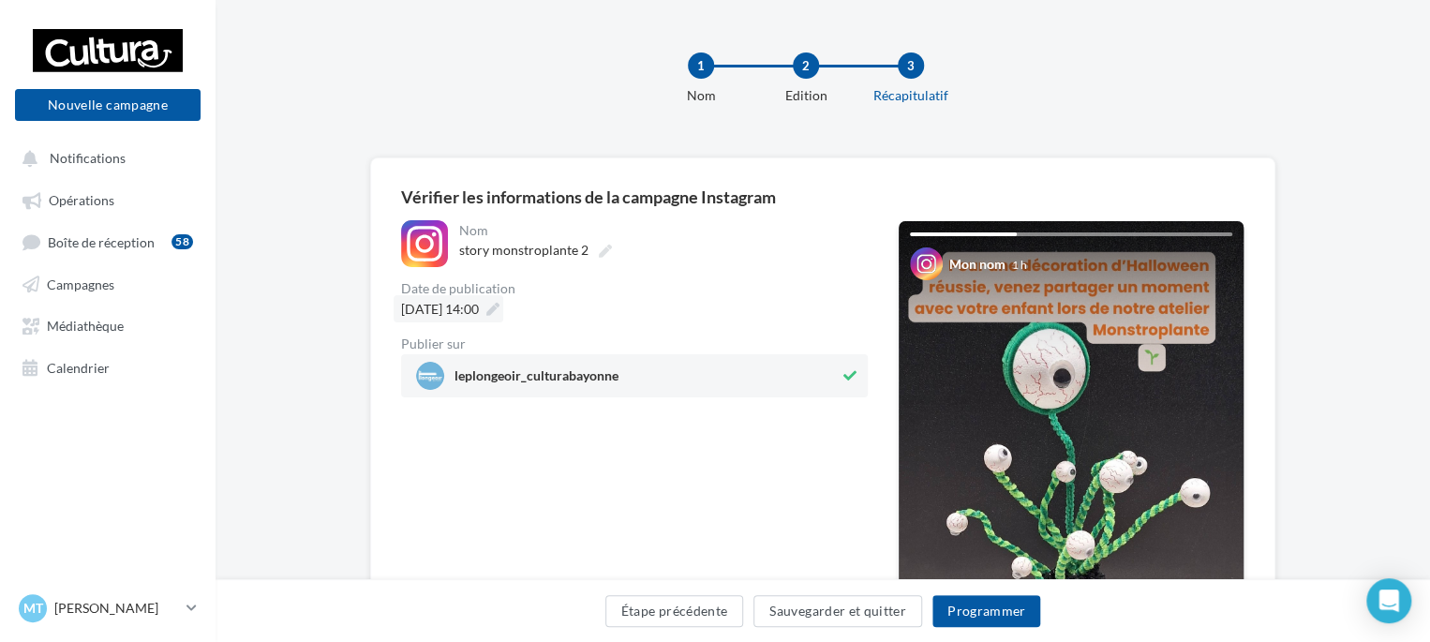
click at [479, 314] on span "22/10/2025 à 14:00" at bounding box center [440, 309] width 78 height 16
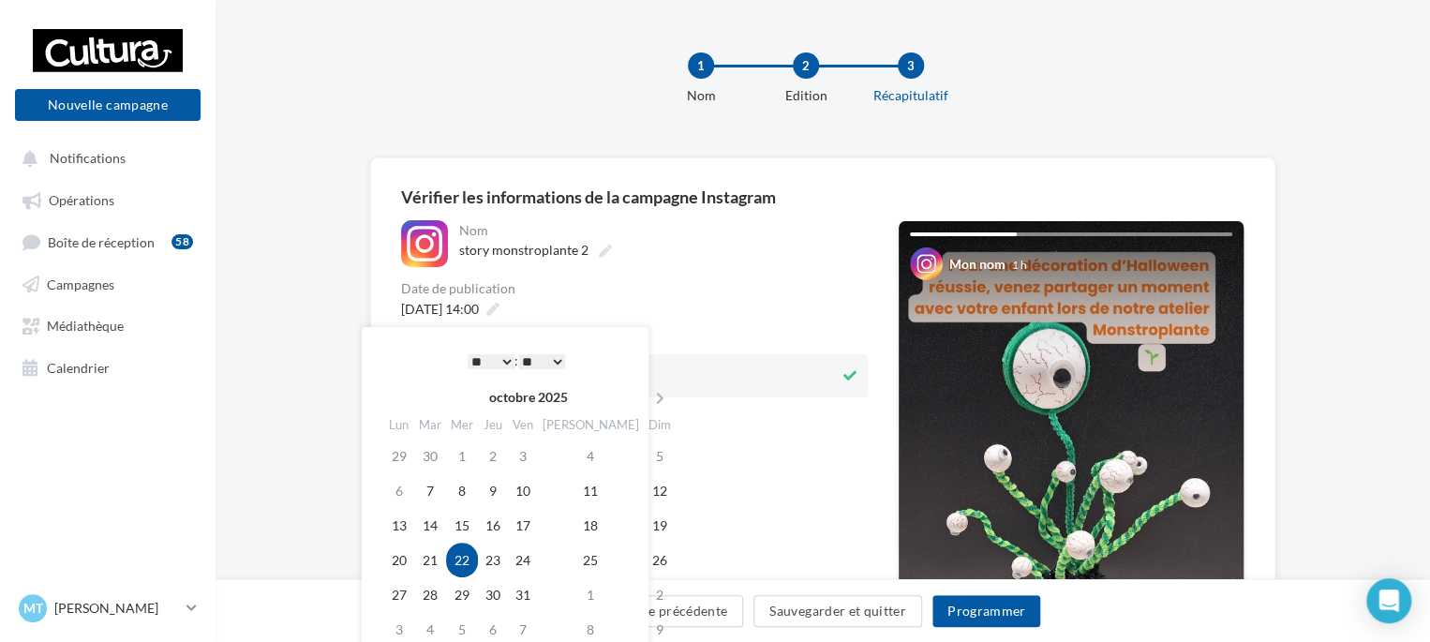
click at [466, 557] on td "22" at bounding box center [462, 560] width 32 height 35
click at [500, 303] on icon at bounding box center [492, 309] width 13 height 13
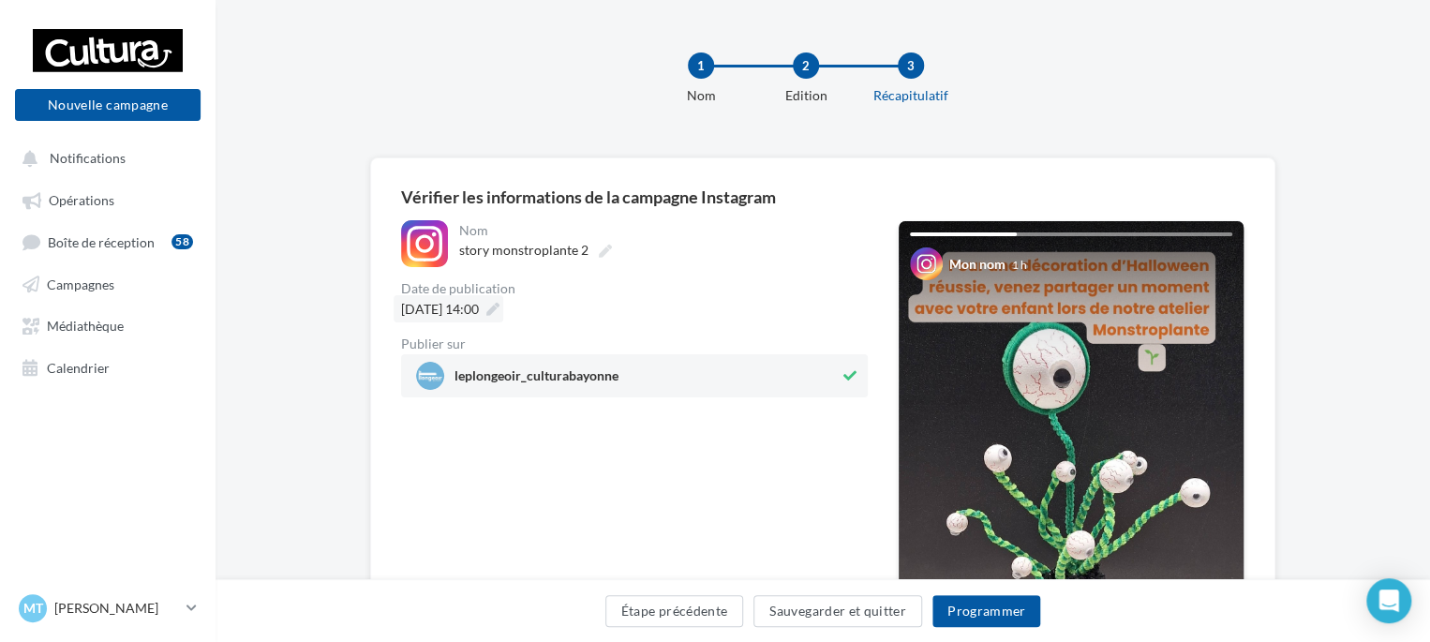
click at [500, 309] on icon at bounding box center [492, 309] width 13 height 13
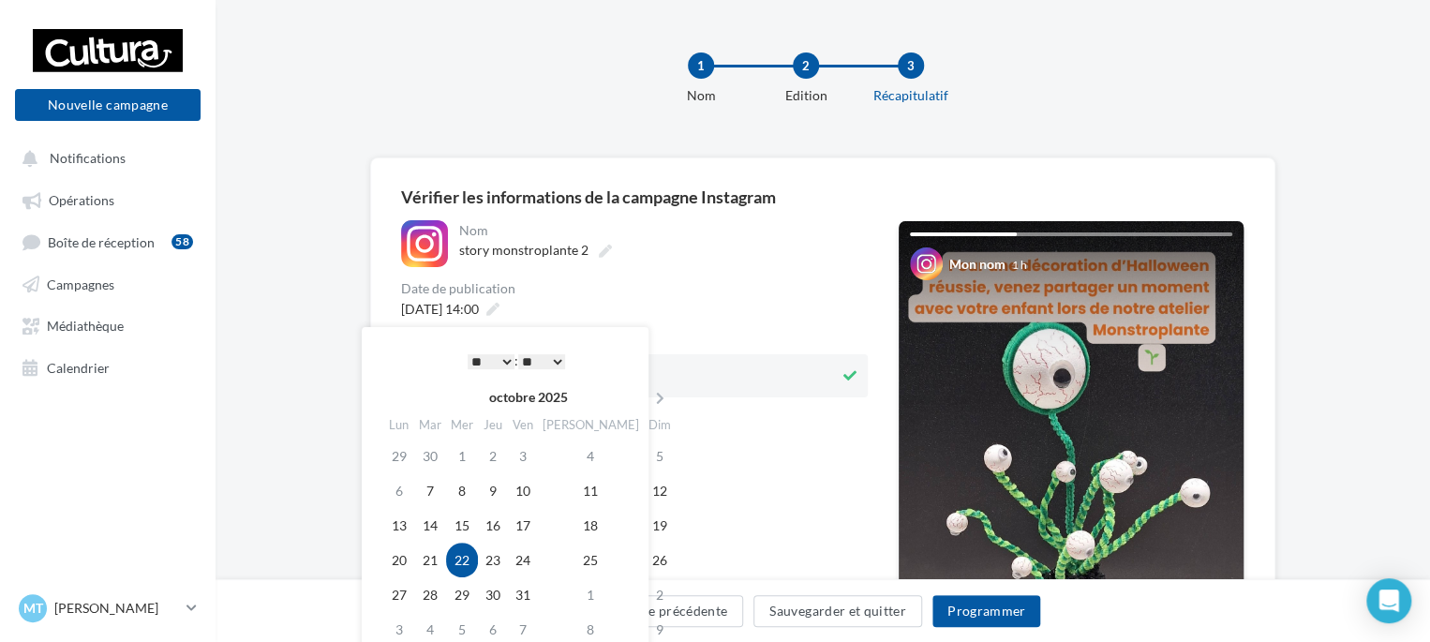
click at [491, 358] on select "* * * * * * * * * * ** ** ** ** ** ** ** ** ** ** ** ** ** **" at bounding box center [491, 361] width 47 height 15
click at [556, 354] on select "** ** ** ** ** **" at bounding box center [541, 361] width 47 height 15
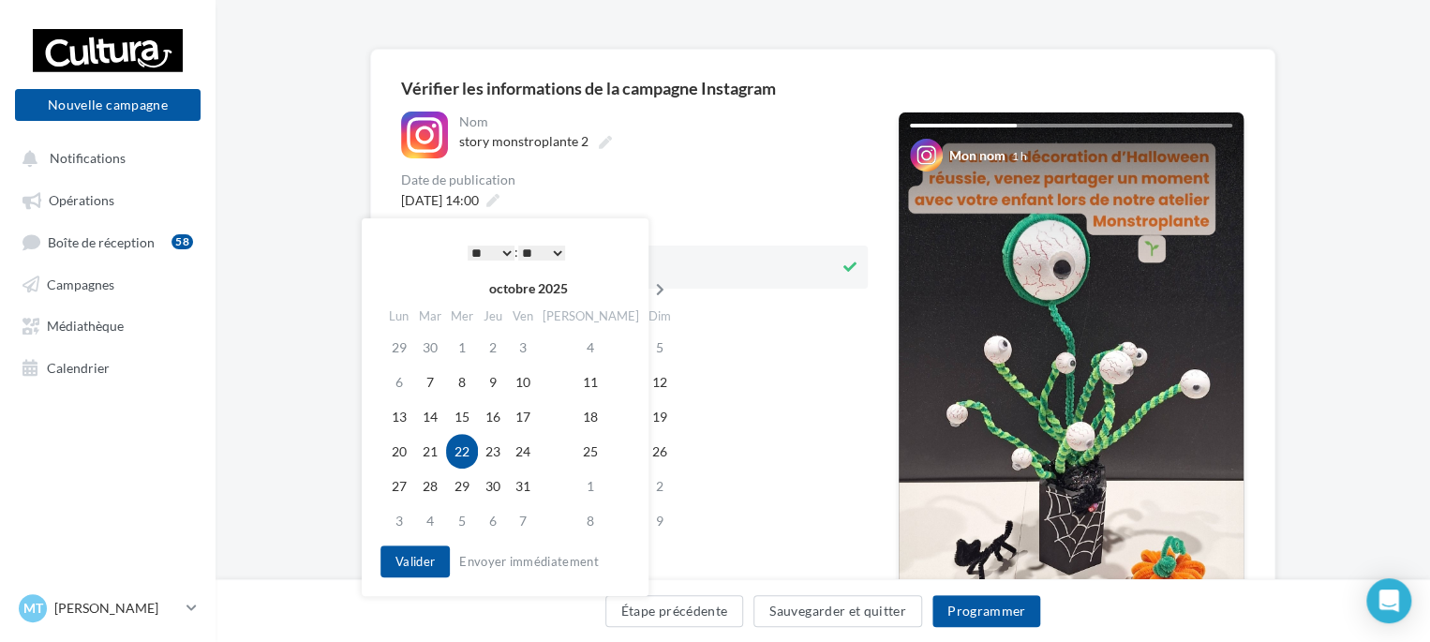
scroll to position [120, 0]
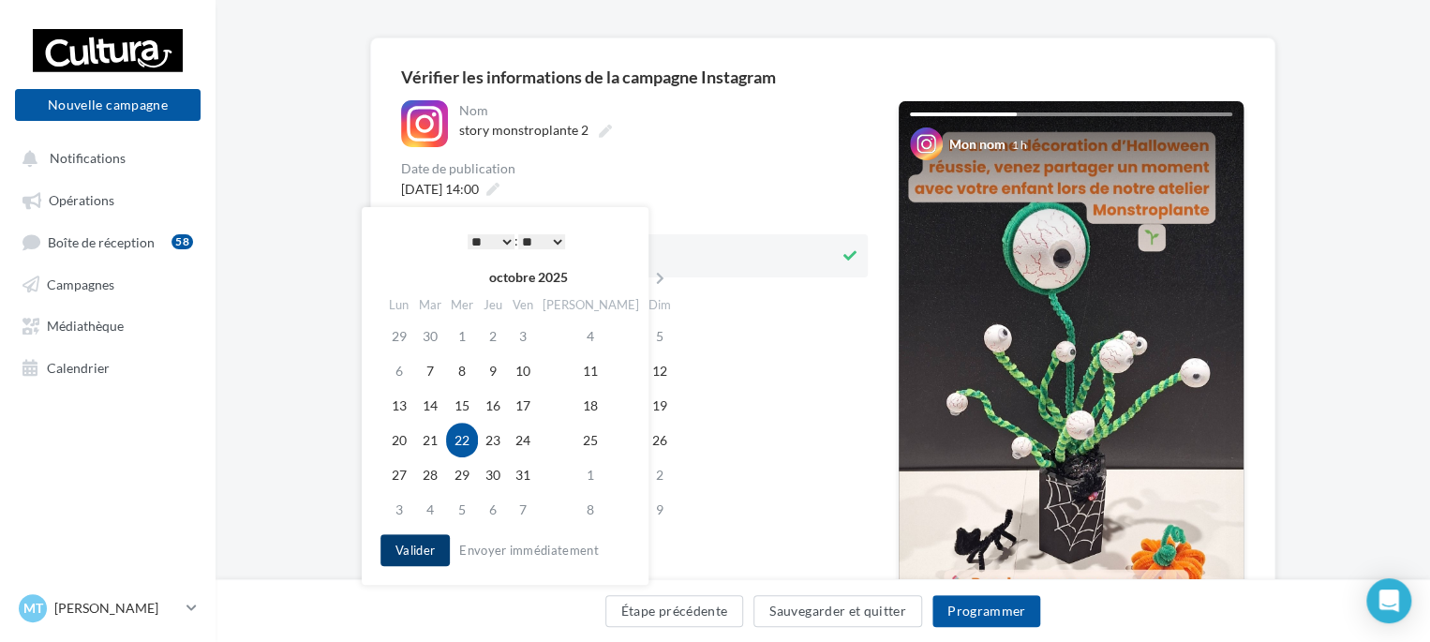
click at [410, 544] on button "Valider" at bounding box center [414, 550] width 69 height 32
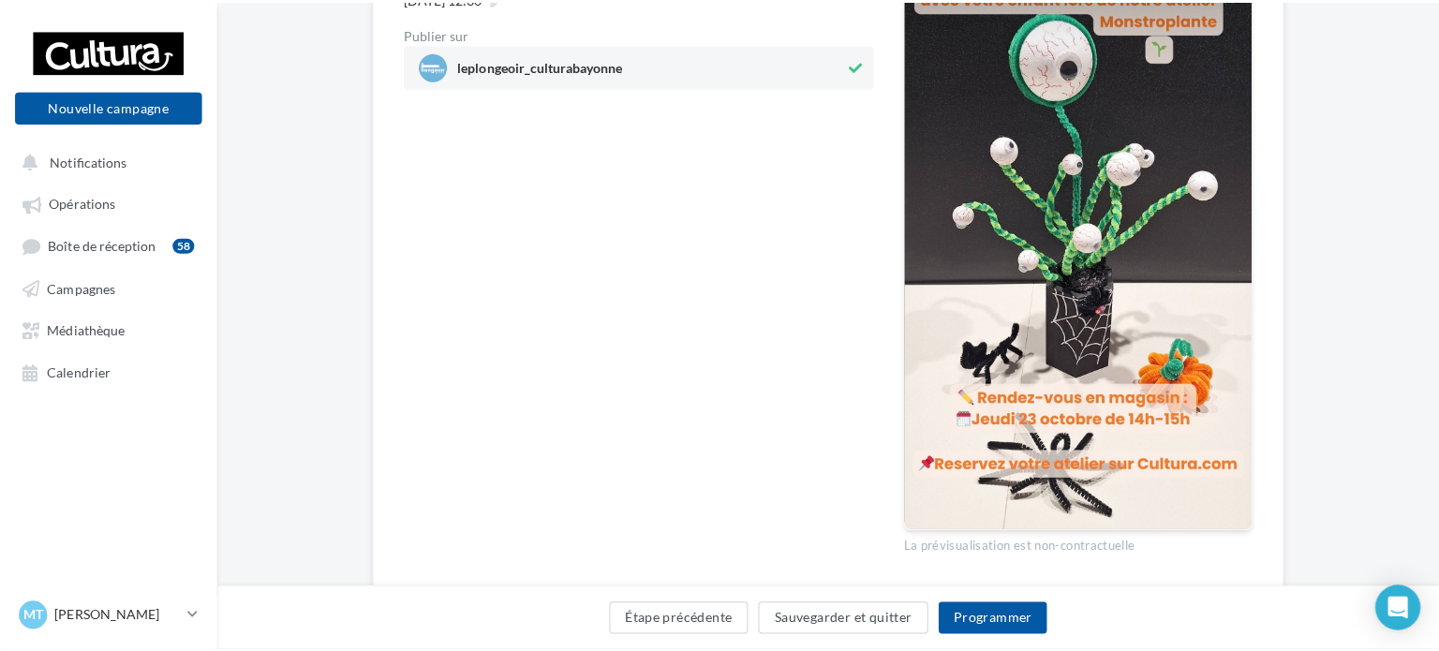
scroll to position [315, 0]
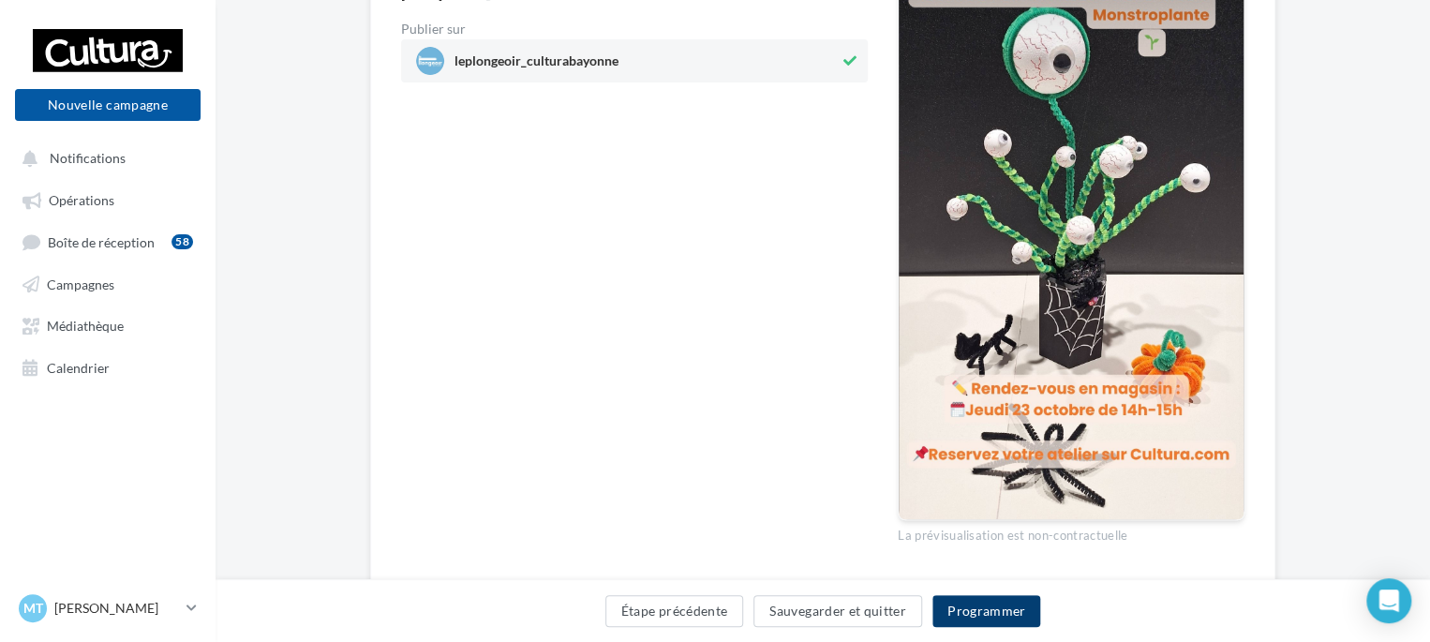
click at [1011, 607] on button "Programmer" at bounding box center [986, 611] width 109 height 32
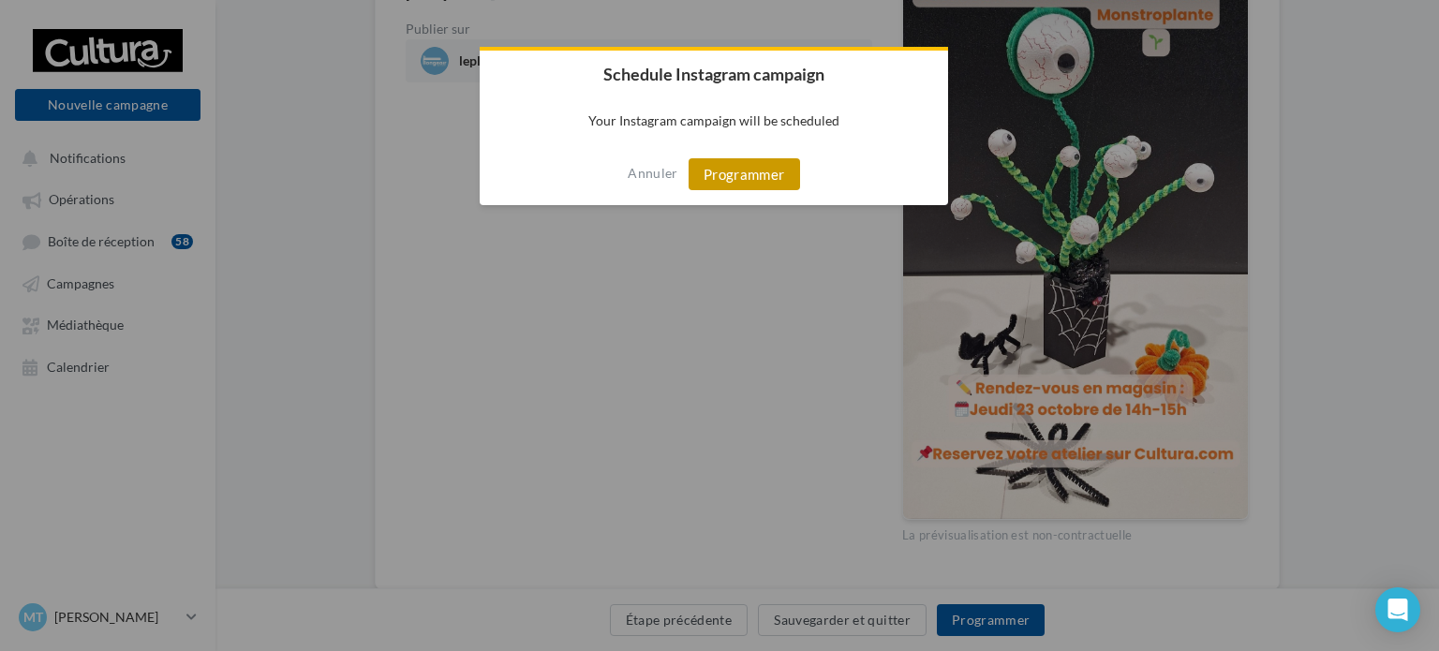
click at [751, 179] on button "Programmer" at bounding box center [745, 174] width 112 height 32
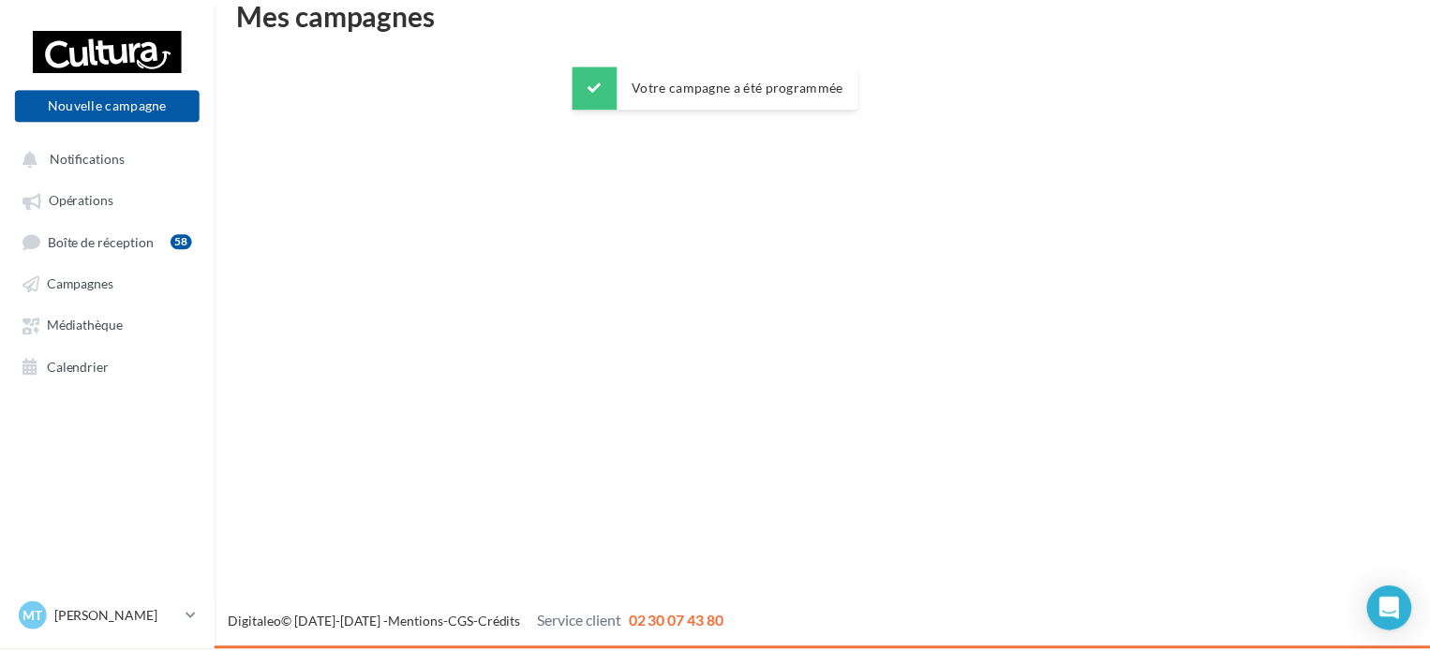
scroll to position [30, 0]
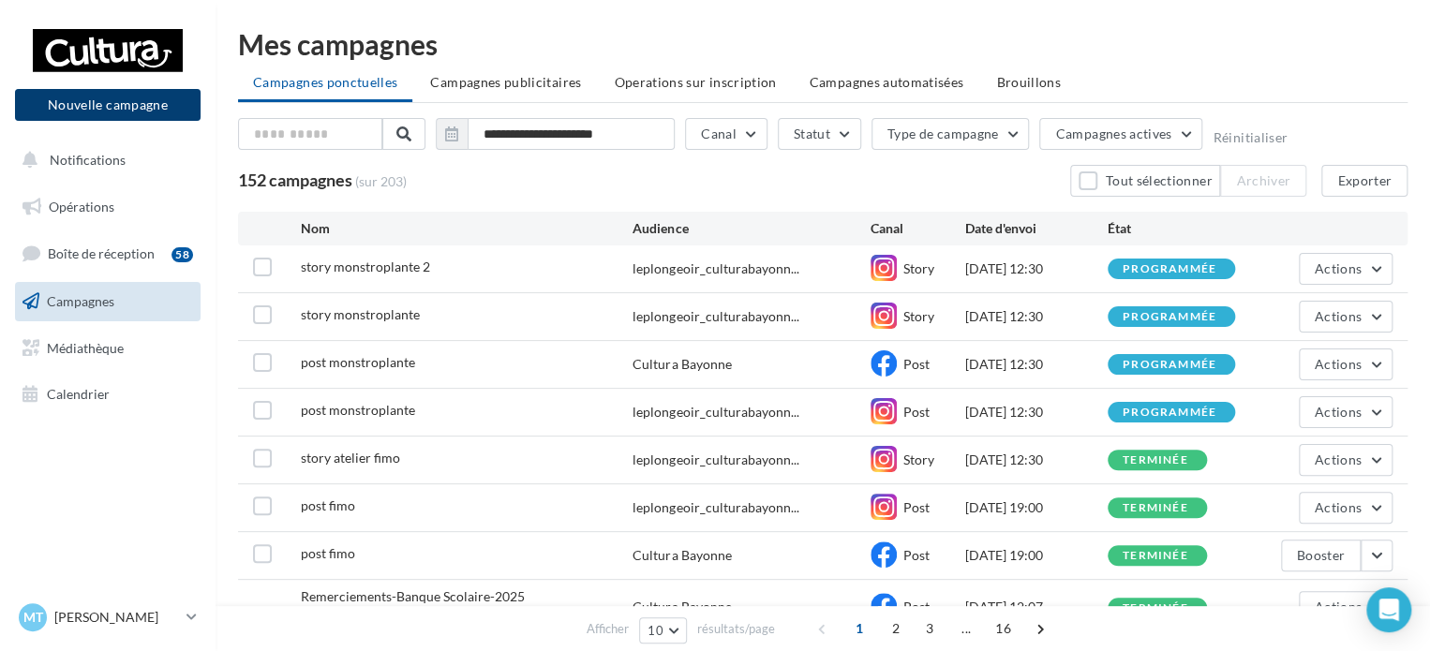
click at [112, 106] on button "Nouvelle campagne" at bounding box center [108, 105] width 186 height 32
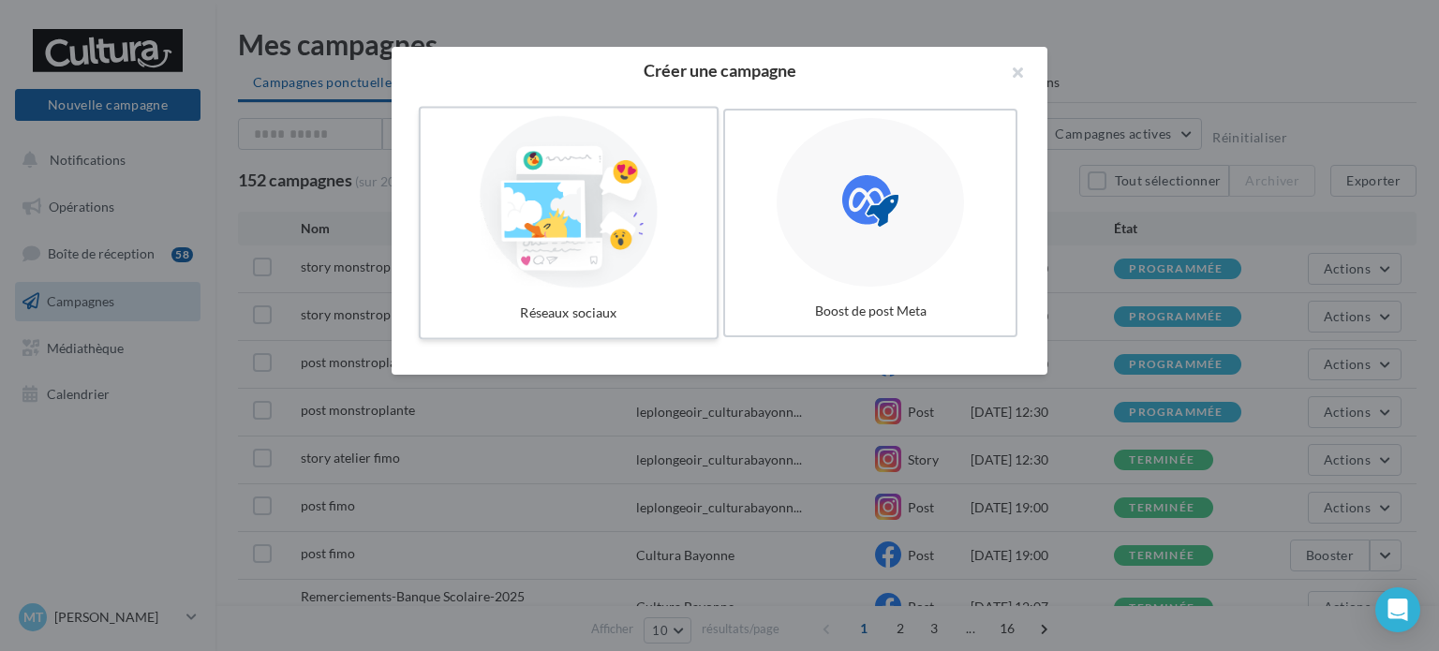
click at [562, 230] on div at bounding box center [568, 202] width 281 height 172
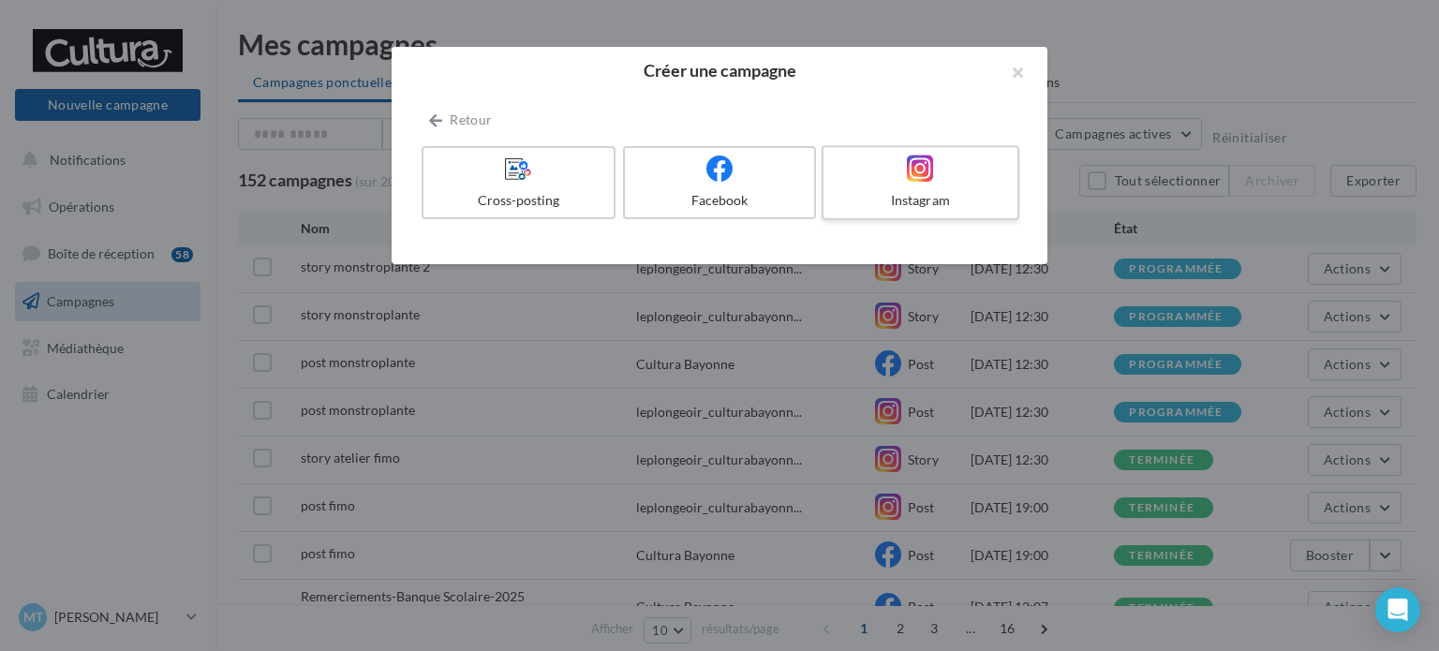
click at [960, 185] on label "Instagram" at bounding box center [921, 182] width 198 height 75
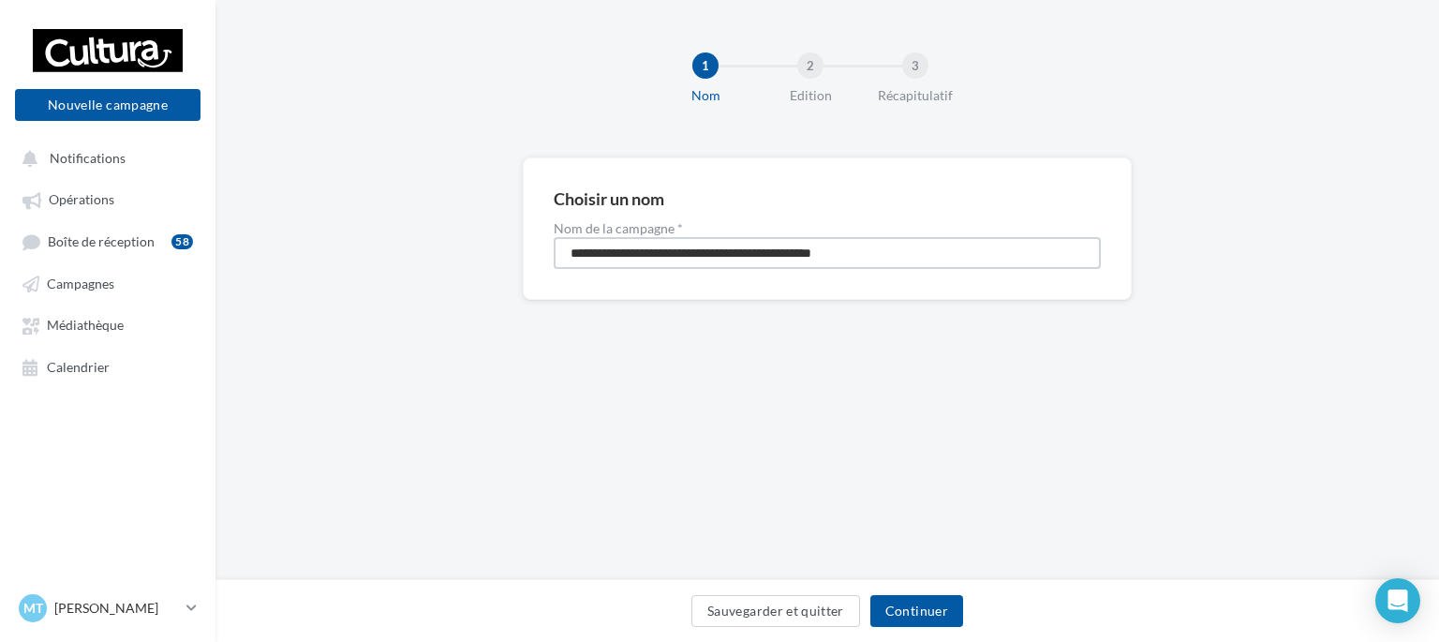
drag, startPoint x: 858, startPoint y: 255, endPoint x: 454, endPoint y: 228, distance: 405.8
click at [454, 228] on div "**********" at bounding box center [828, 258] width 1224 height 202
type input "**********"
click at [926, 620] on button "Continuer" at bounding box center [917, 611] width 93 height 32
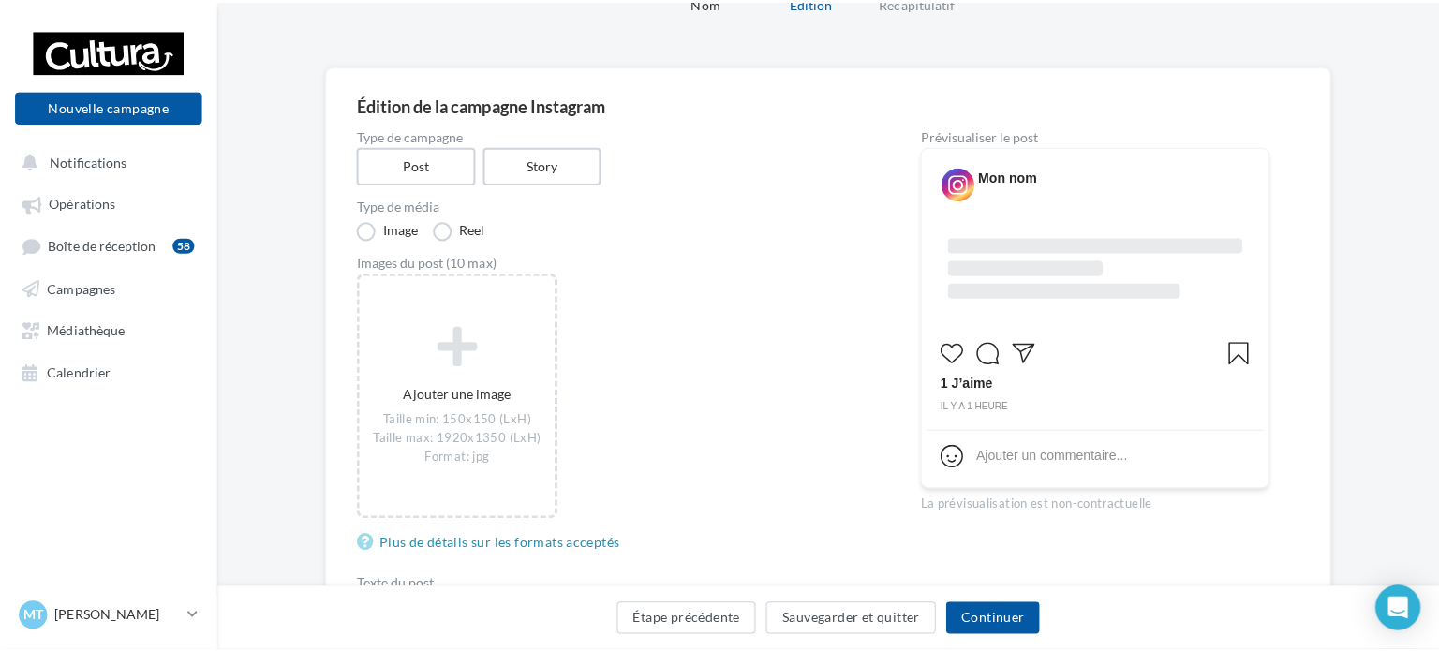
scroll to position [94, 0]
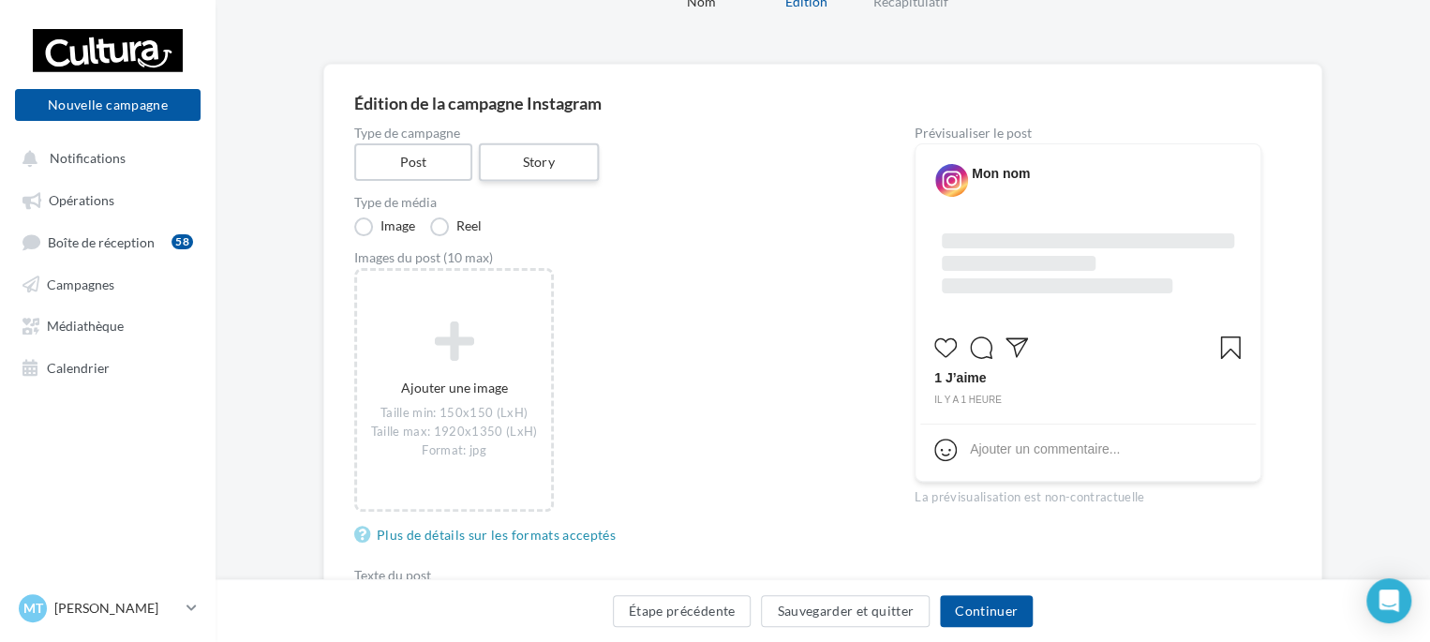
click at [527, 168] on label "Story" at bounding box center [538, 162] width 120 height 38
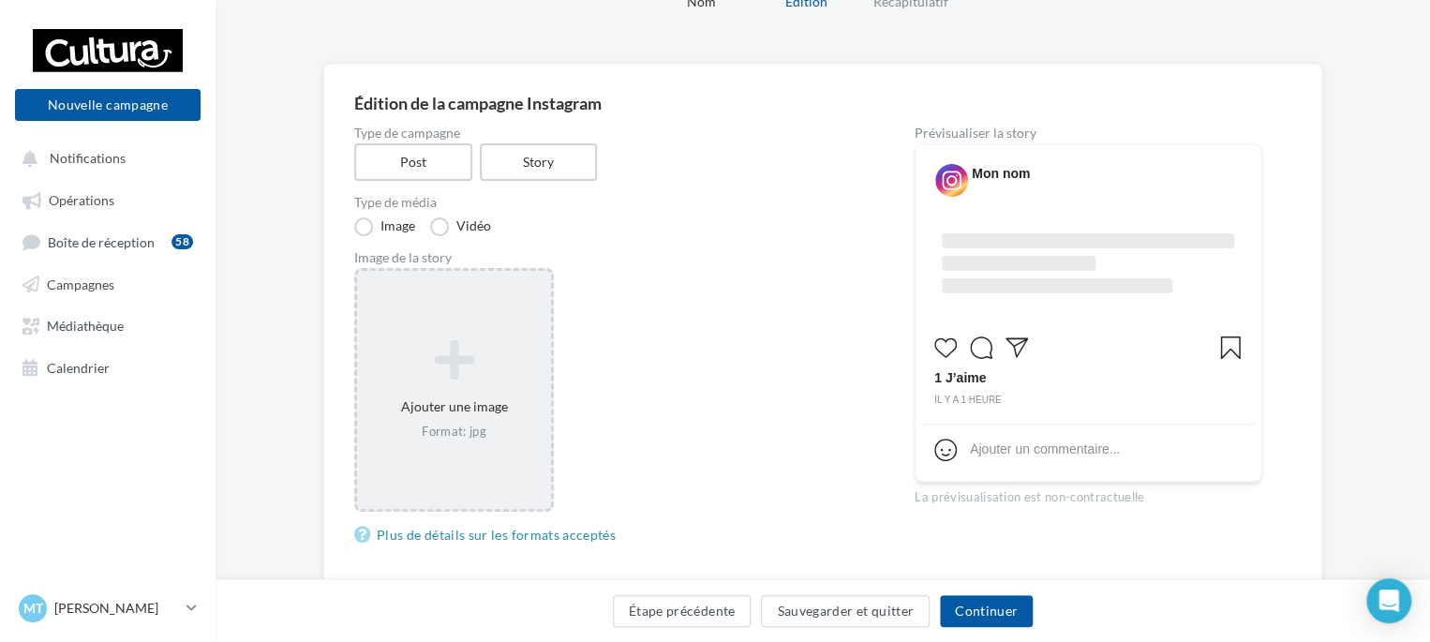
click at [457, 366] on icon at bounding box center [454, 359] width 179 height 45
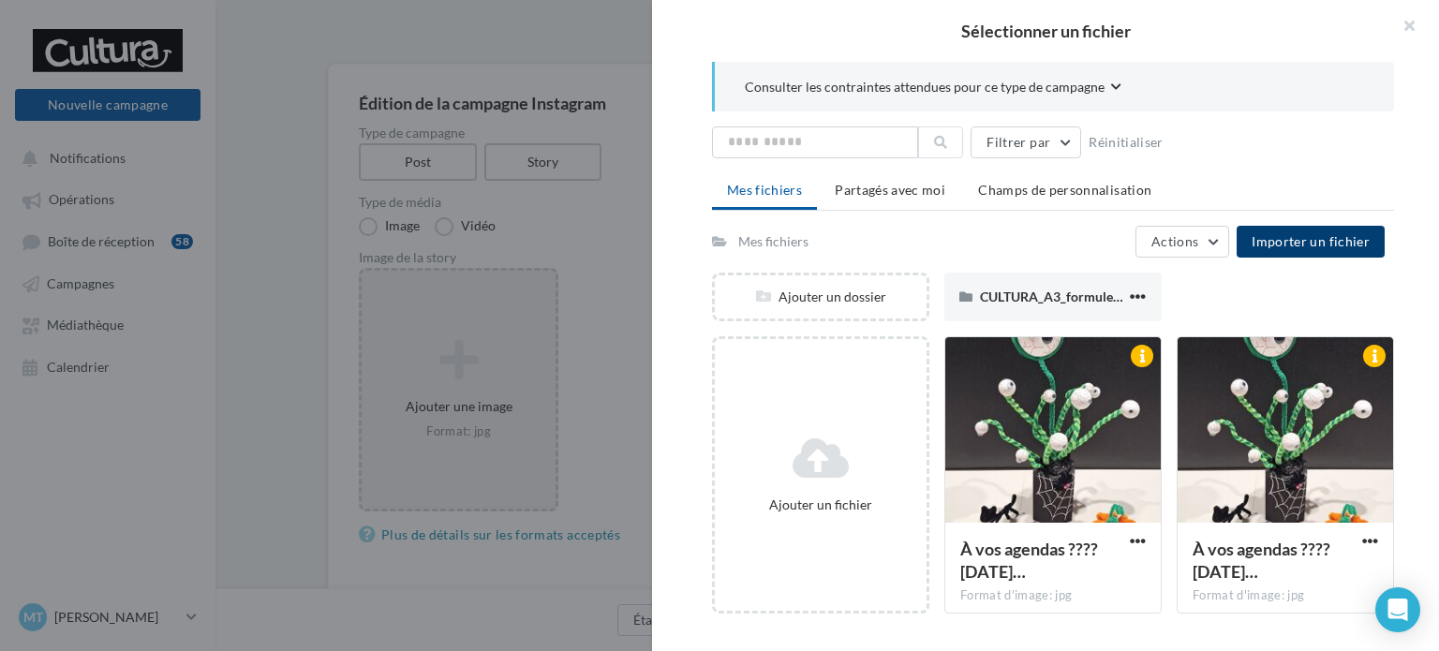
click at [1291, 236] on span "Importer un fichier" at bounding box center [1311, 241] width 118 height 16
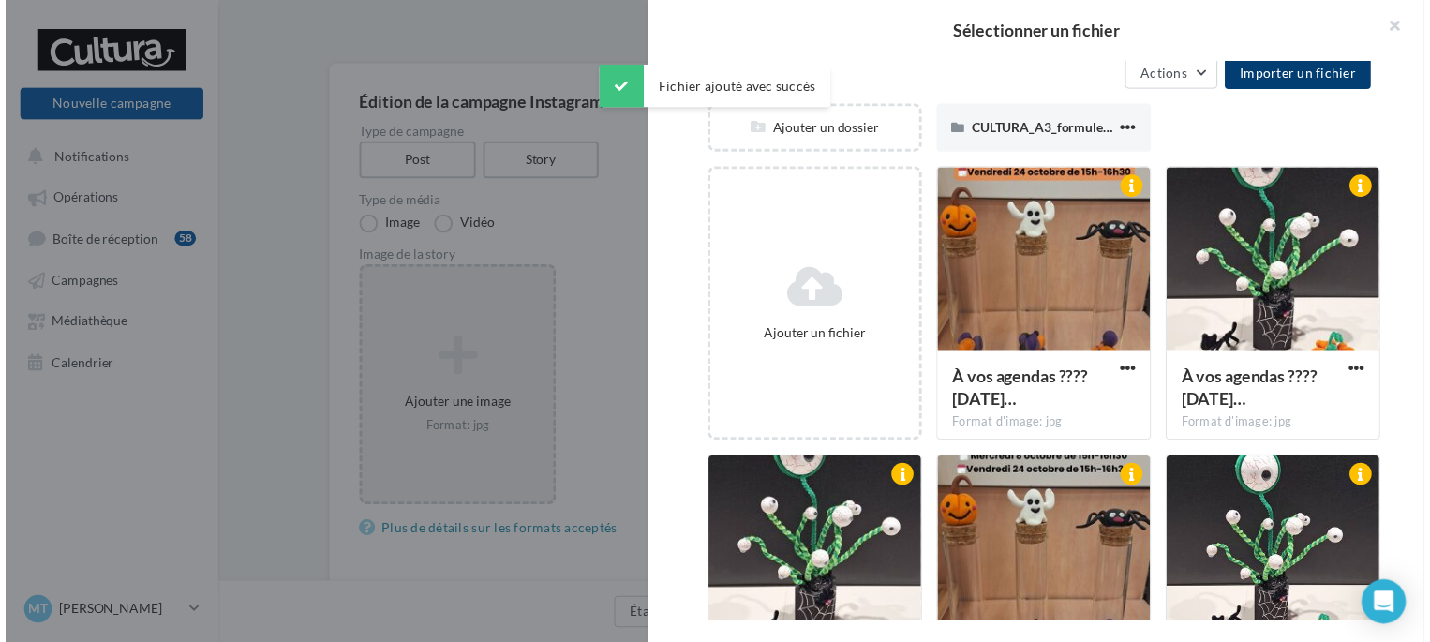
scroll to position [169, 0]
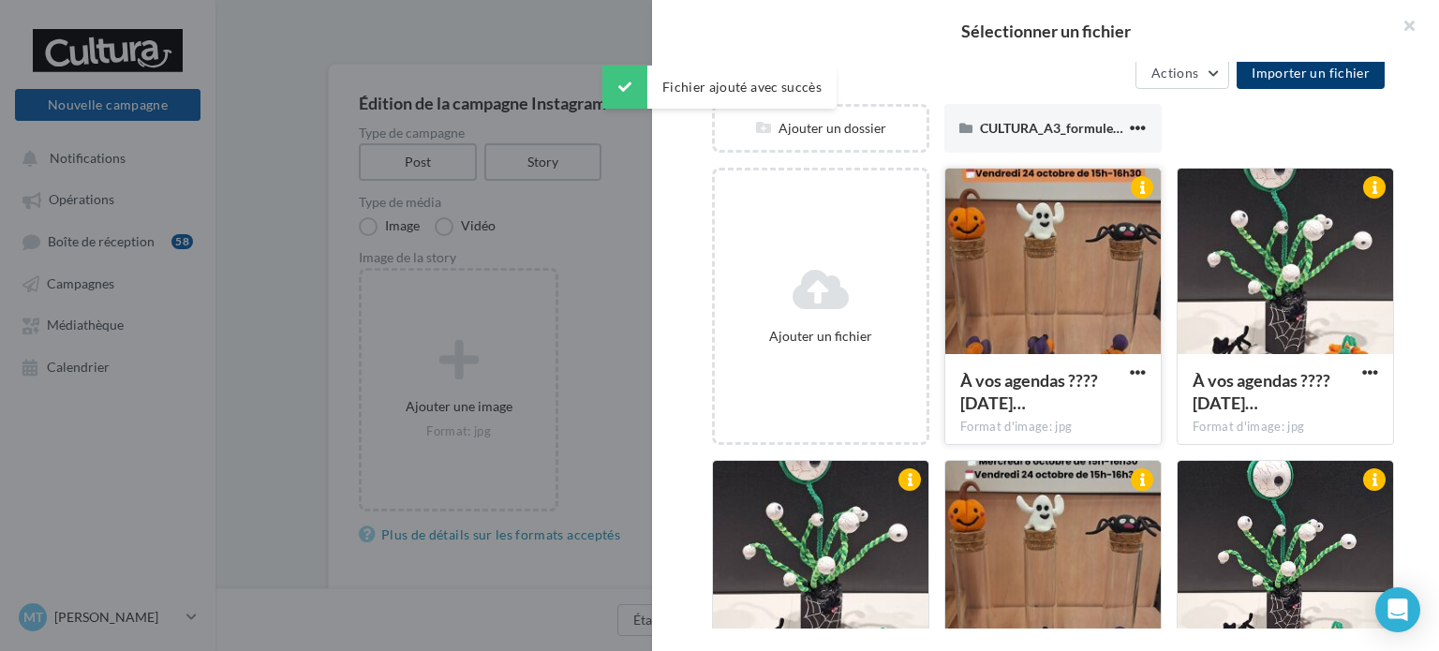
click at [1028, 275] on div at bounding box center [1054, 262] width 216 height 187
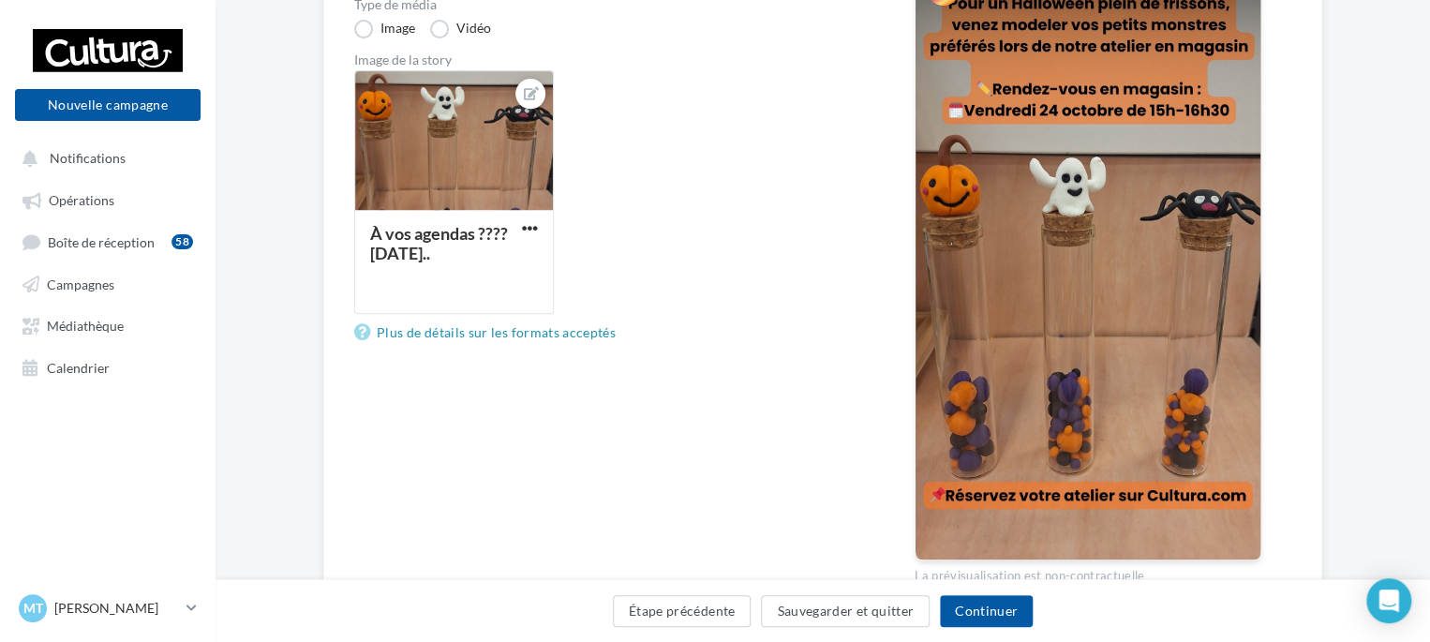
scroll to position [287, 0]
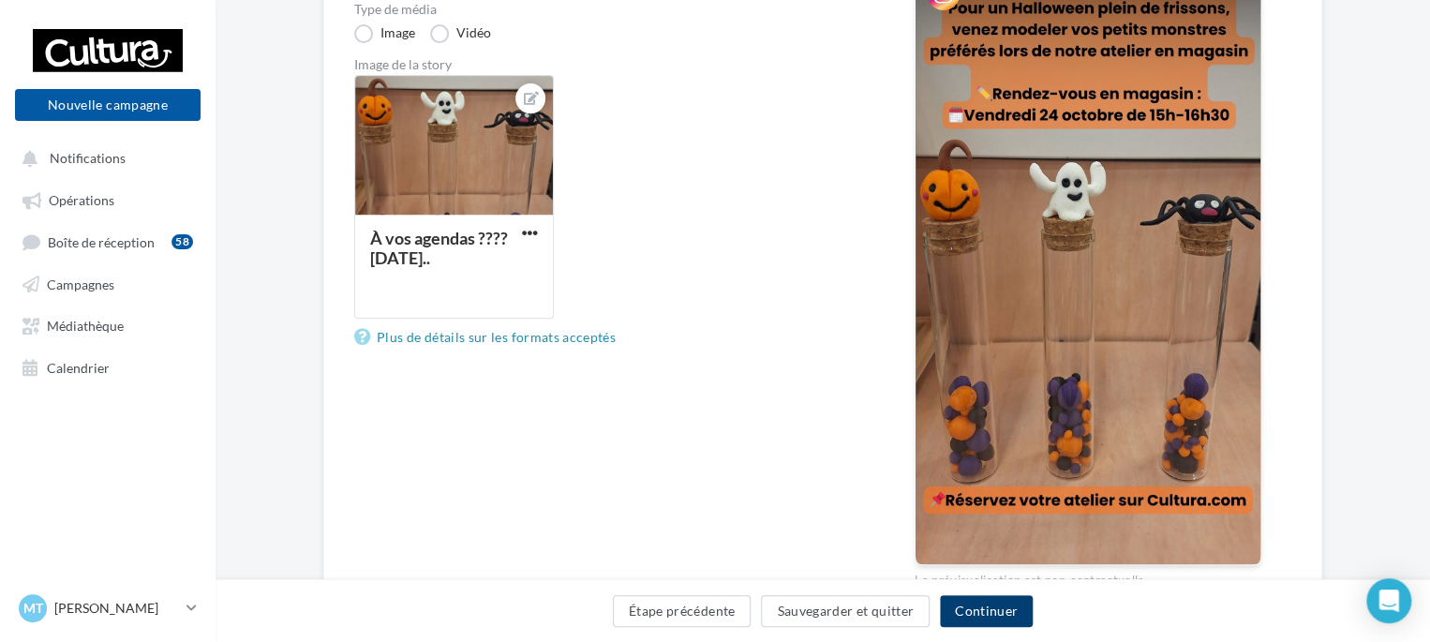
click at [975, 609] on button "Continuer" at bounding box center [986, 611] width 93 height 32
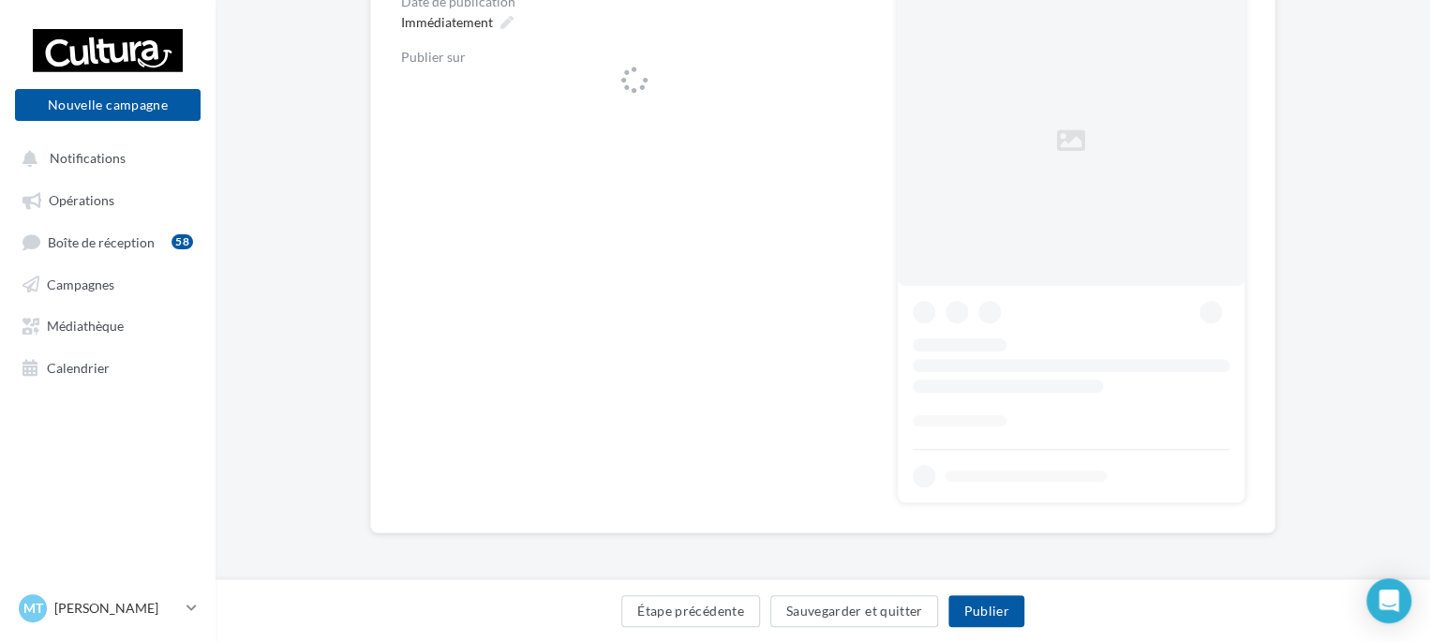
scroll to position [289, 0]
click at [857, 93] on button at bounding box center [851, 87] width 19 height 22
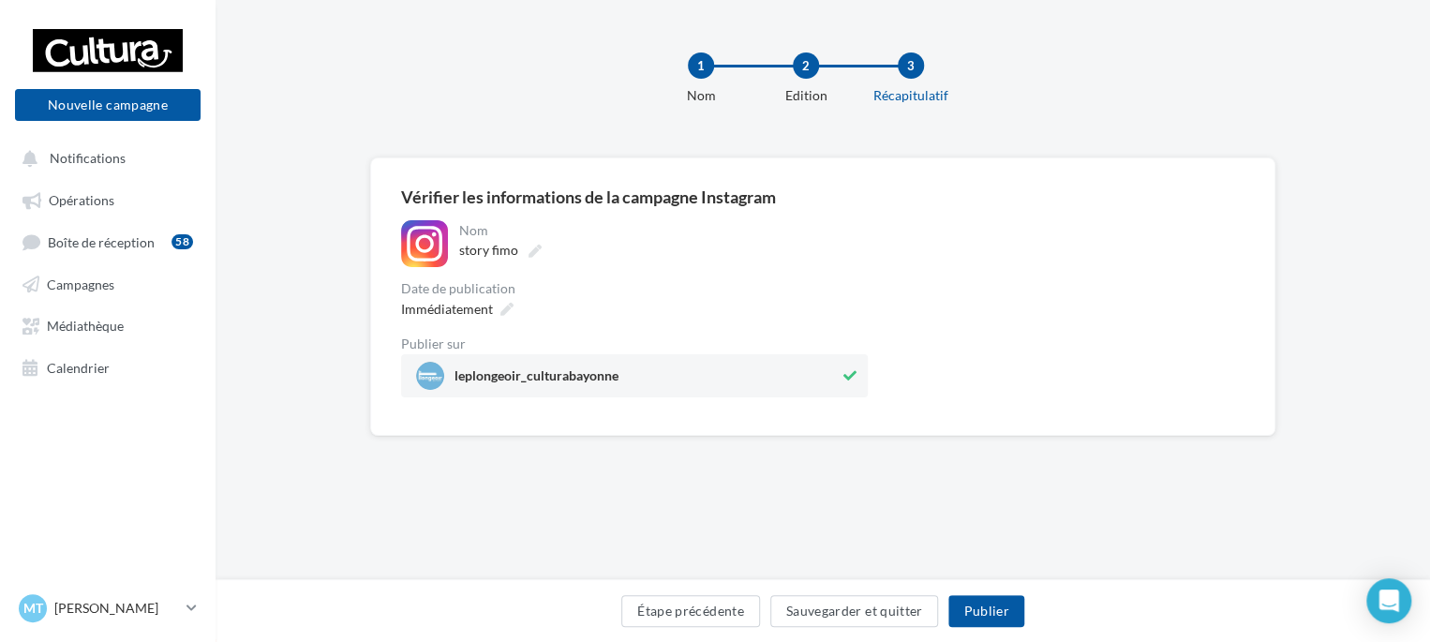
scroll to position [0, 0]
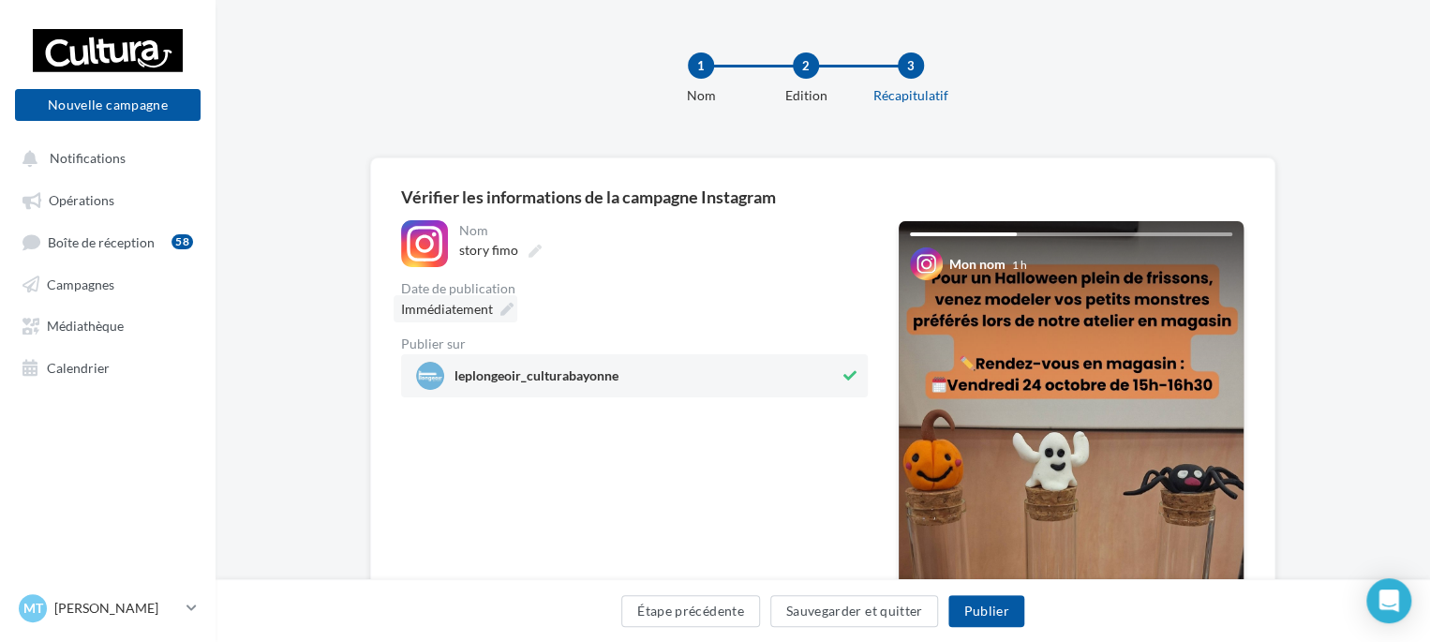
click at [502, 306] on icon at bounding box center [506, 309] width 13 height 13
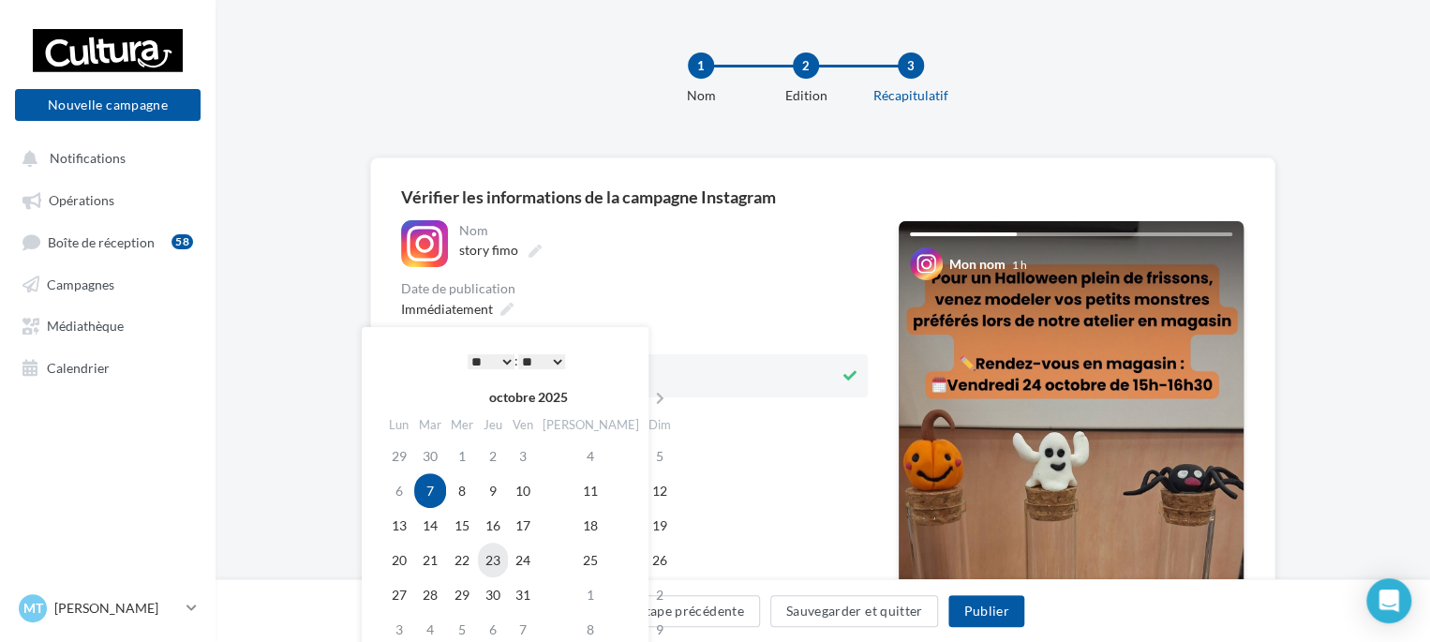
click at [502, 559] on td "23" at bounding box center [493, 560] width 30 height 35
click at [488, 356] on select "* * * * * * * * * * ** ** ** ** ** ** ** ** ** ** ** ** ** **" at bounding box center [491, 361] width 47 height 15
click at [560, 365] on select "** ** ** ** ** **" at bounding box center [541, 361] width 47 height 15
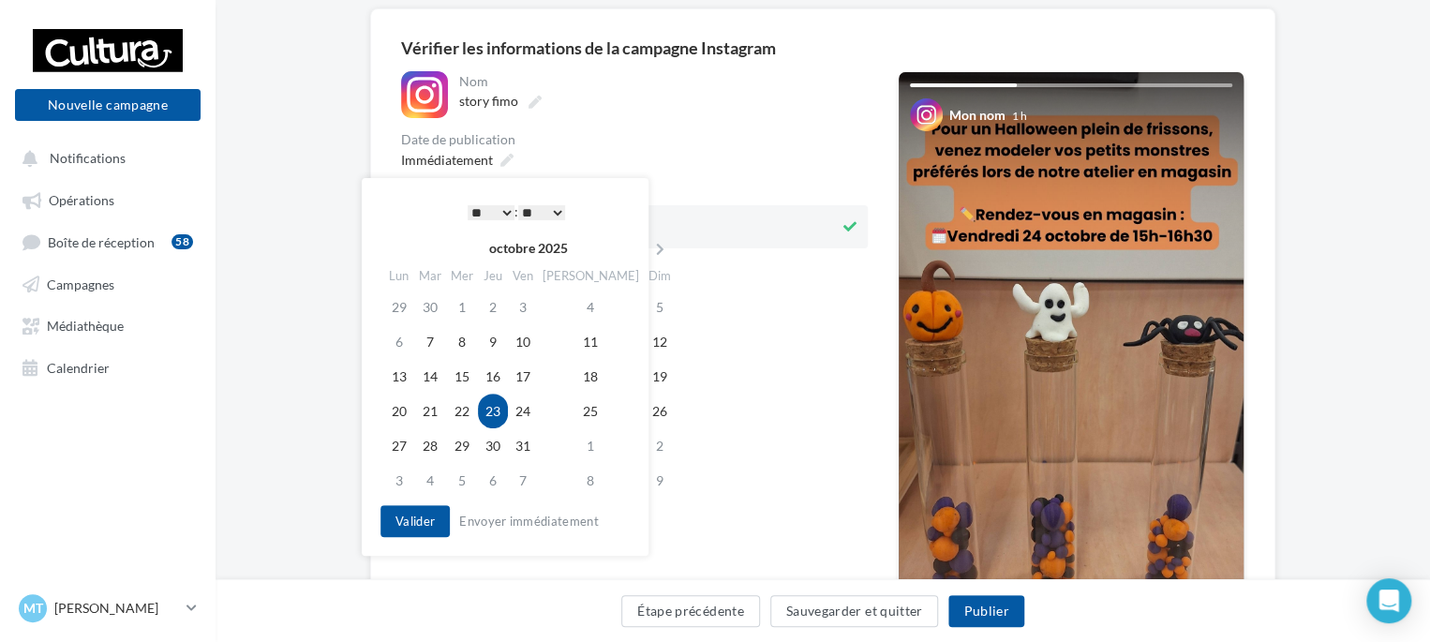
scroll to position [150, 0]
click at [391, 528] on button "Valider" at bounding box center [414, 520] width 69 height 32
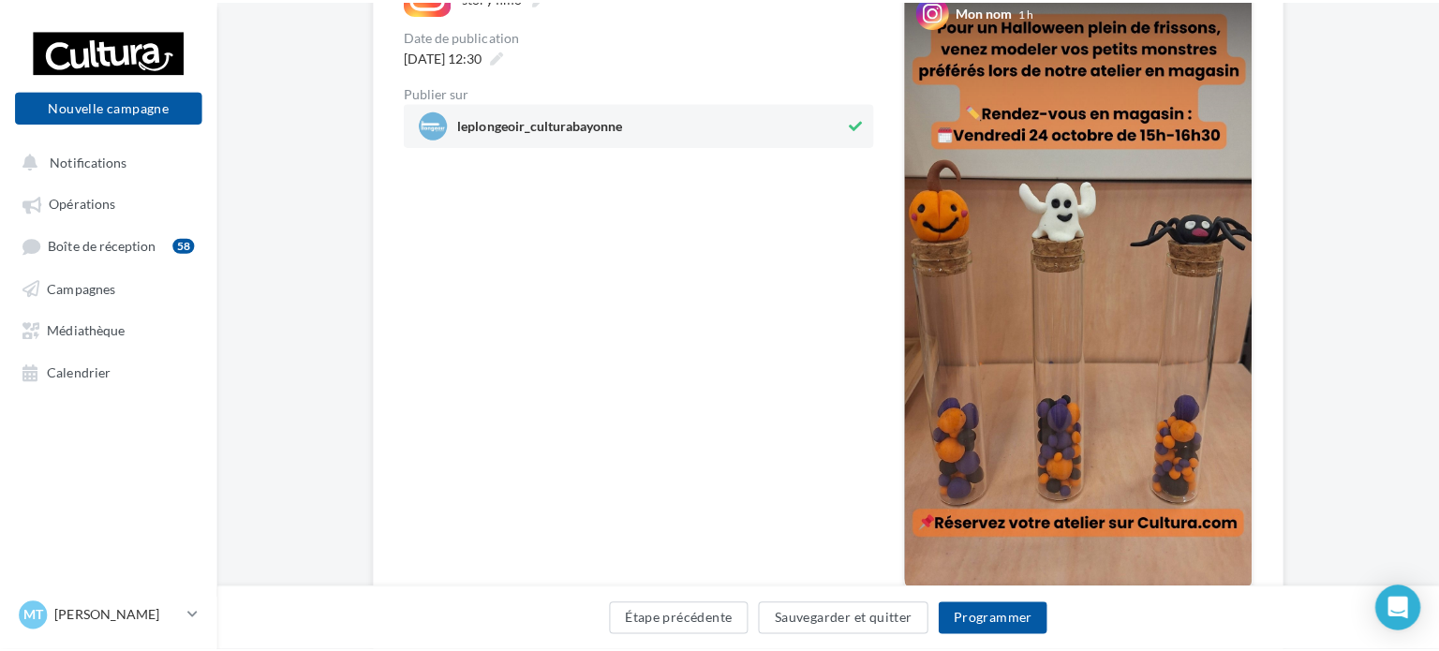
scroll to position [262, 0]
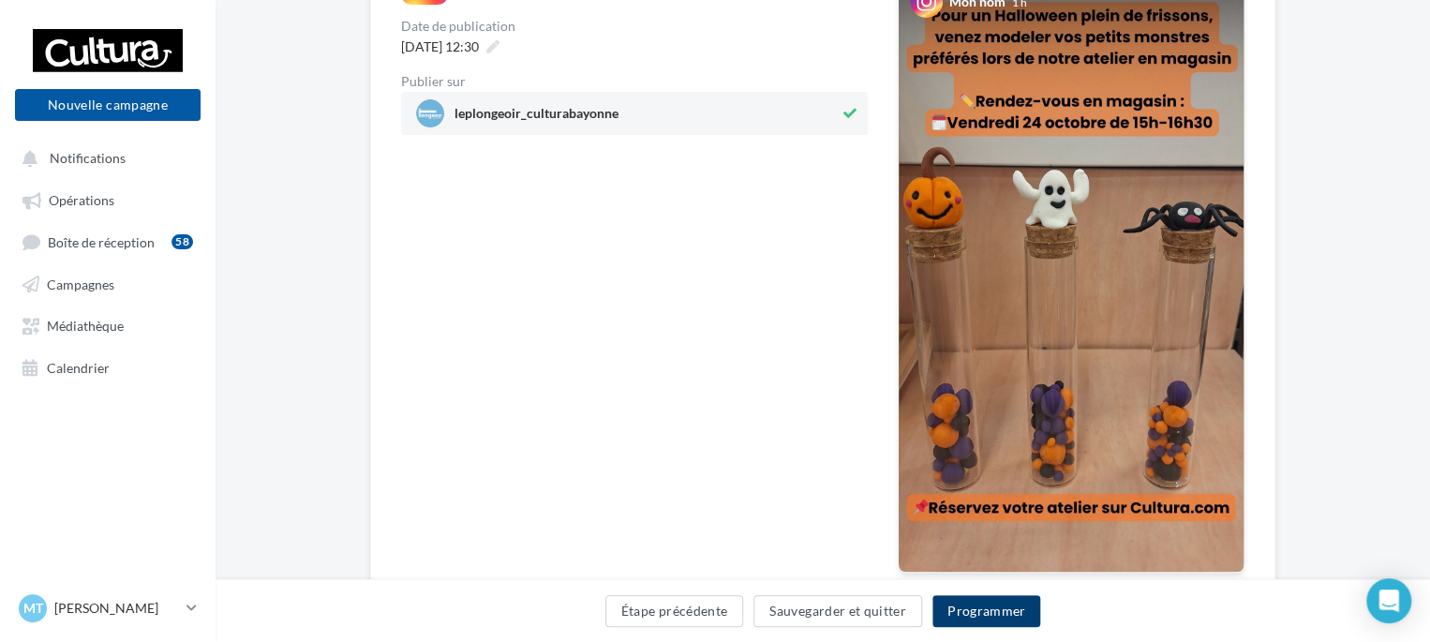
drag, startPoint x: 993, startPoint y: 606, endPoint x: 965, endPoint y: 605, distance: 28.1
click at [965, 605] on button "Programmer" at bounding box center [986, 611] width 109 height 32
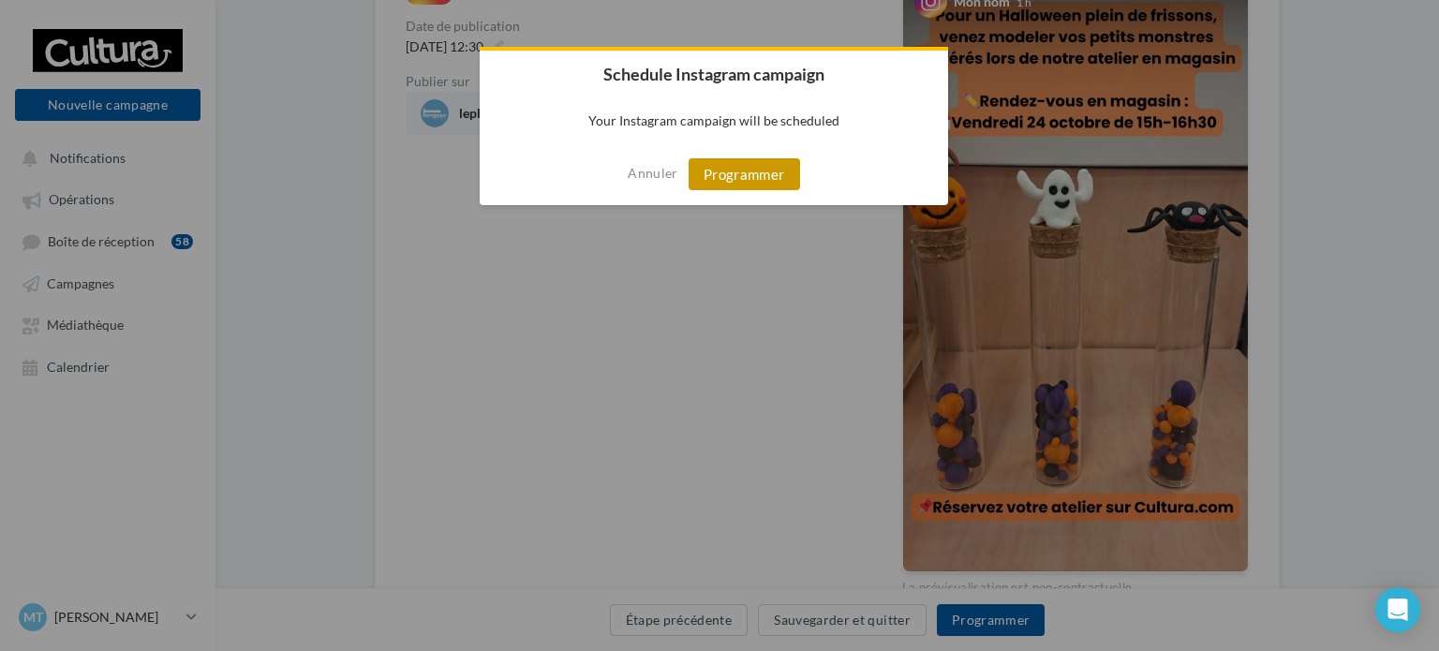
click at [741, 179] on button "Programmer" at bounding box center [745, 174] width 112 height 32
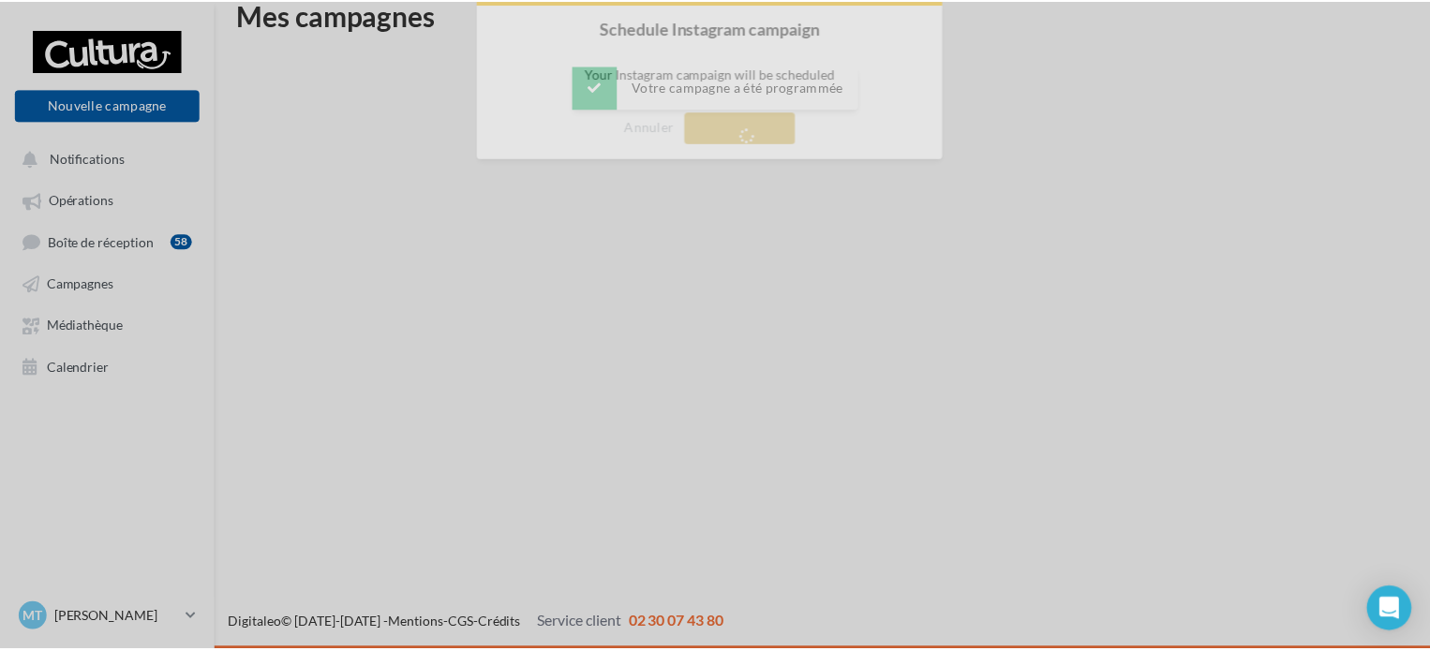
scroll to position [30, 0]
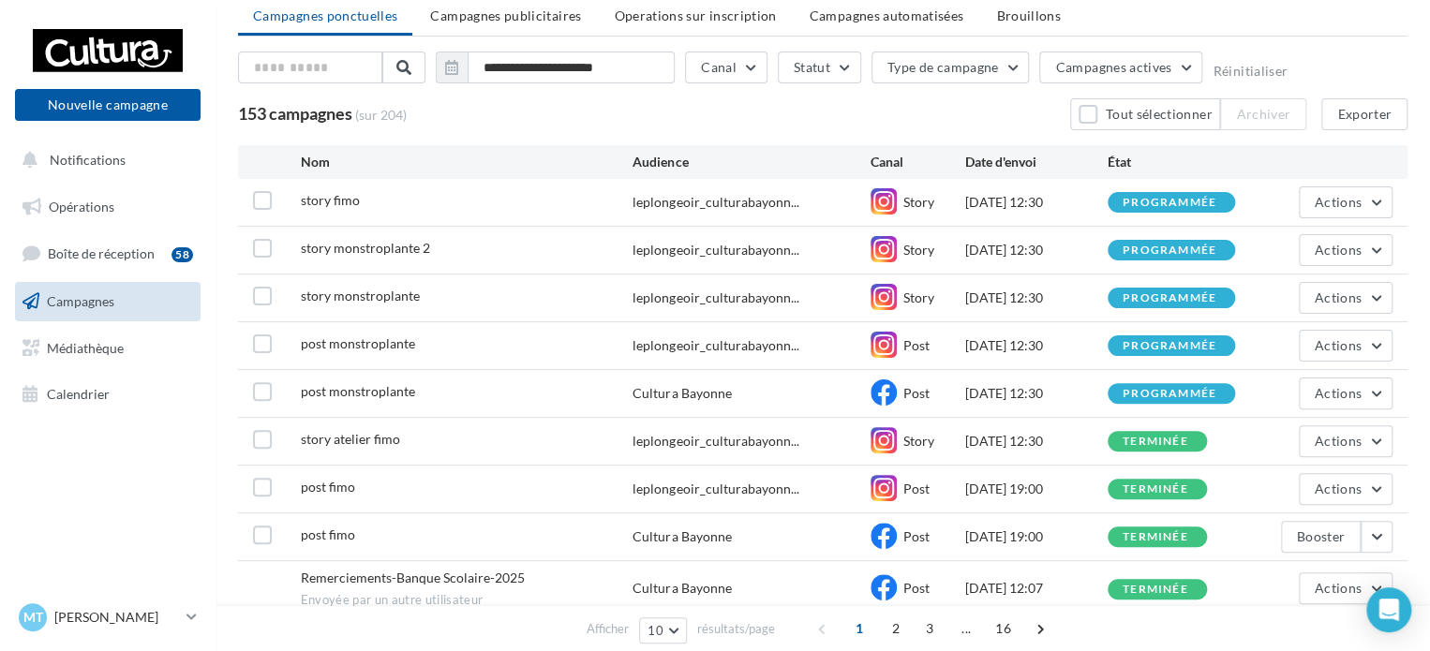
scroll to position [77, 0]
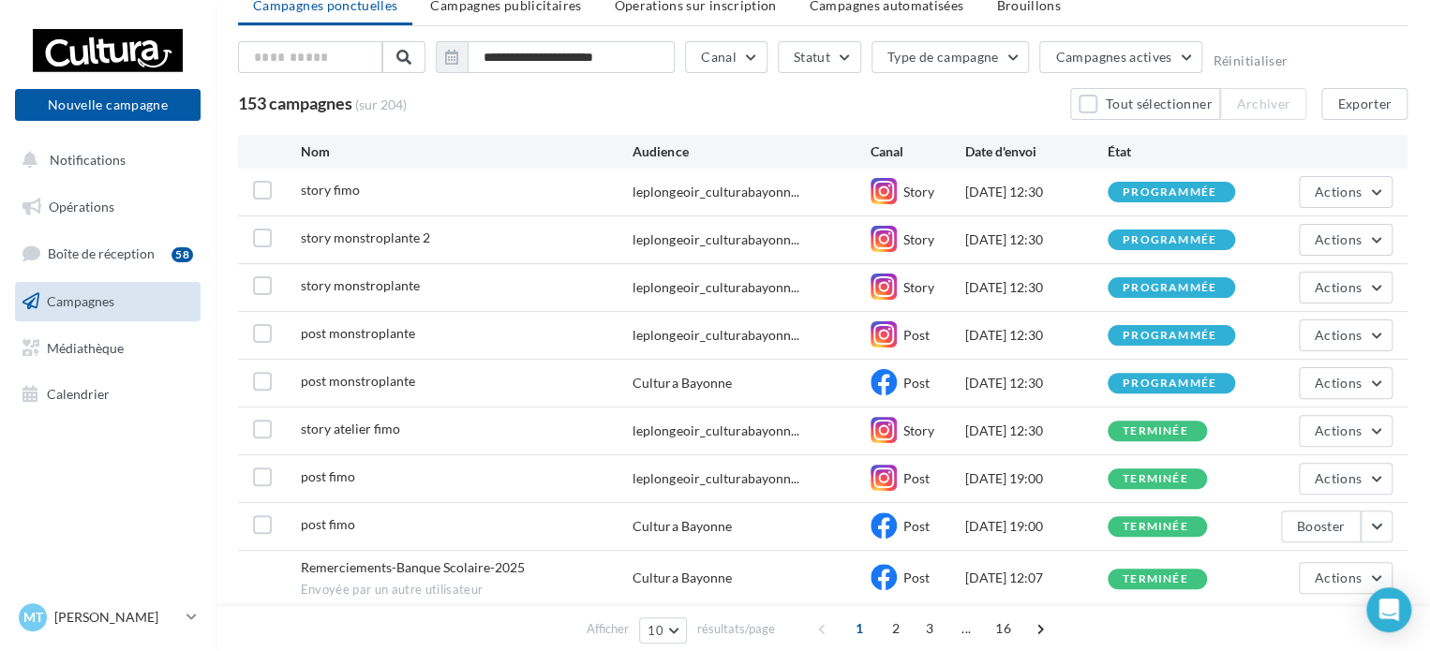
click at [623, 100] on div "153 campagnes (sur 204) Tout sélectionner Archiver Exporter" at bounding box center [823, 104] width 1170 height 32
